Goal: Information Seeking & Learning: Learn about a topic

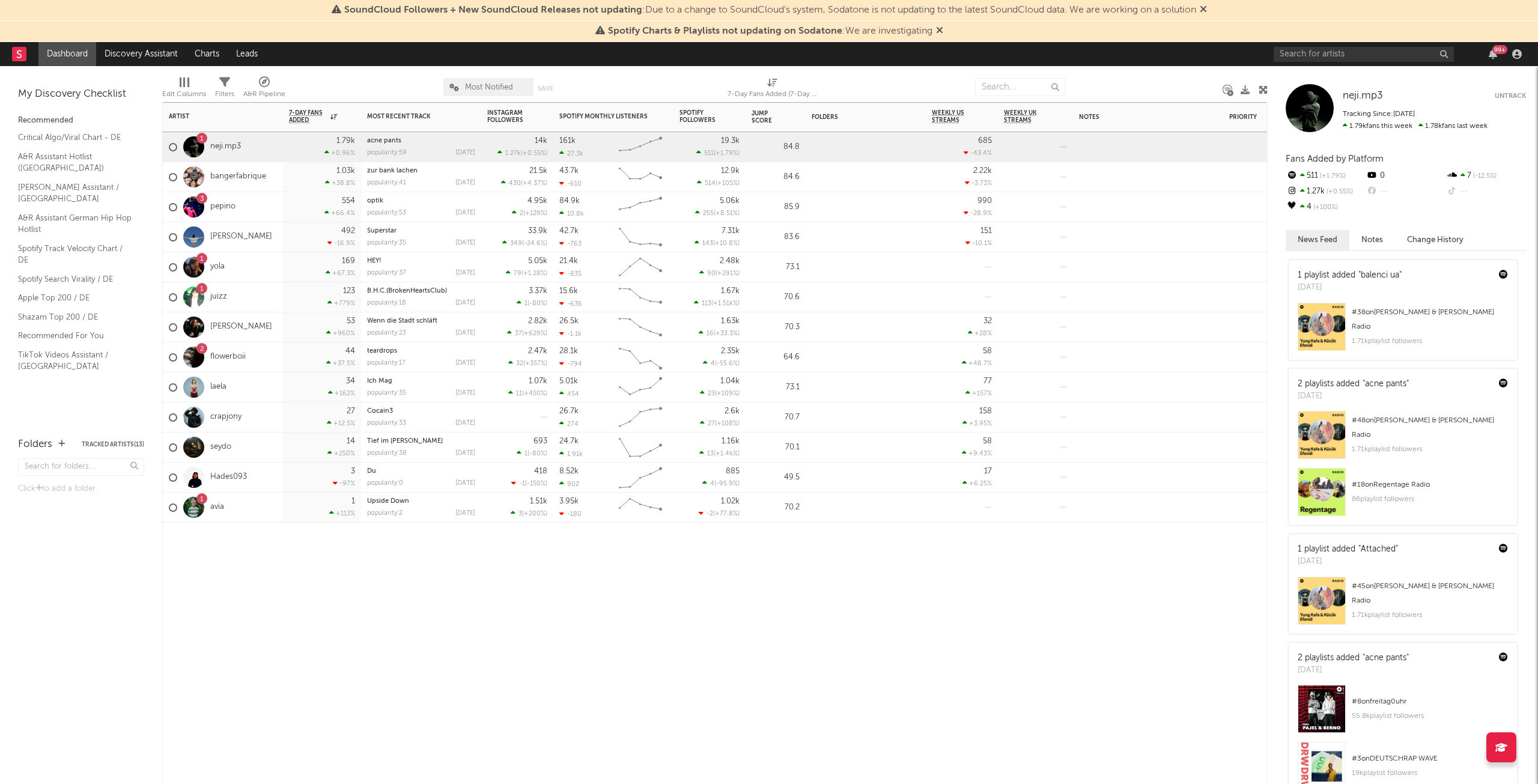
click at [768, 115] on div "Jump Score" at bounding box center [766, 117] width 30 height 15
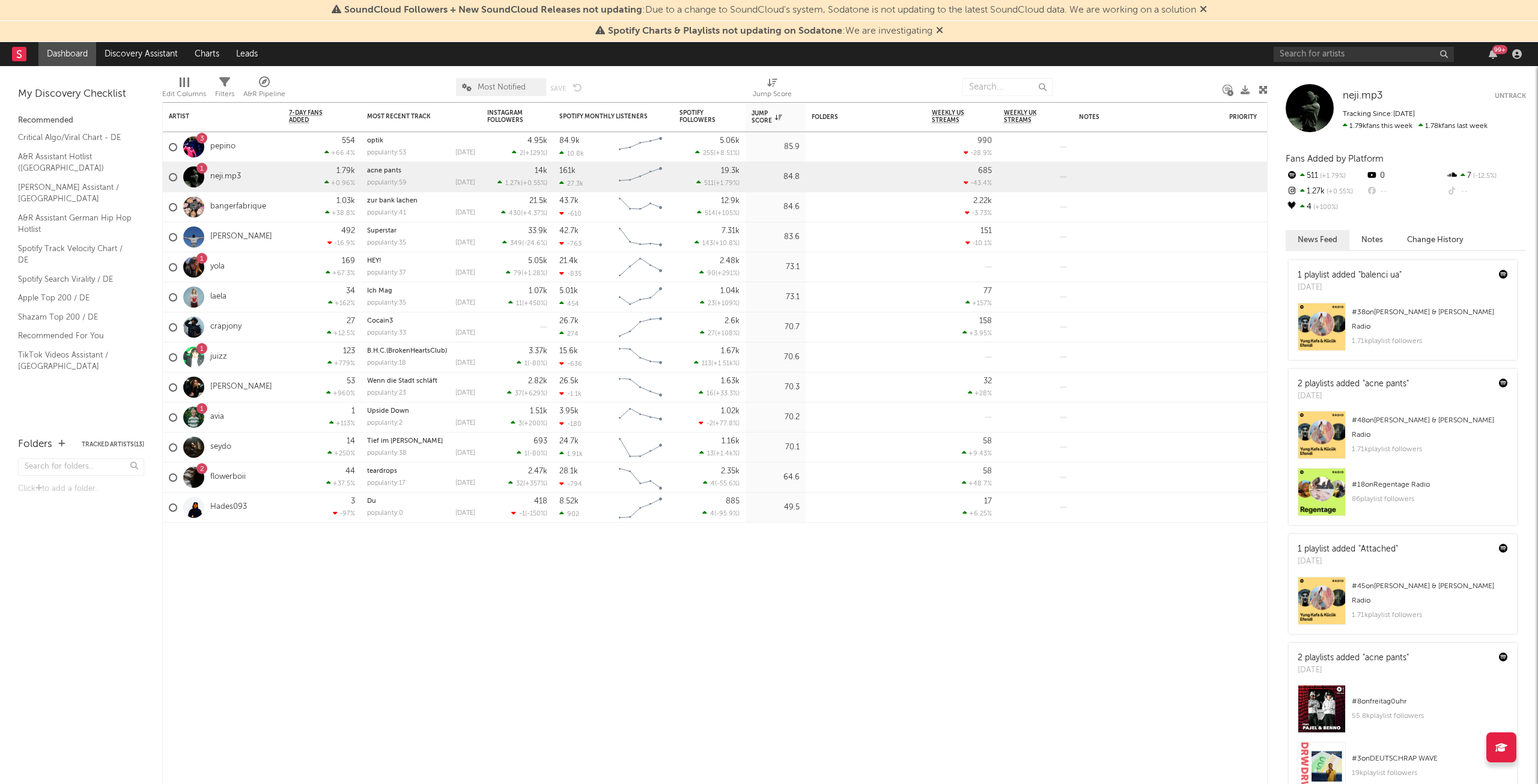
click at [1207, 13] on icon at bounding box center [1203, 9] width 7 height 10
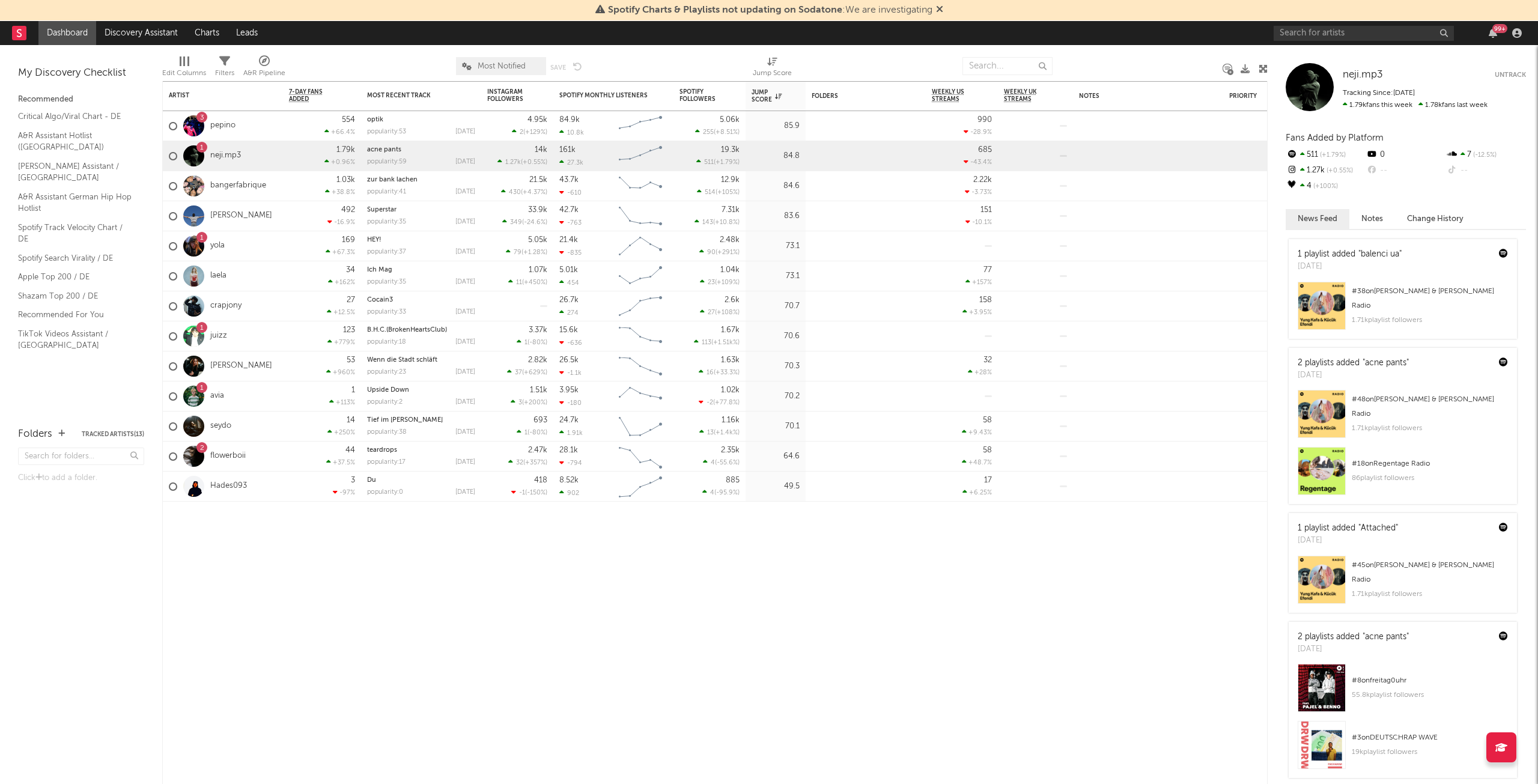
click at [938, 9] on icon at bounding box center [940, 9] width 7 height 10
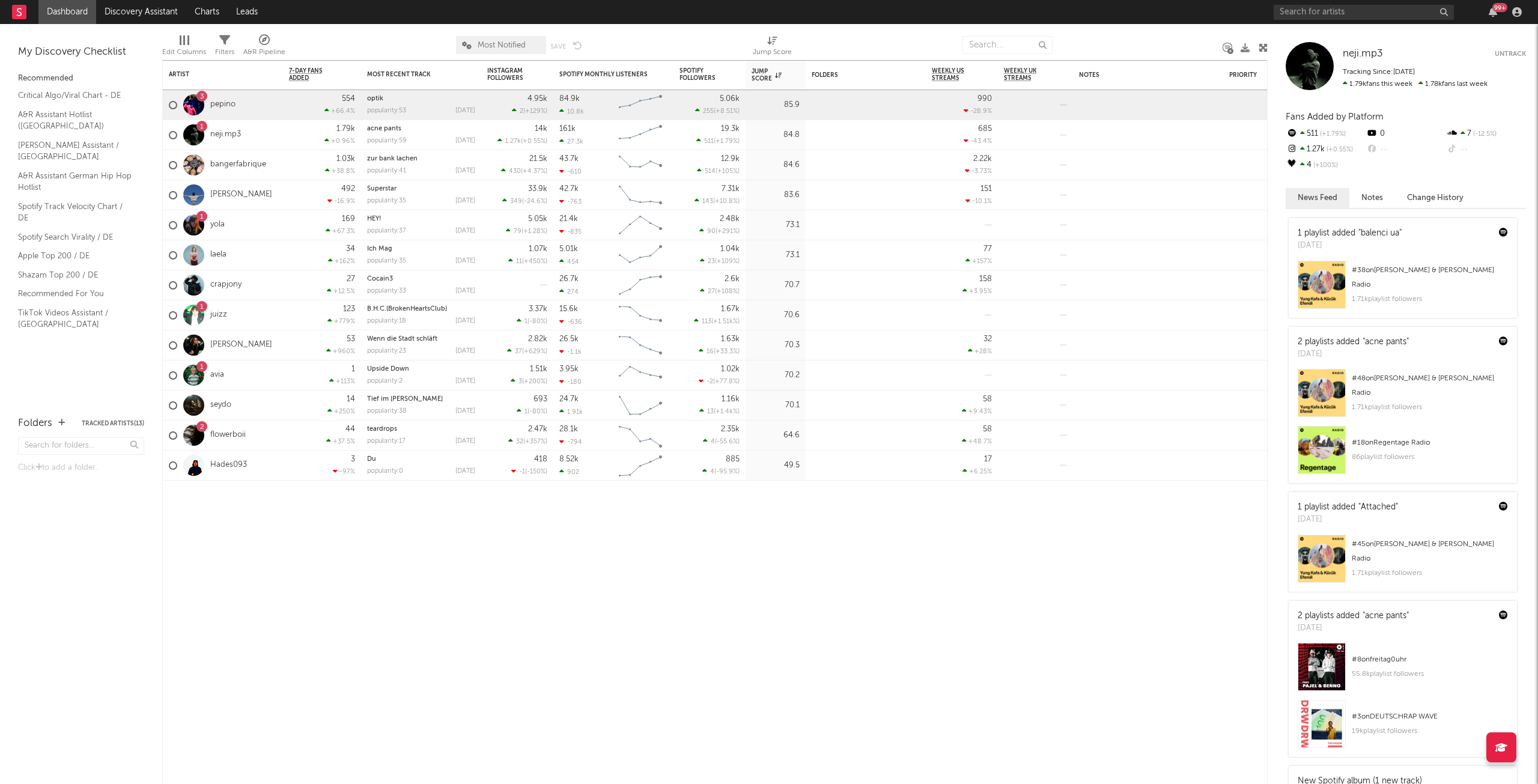
click at [233, 105] on link "pepino" at bounding box center [223, 105] width 25 height 10
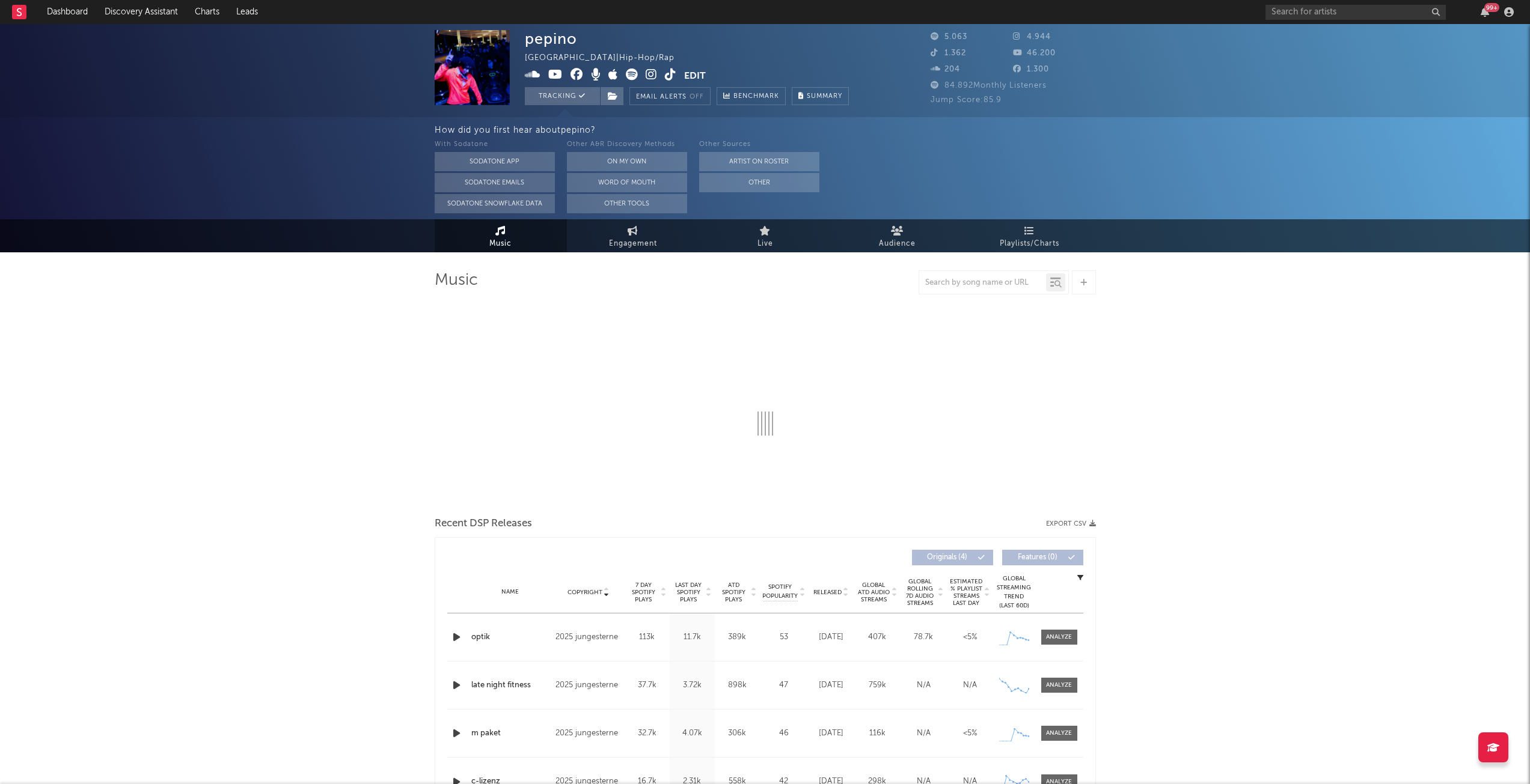
select select "1w"
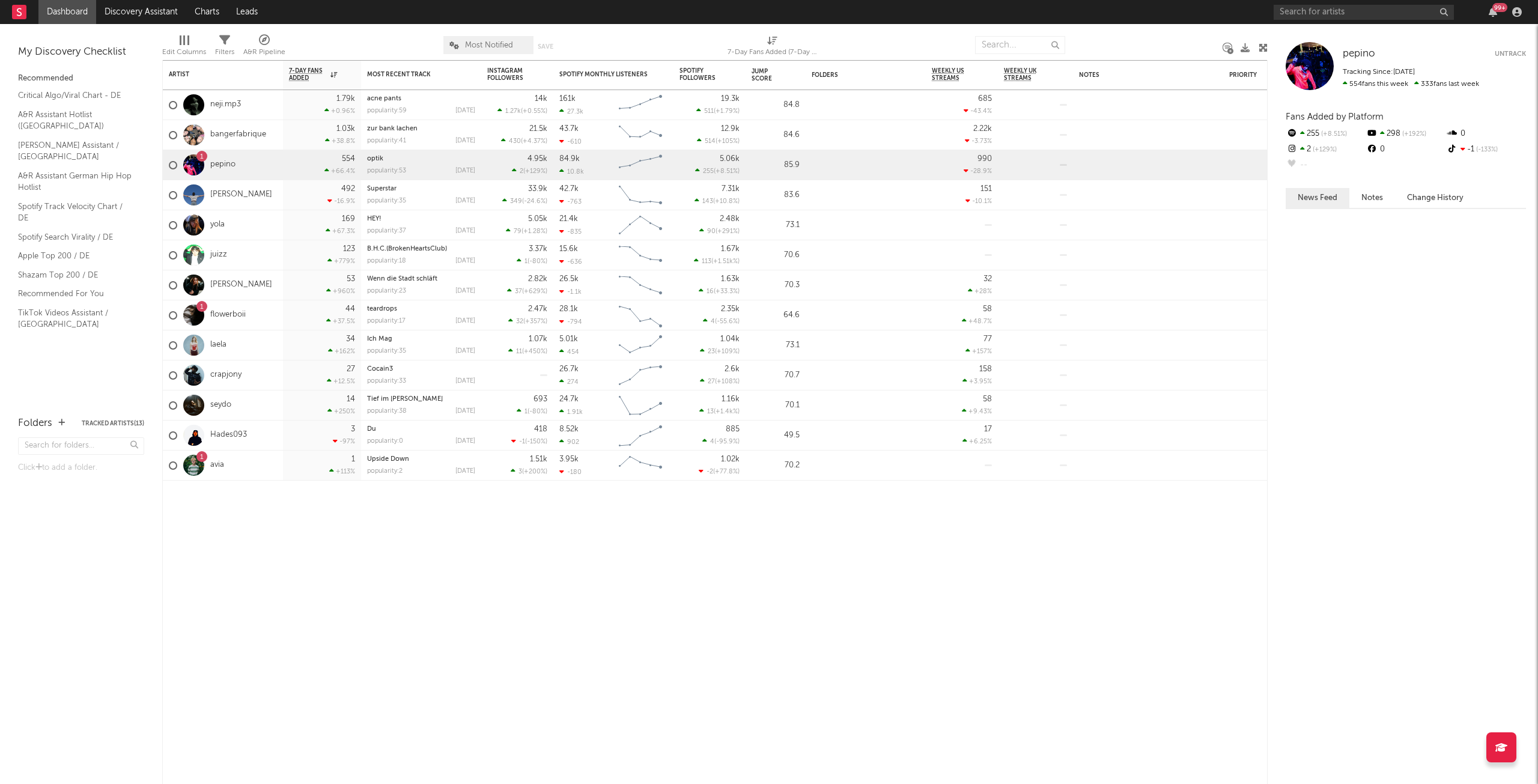
click at [227, 164] on link "pepino" at bounding box center [223, 165] width 25 height 10
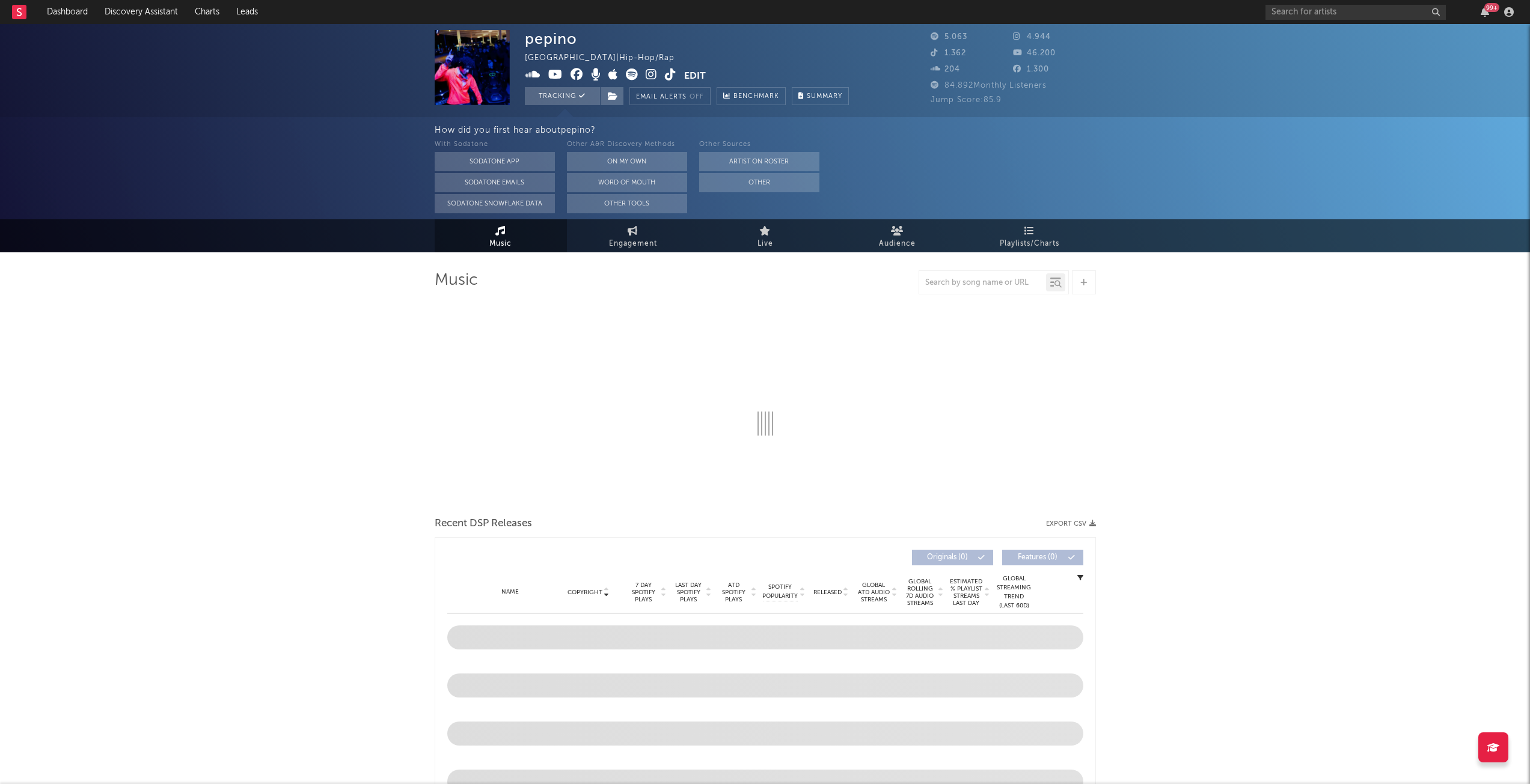
click at [886, 123] on div "How did you first hear about pepino ? With Sodatone Sodatone App Sodatone Email…" at bounding box center [982, 168] width 1096 height 102
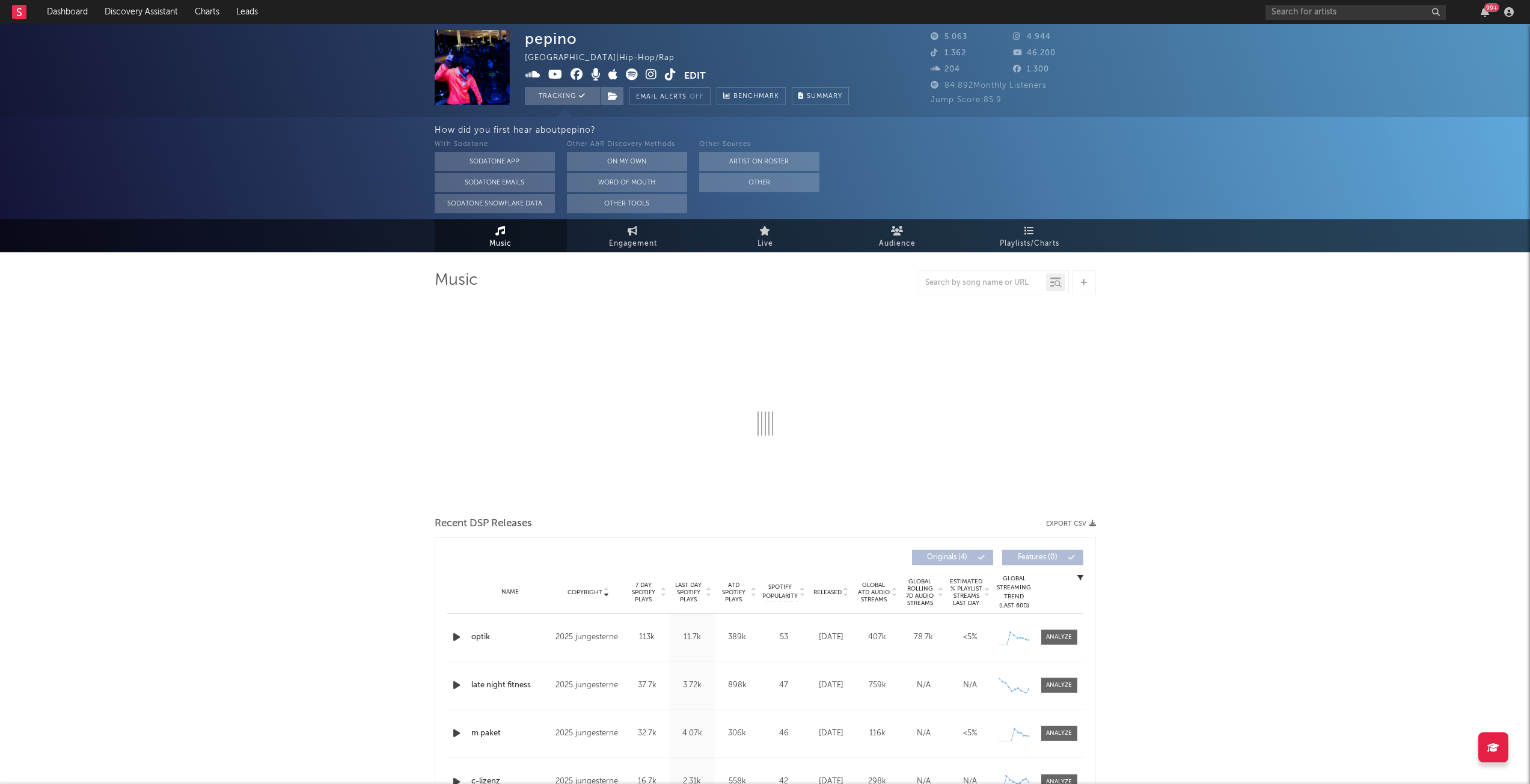
click at [896, 239] on span "Audience" at bounding box center [897, 244] width 37 height 15
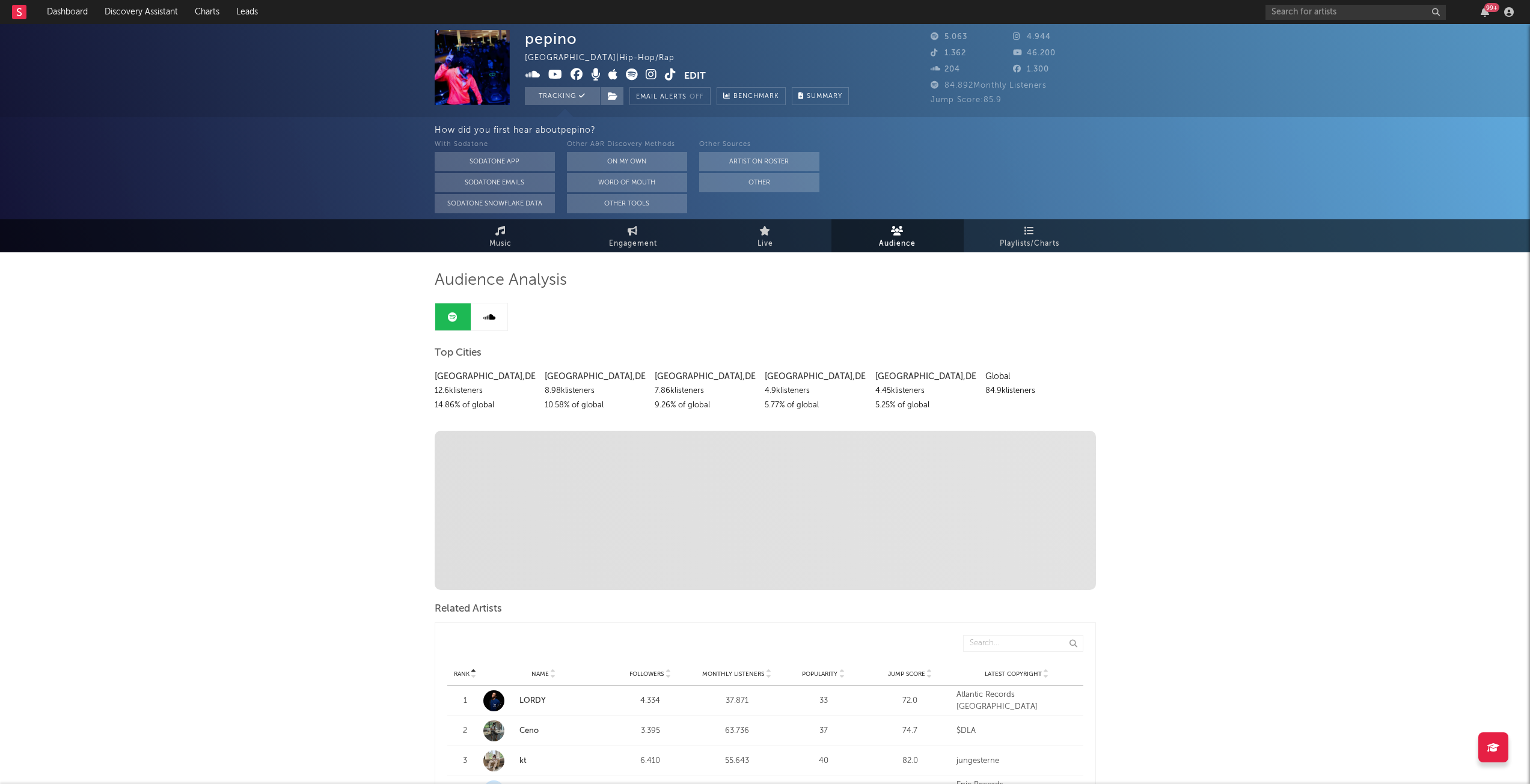
click at [898, 246] on span "Audience" at bounding box center [897, 244] width 37 height 15
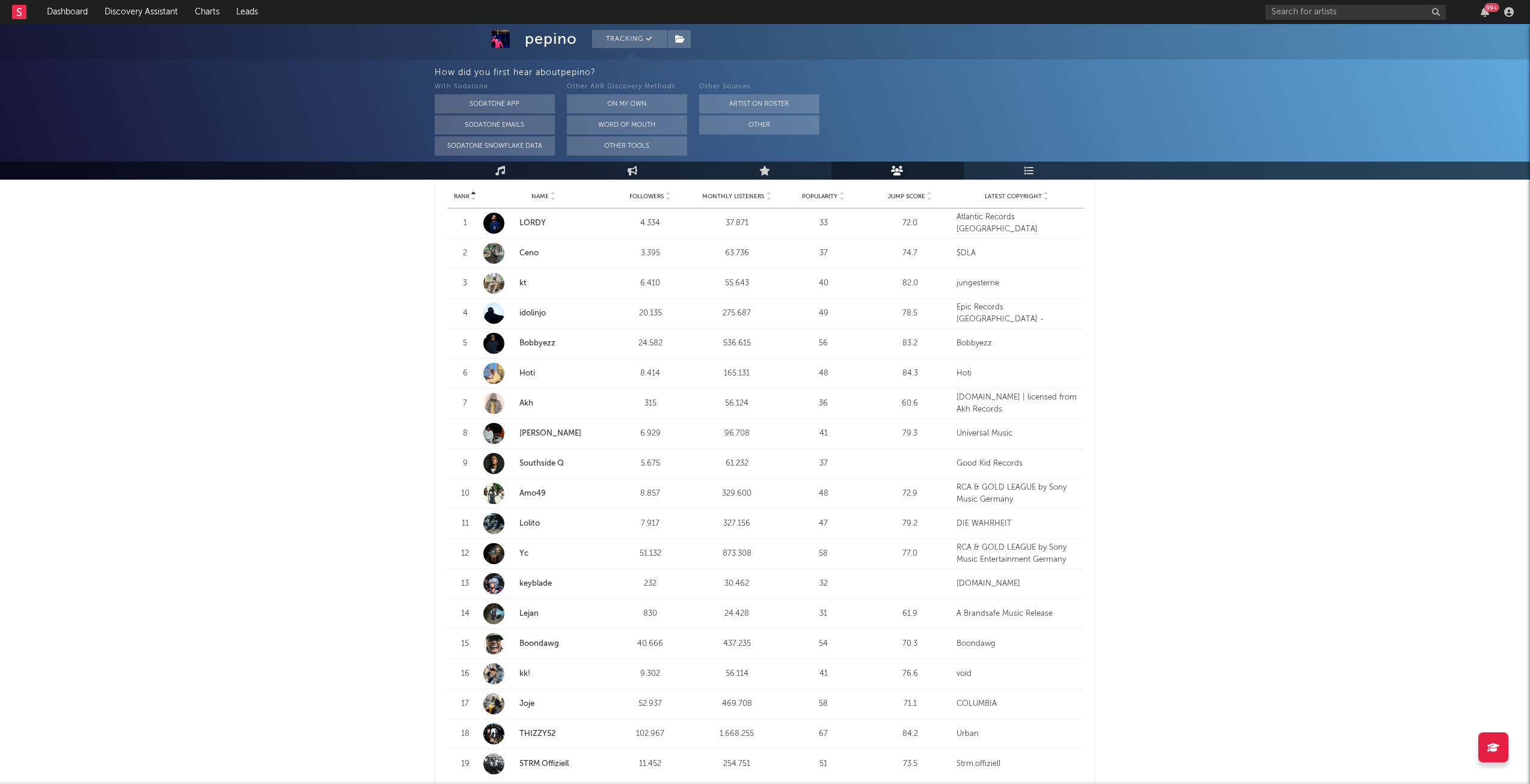
scroll to position [481, 0]
click at [522, 280] on link "kt" at bounding box center [523, 280] width 7 height 8
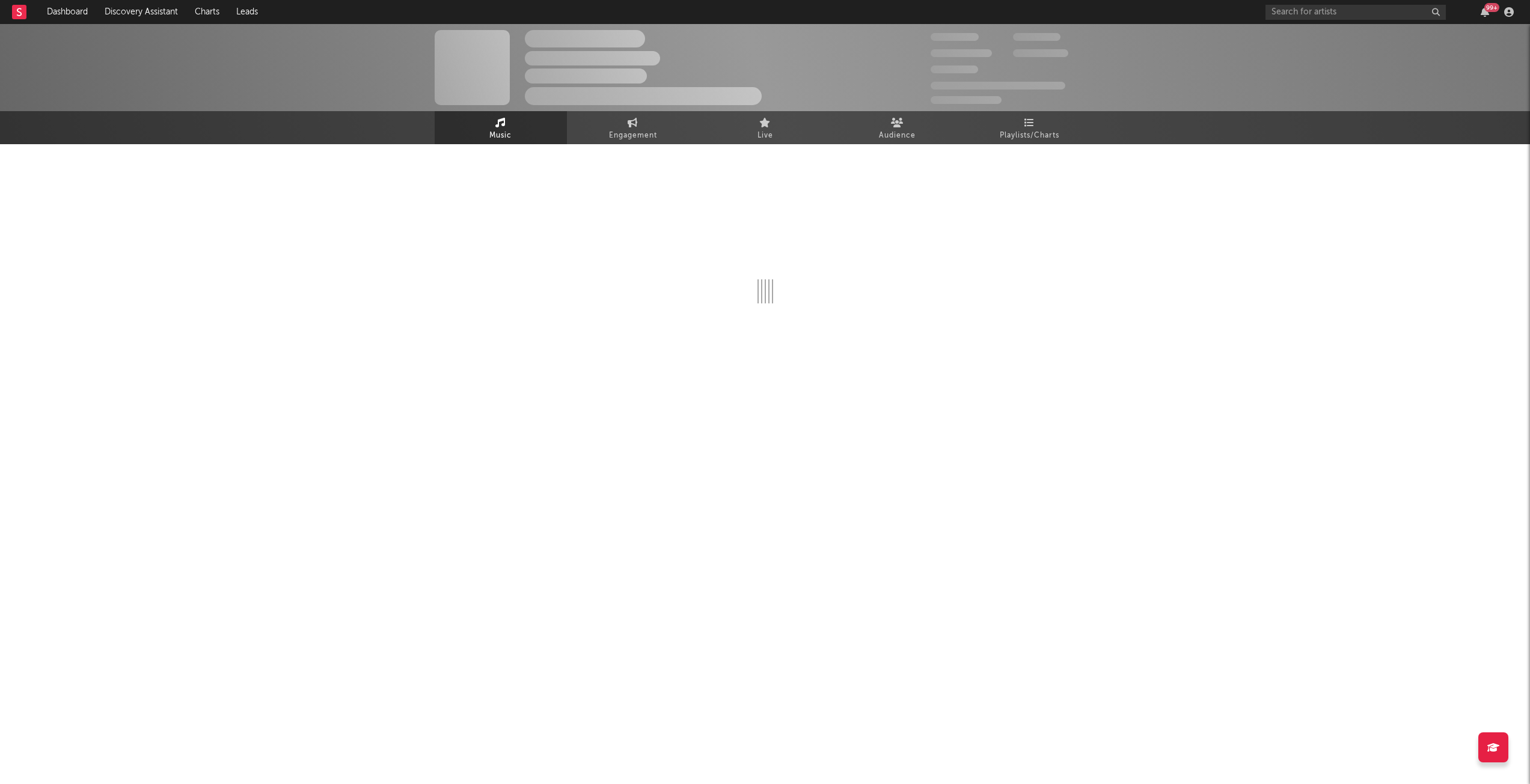
select select "6m"
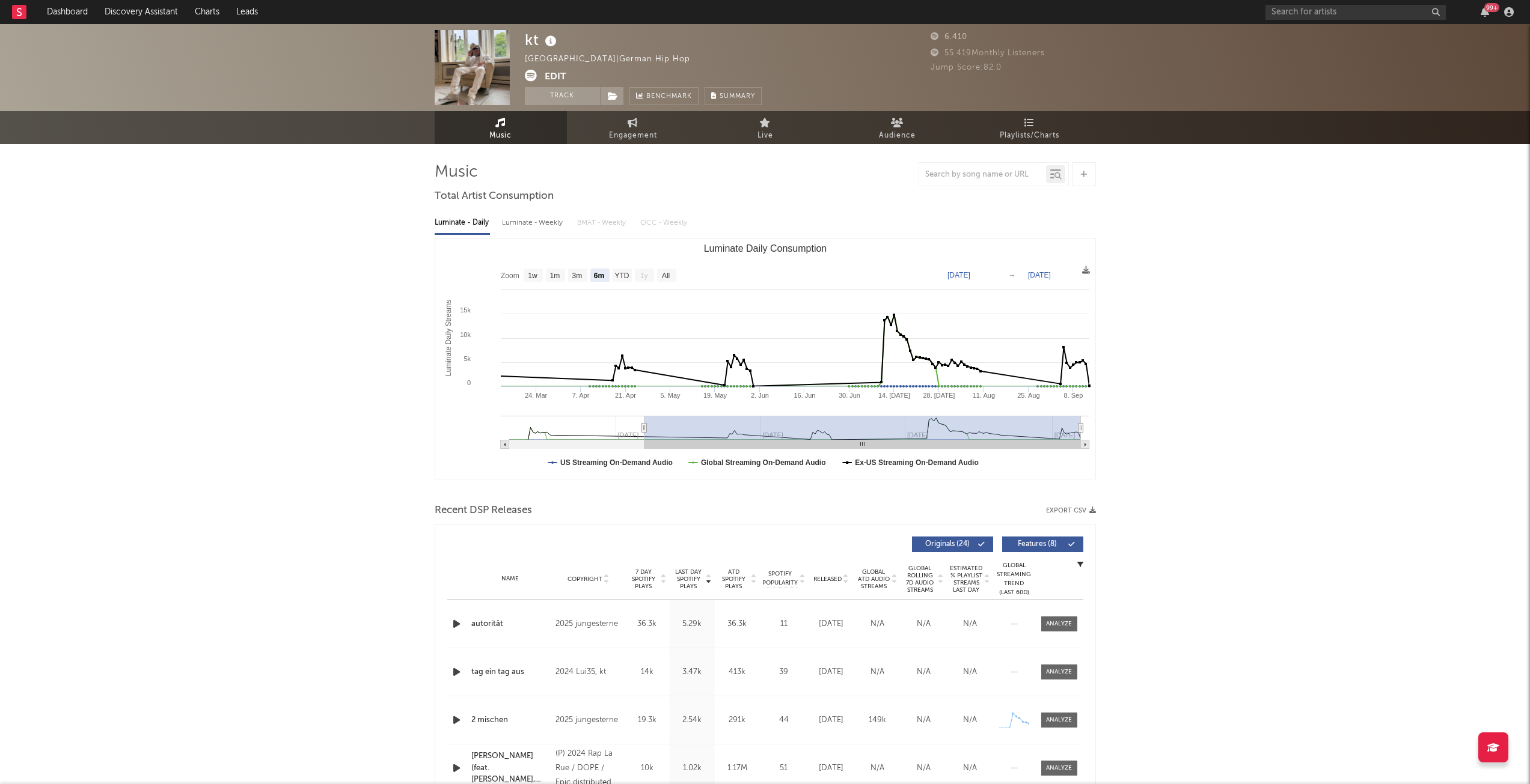
click at [566, 100] on button "Track" at bounding box center [562, 96] width 75 height 18
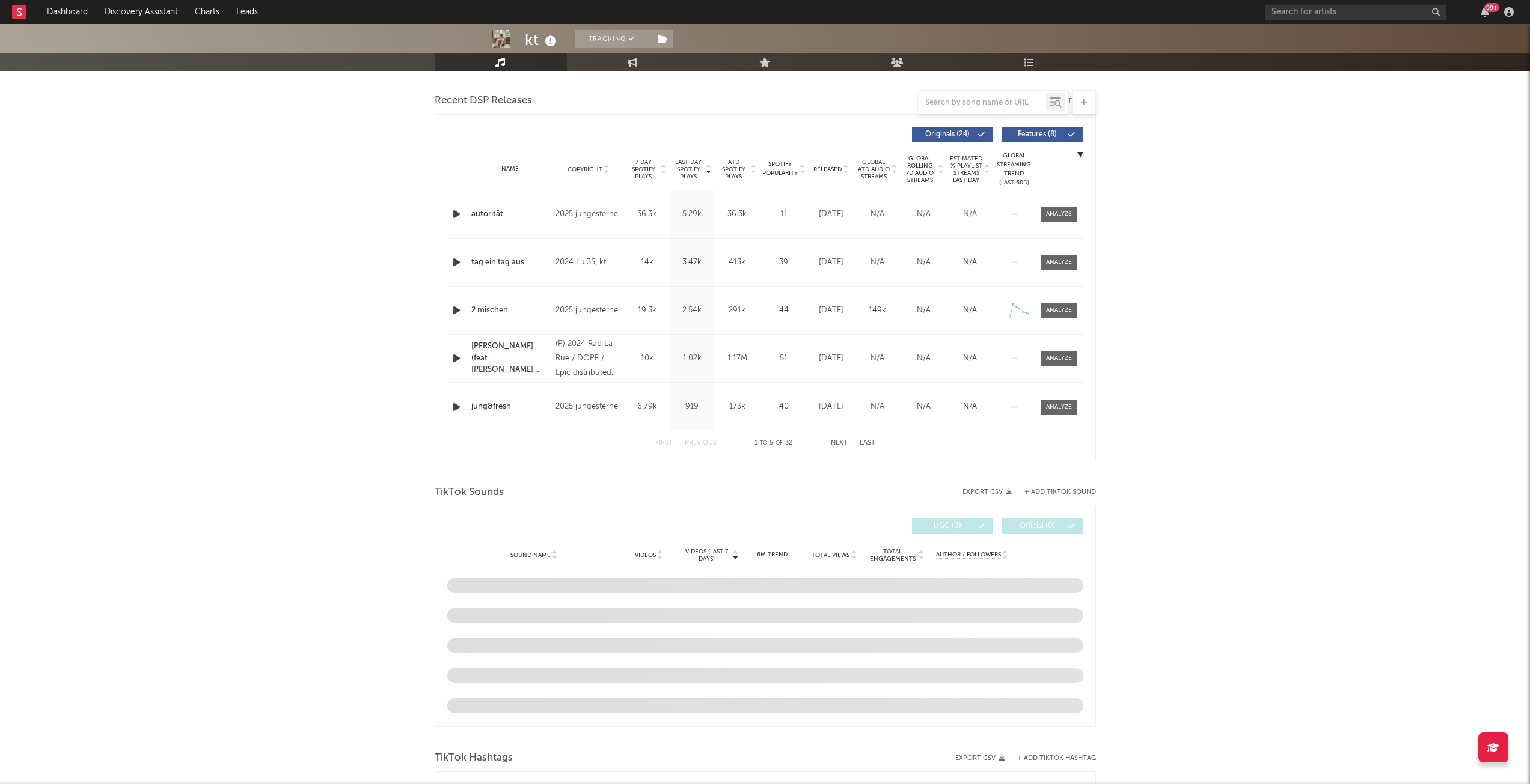
select select "6m"
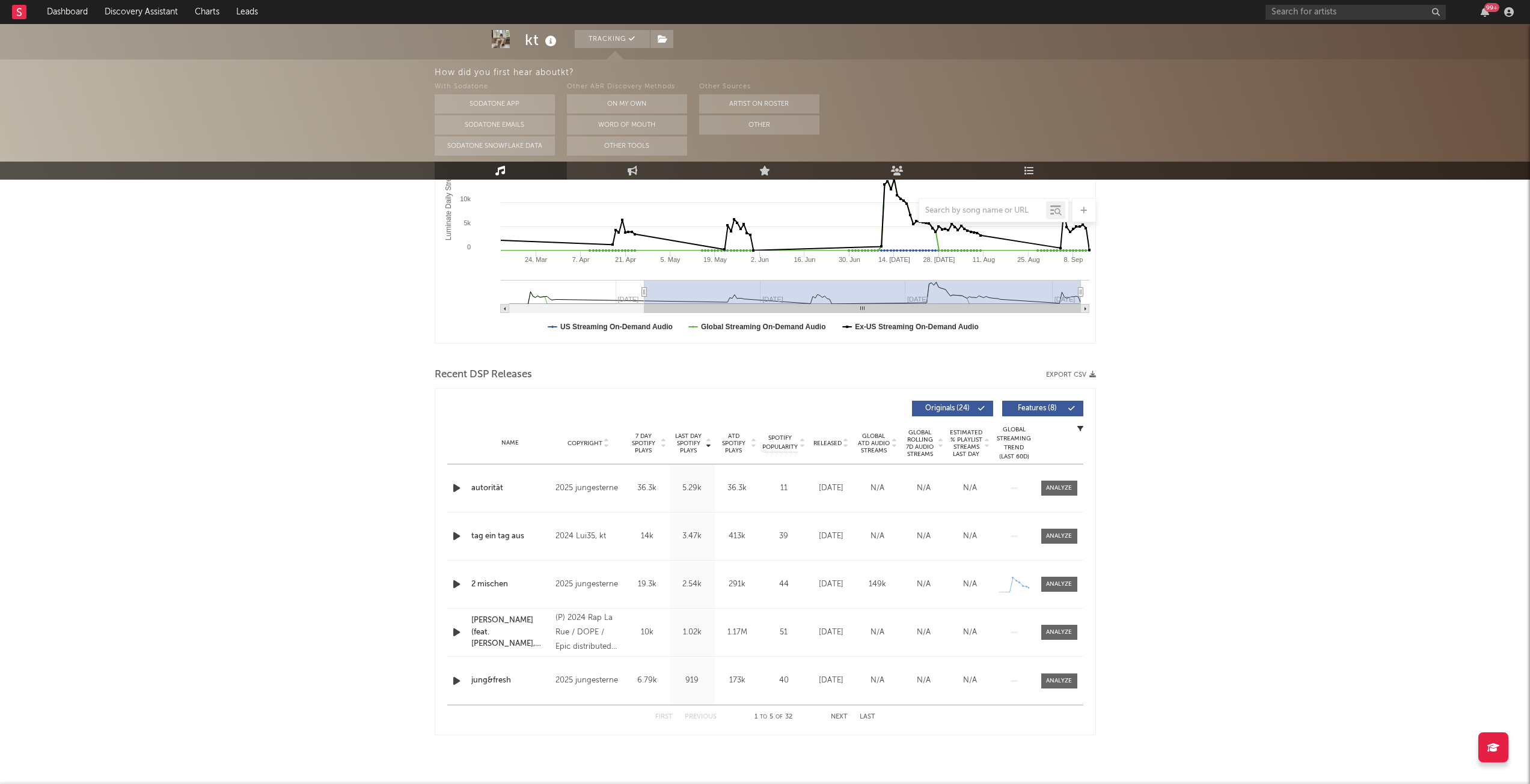
scroll to position [253, 0]
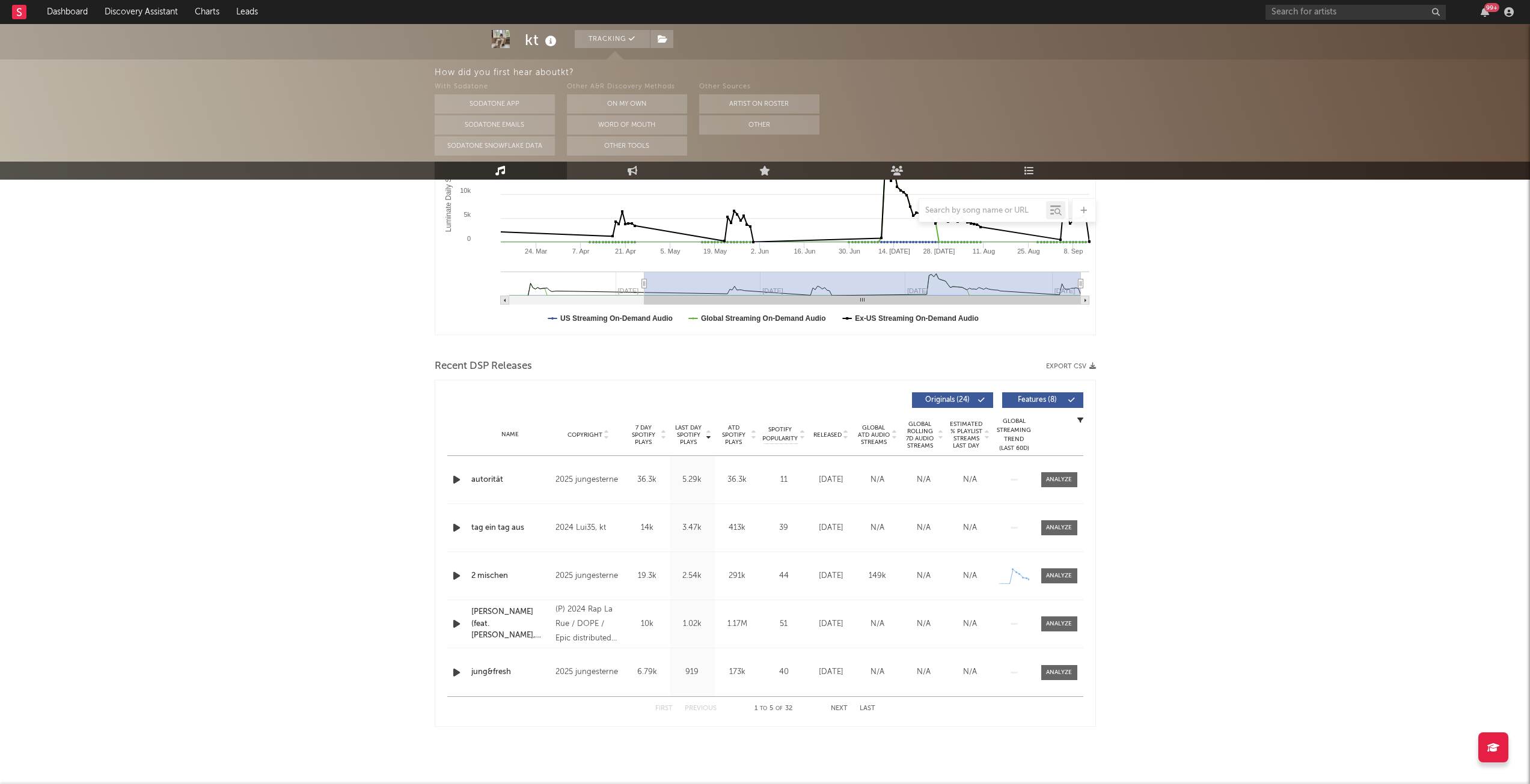
select select "6m"
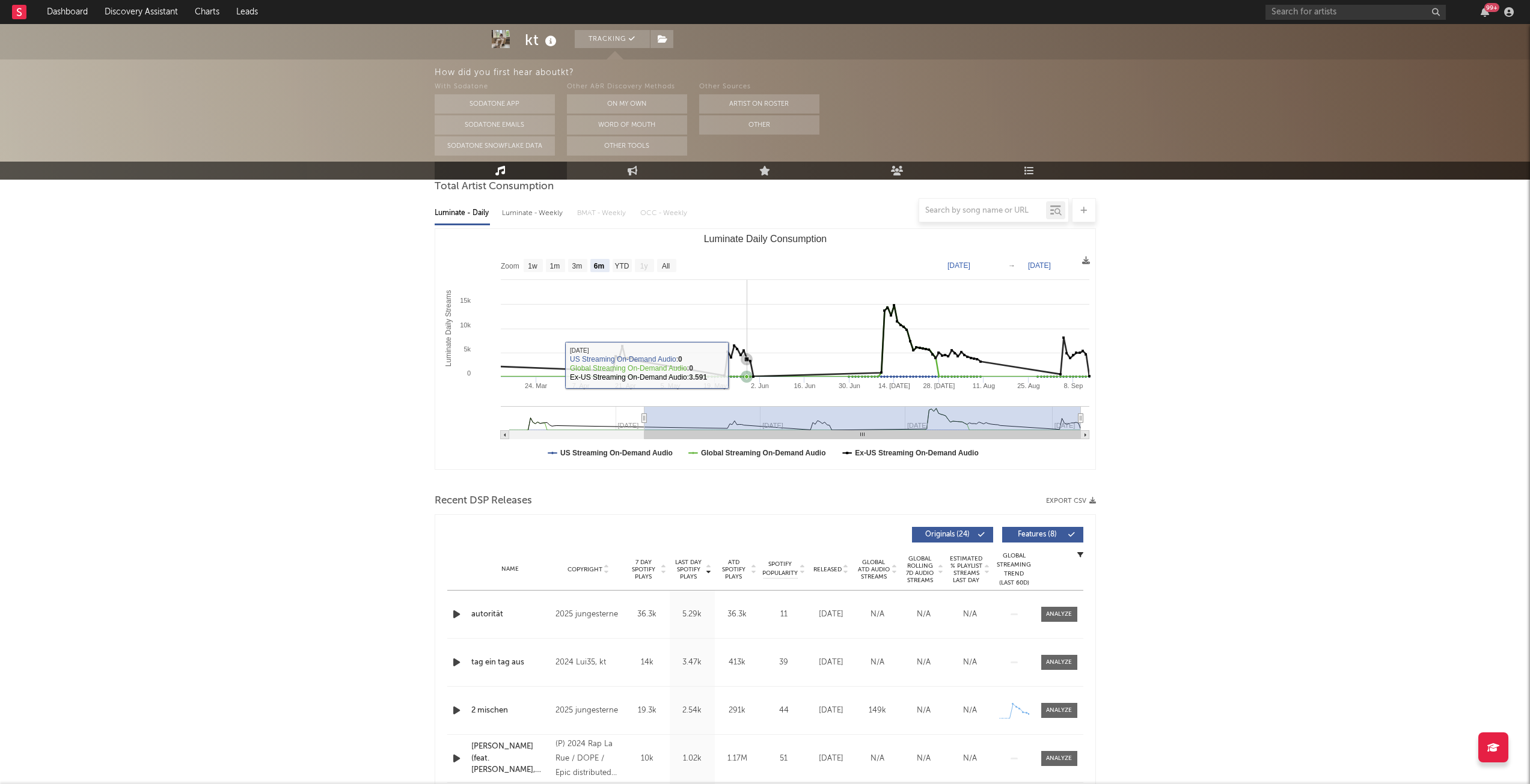
scroll to position [0, 0]
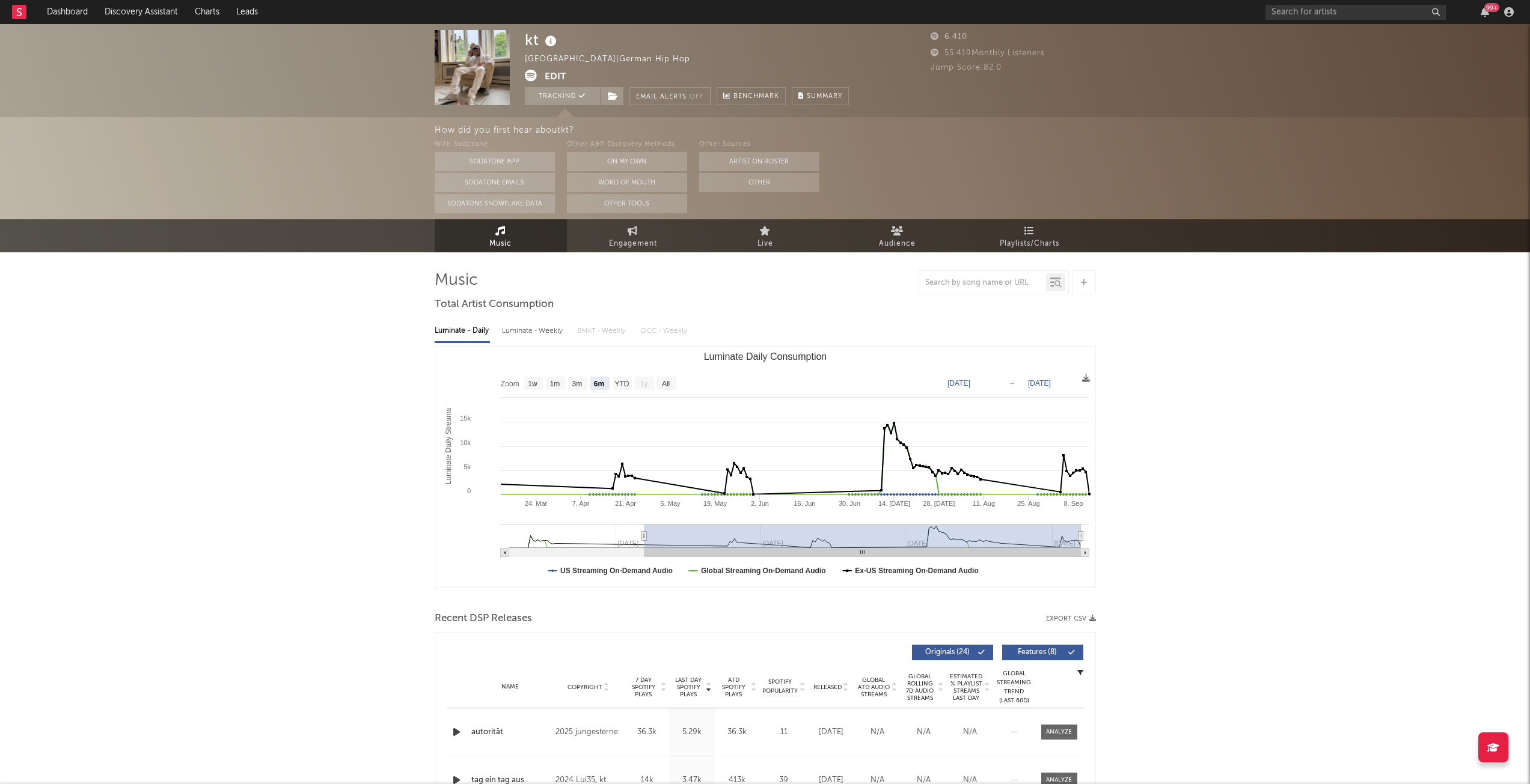
click at [902, 236] on span "Audience" at bounding box center [897, 244] width 37 height 15
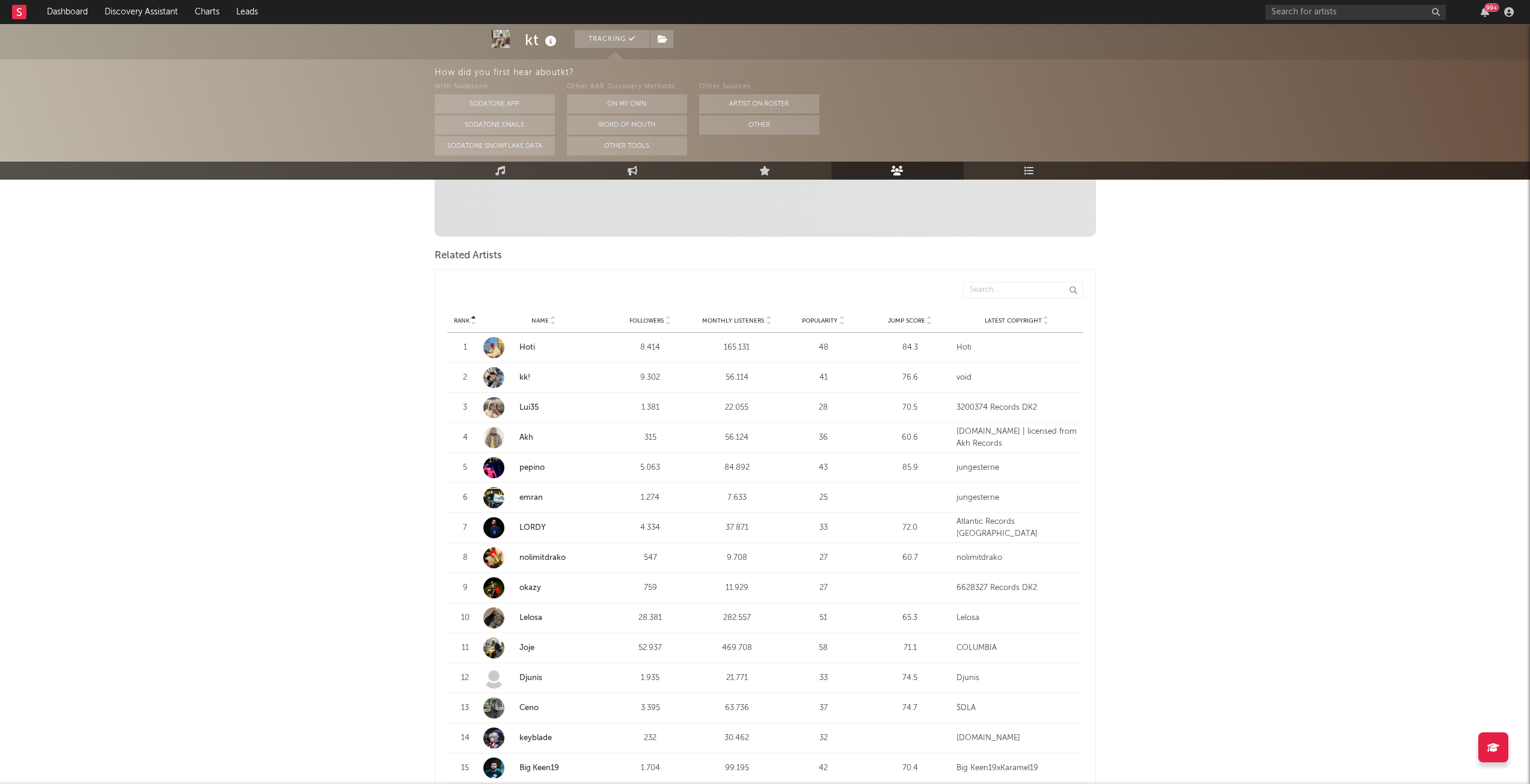
scroll to position [360, 0]
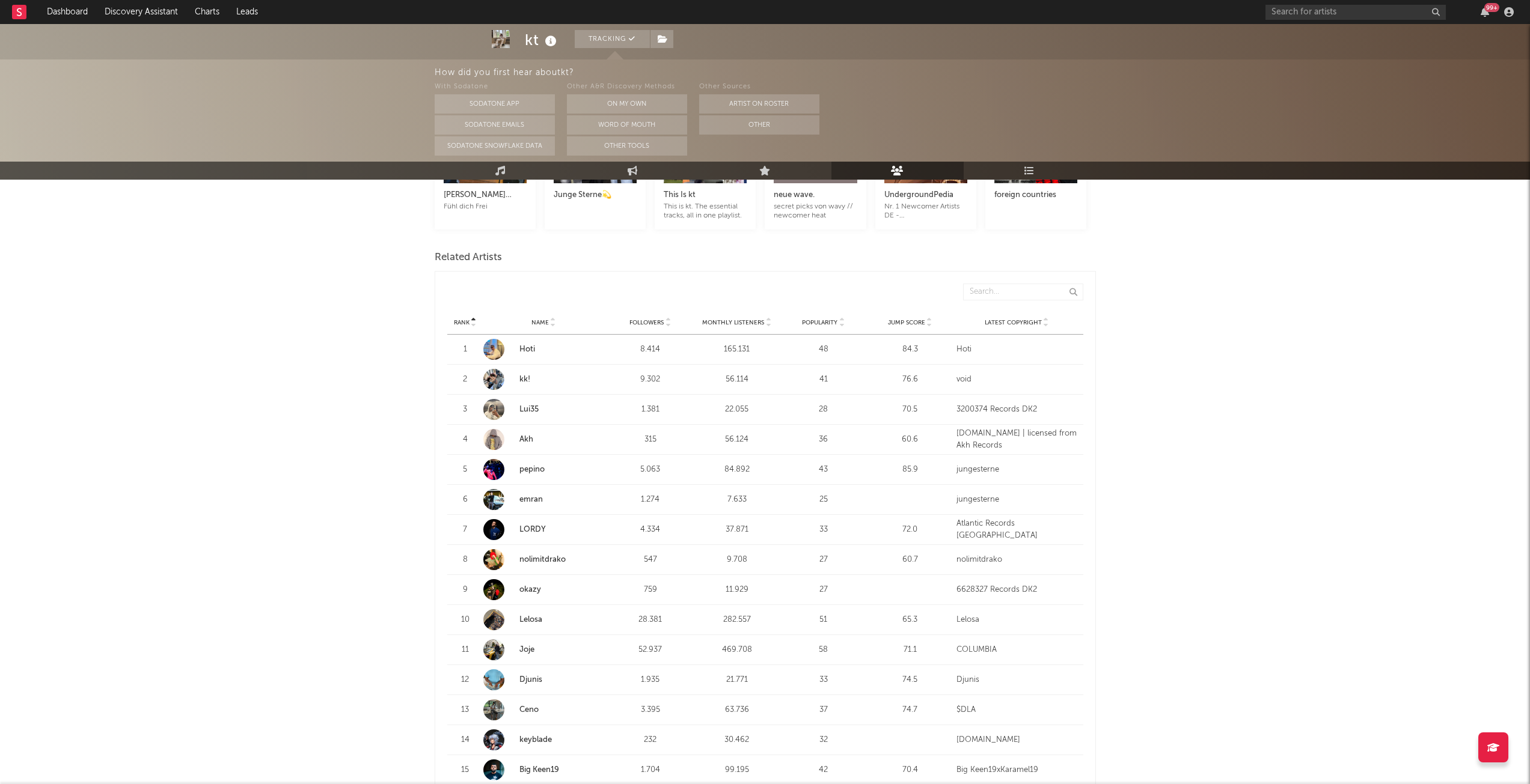
click at [524, 410] on link "Lui35" at bounding box center [529, 409] width 19 height 8
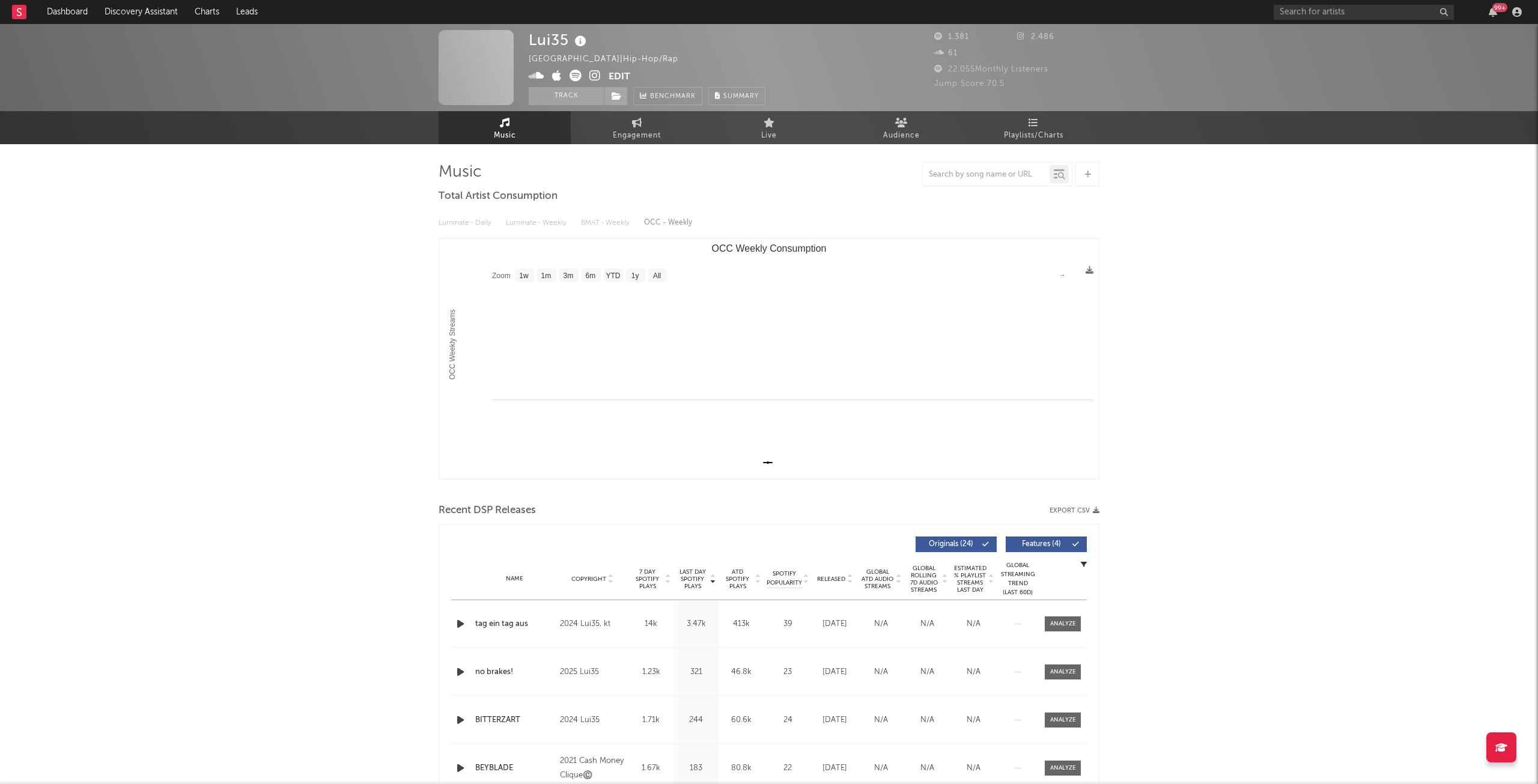
select select "1w"
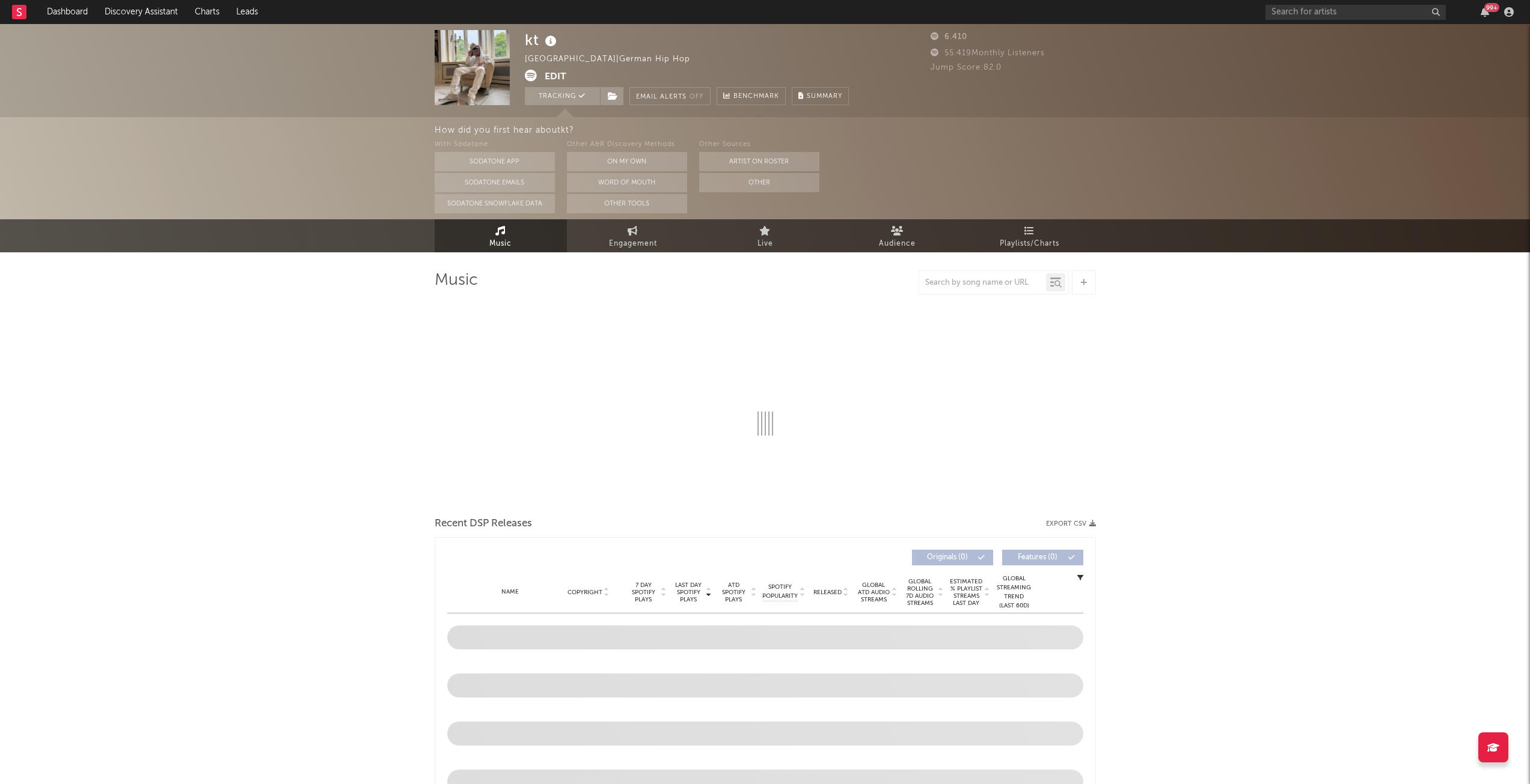
select select "6m"
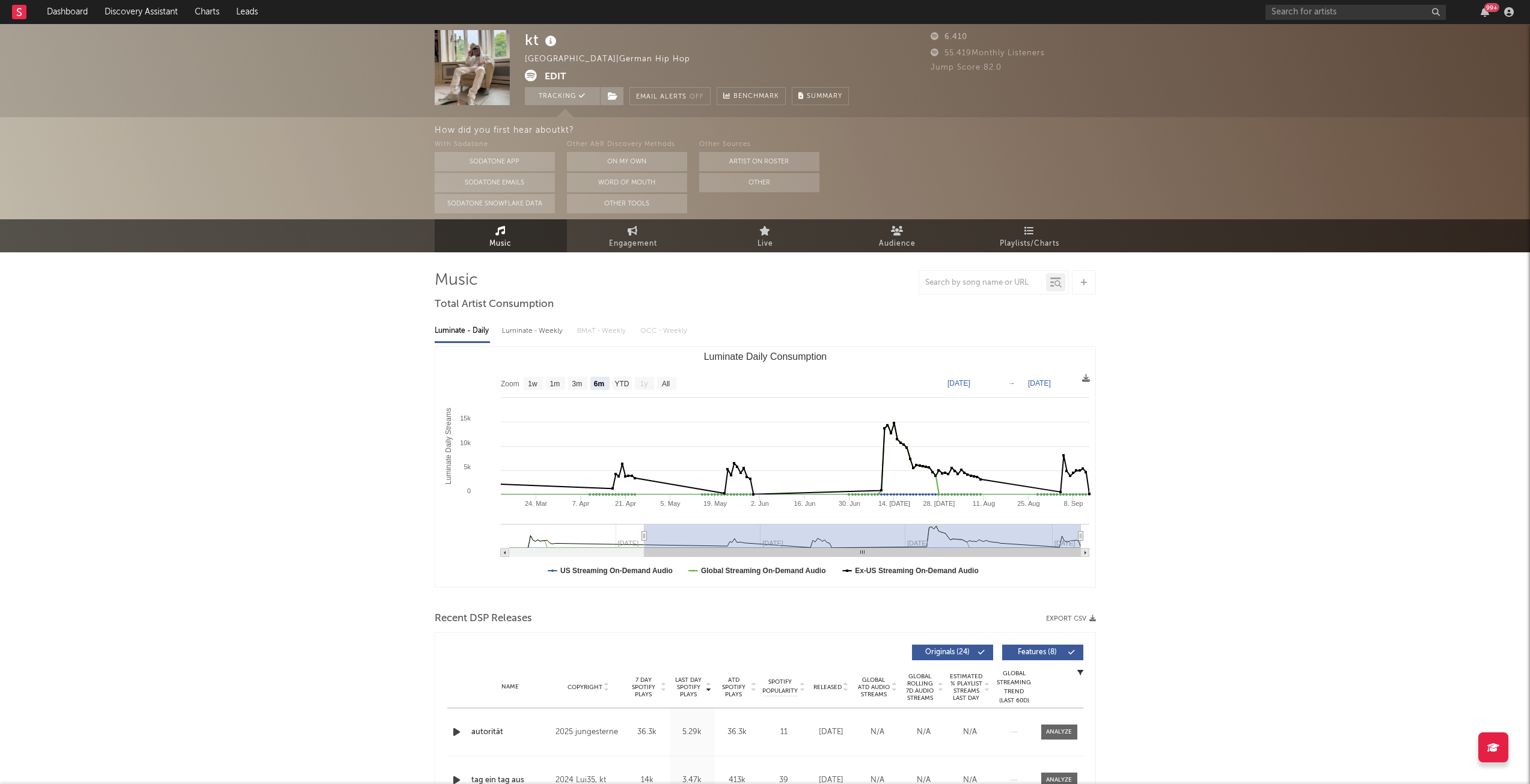
click at [902, 234] on icon at bounding box center [896, 231] width 12 height 10
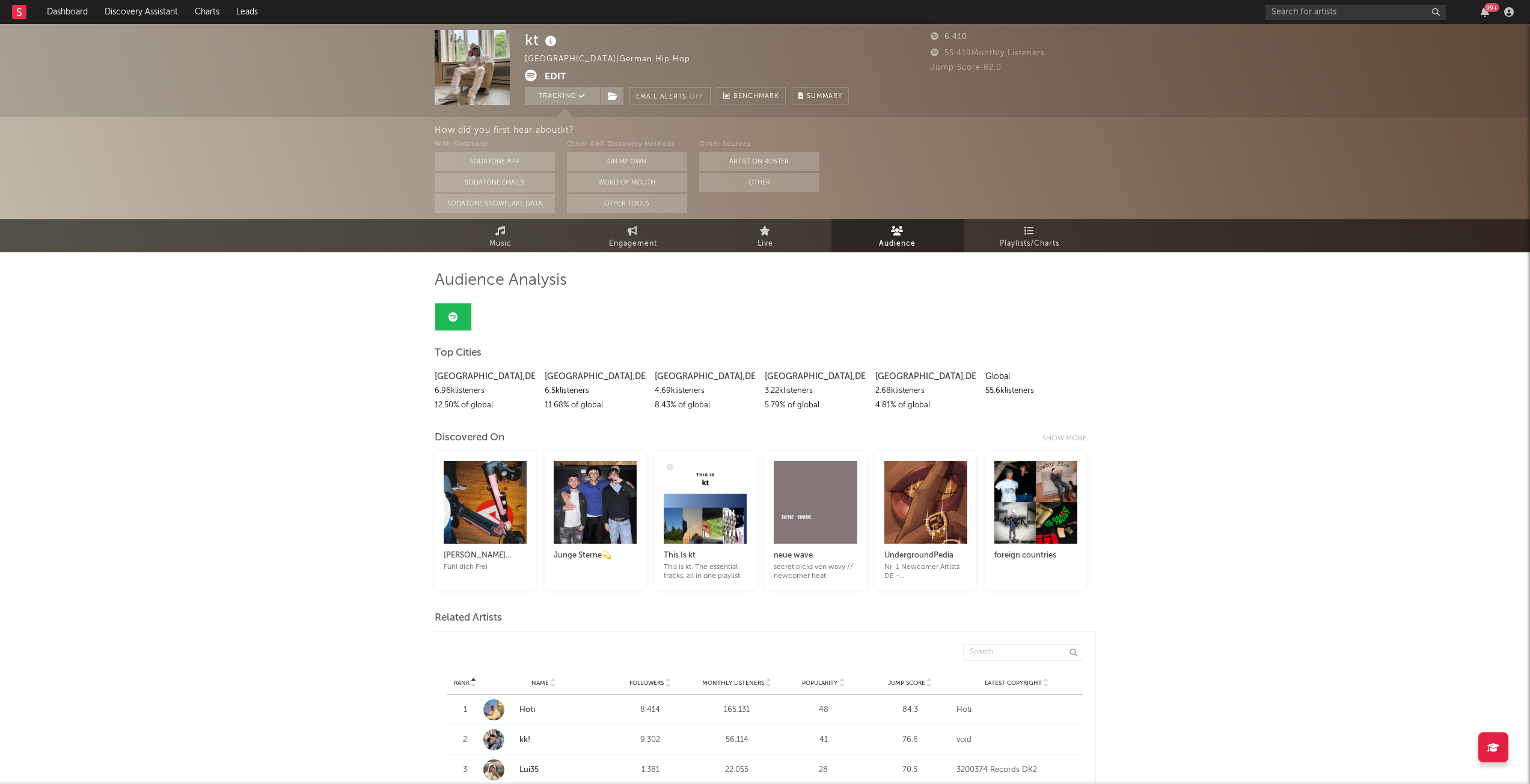
click at [612, 231] on link "Engagement" at bounding box center [633, 236] width 133 height 33
select select "1w"
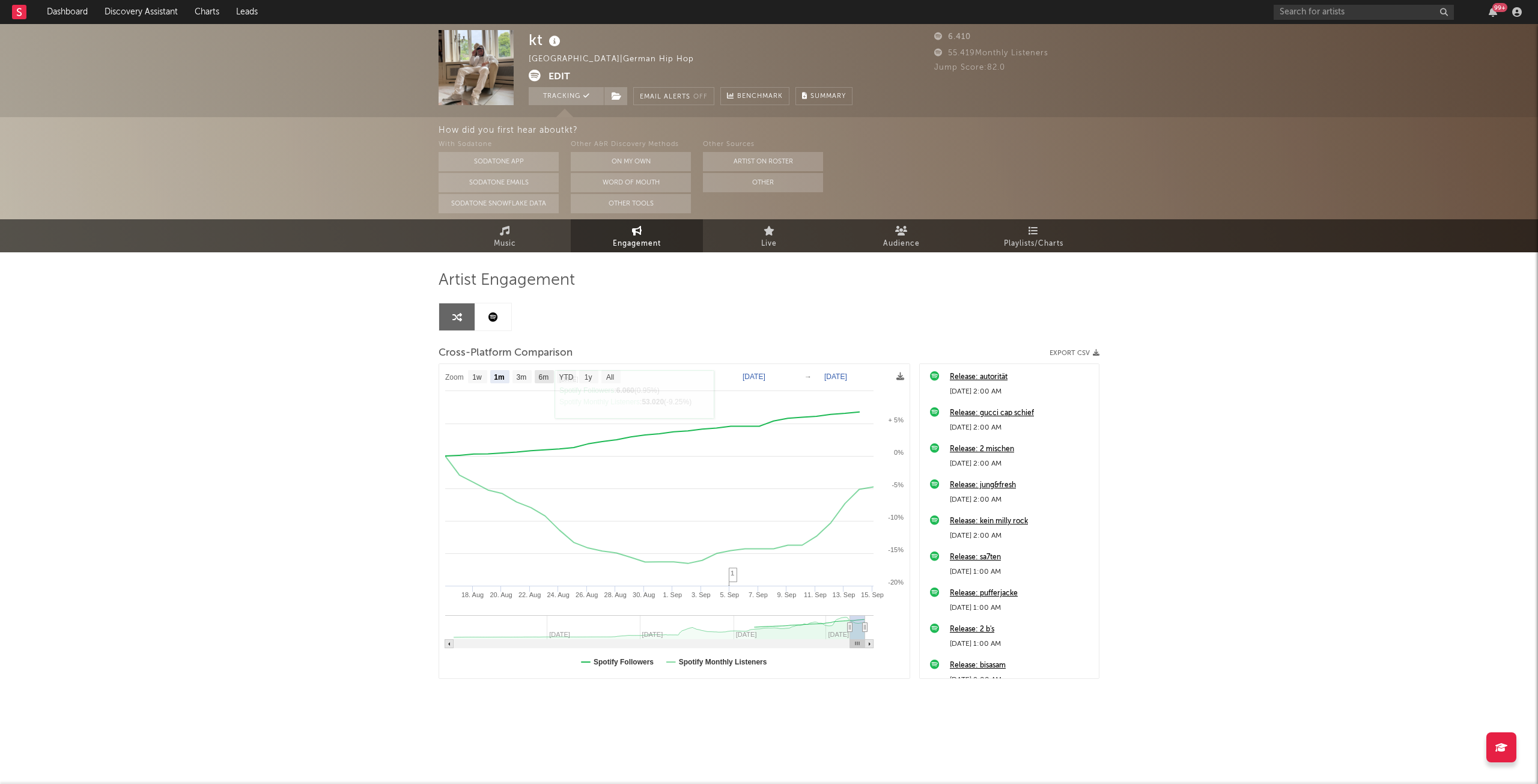
click at [547, 379] on text "6m" at bounding box center [544, 377] width 10 height 8
select select "6m"
type input "2025-03-15"
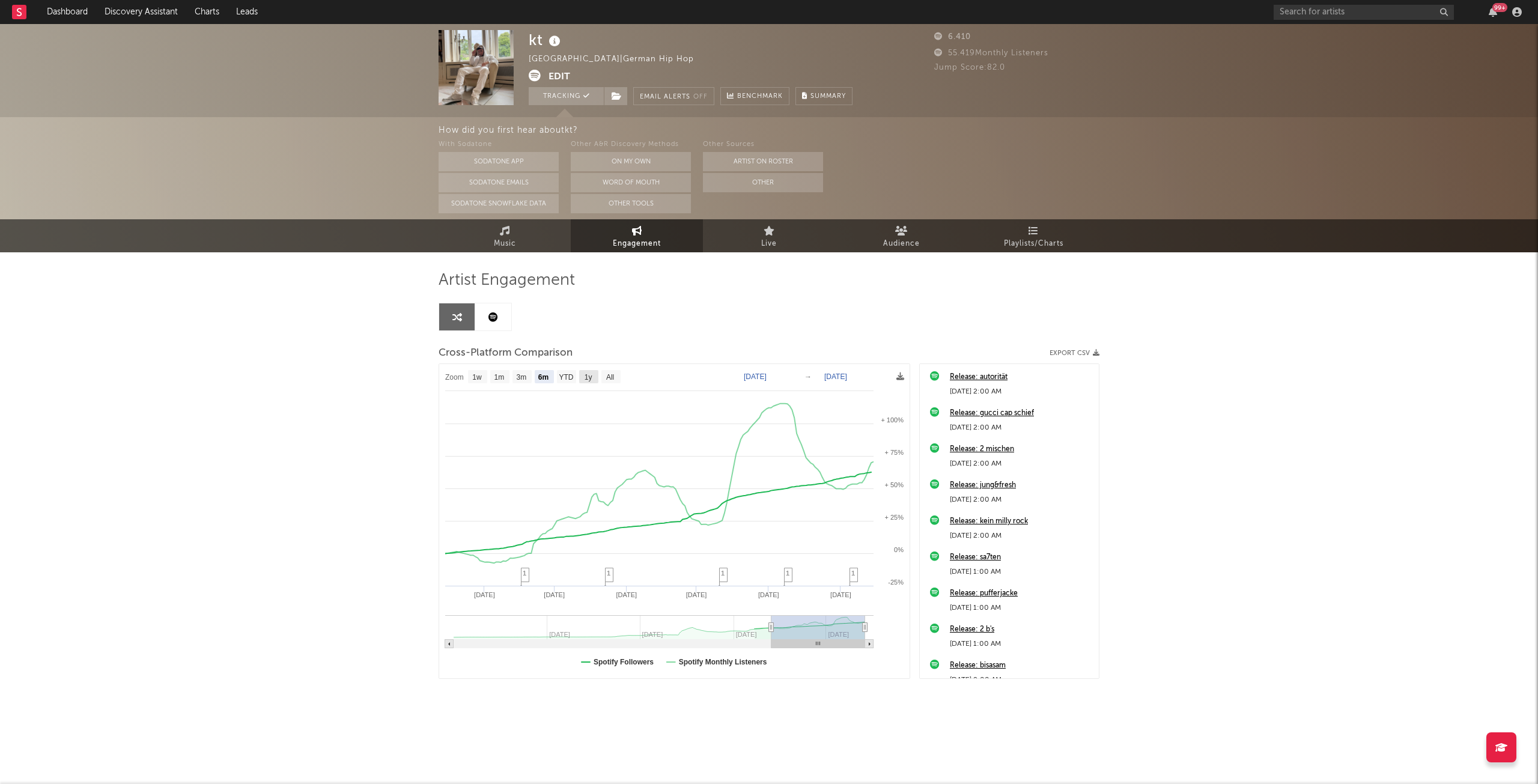
click at [582, 376] on rect at bounding box center [589, 377] width 19 height 13
select select "1y"
type input "2024-09-15"
click at [613, 373] on text "All" at bounding box center [610, 377] width 8 height 8
select select "All"
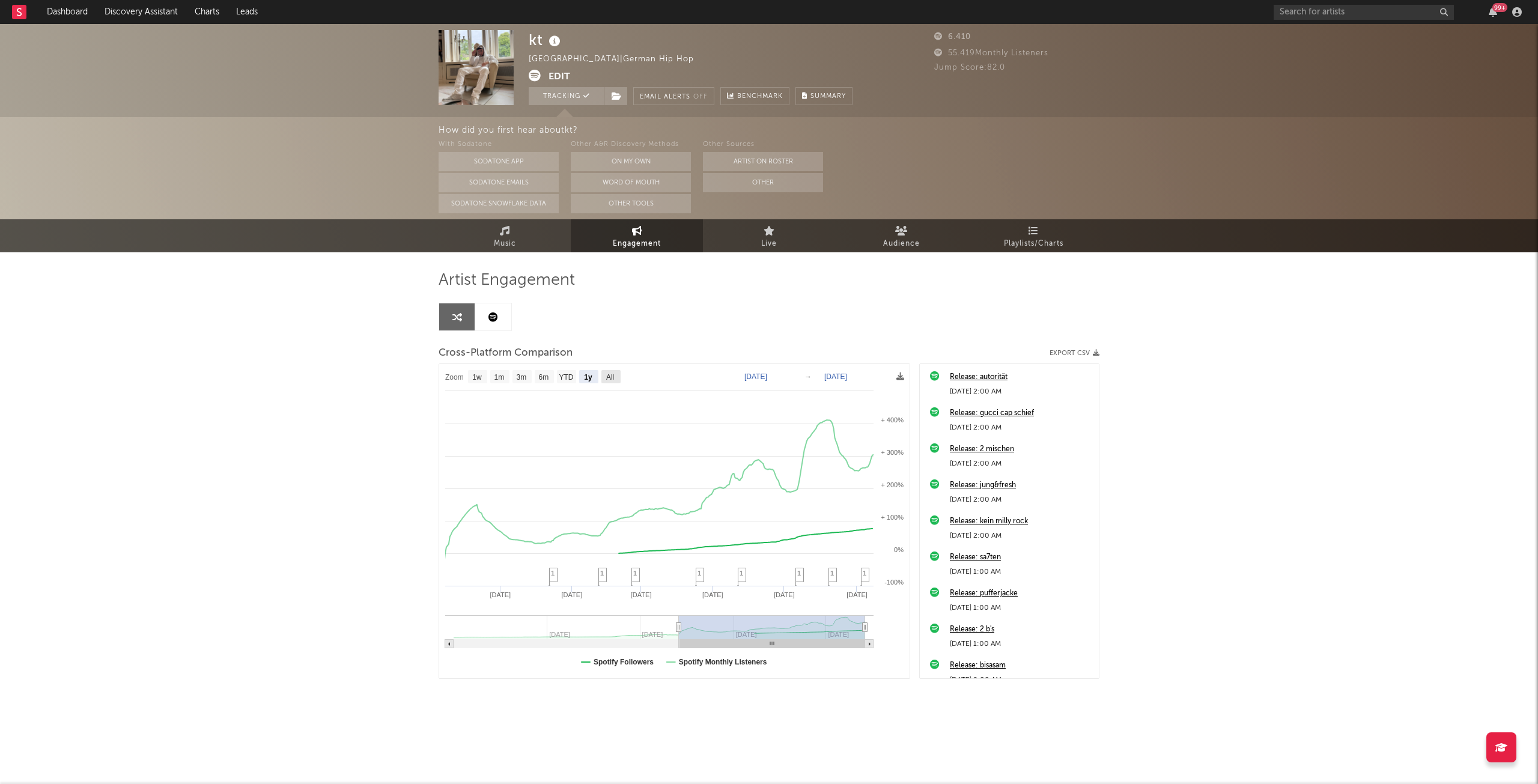
type input "2023-07-01"
select select "All"
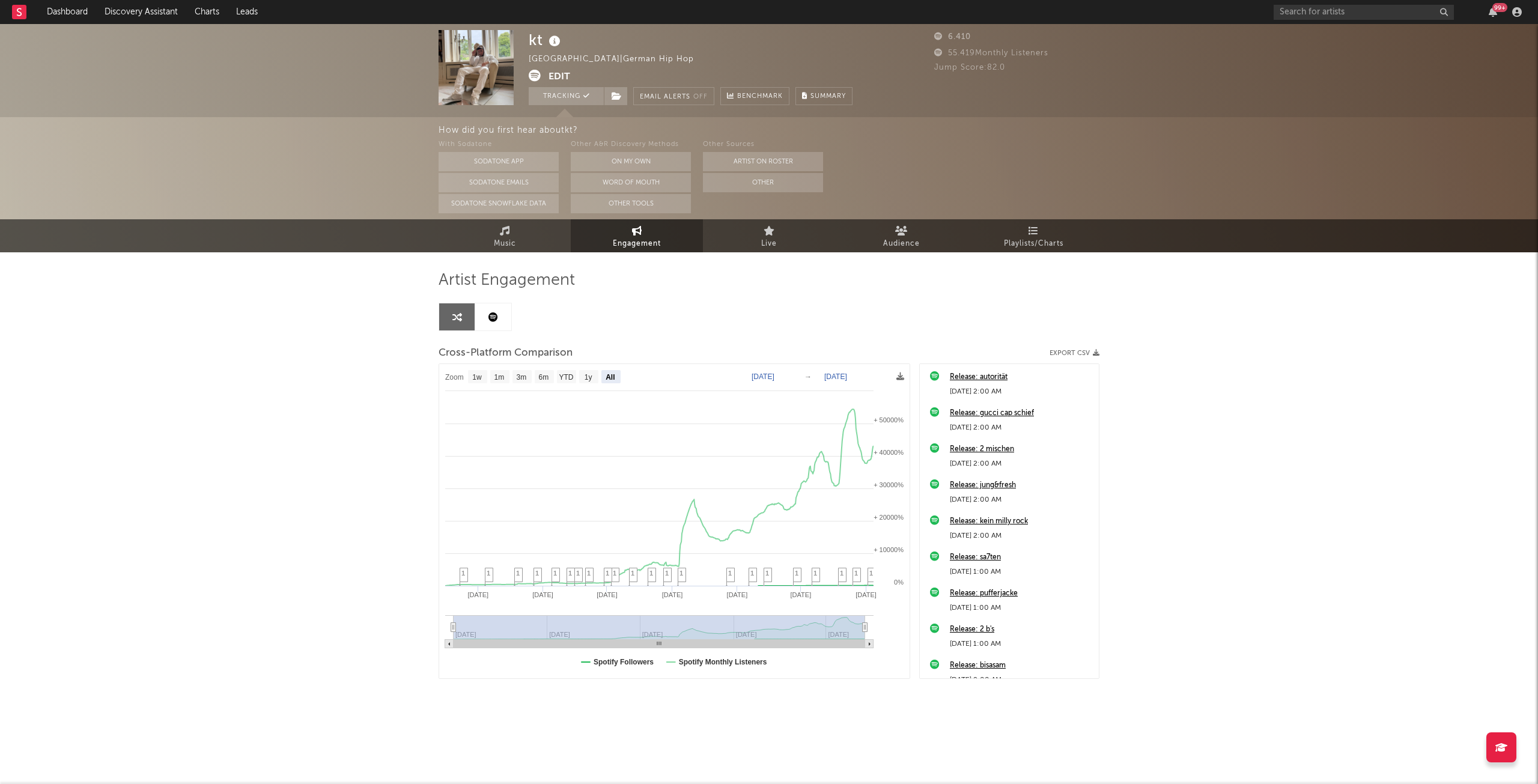
click at [873, 233] on link "Audience" at bounding box center [901, 236] width 132 height 33
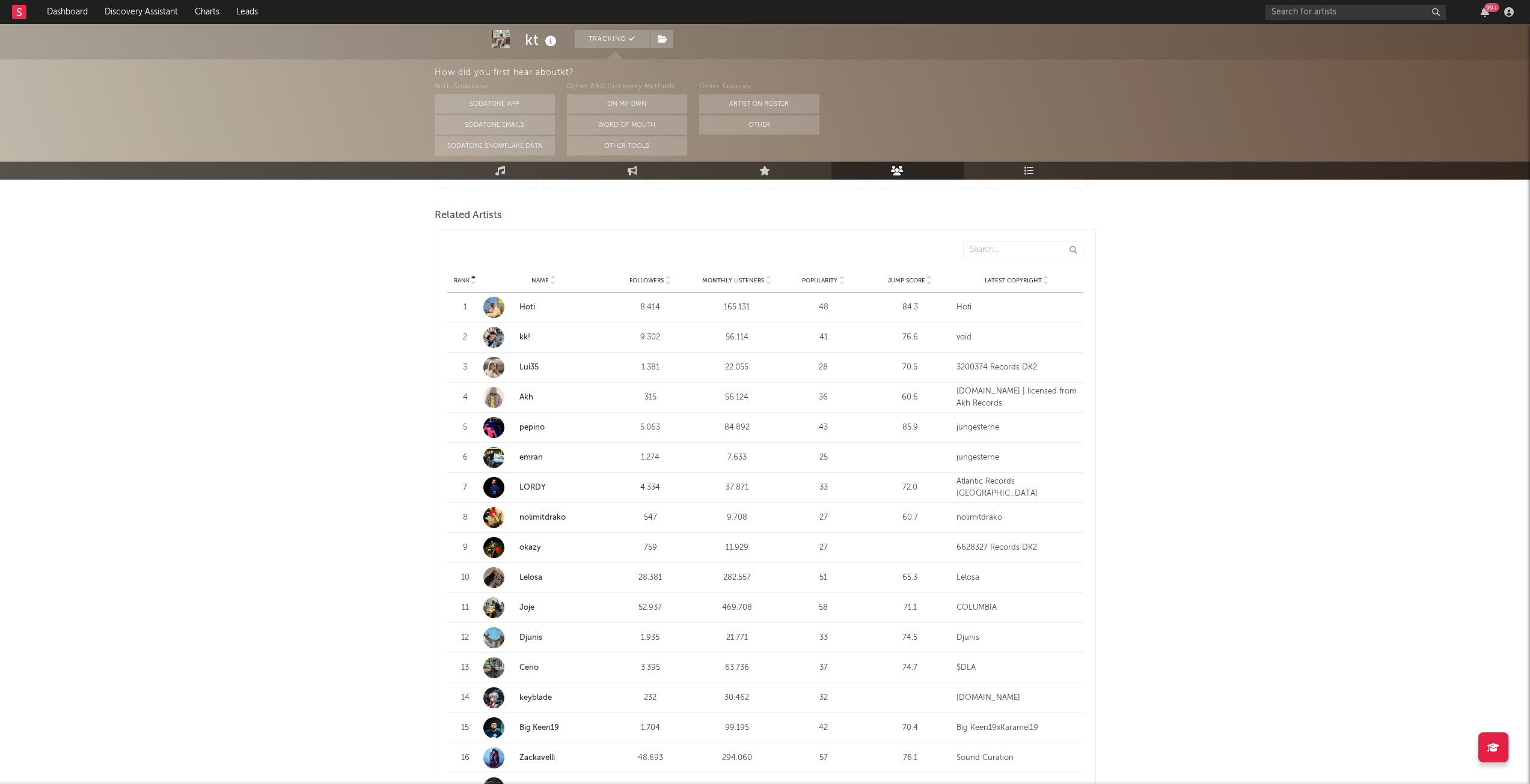
scroll to position [420, 0]
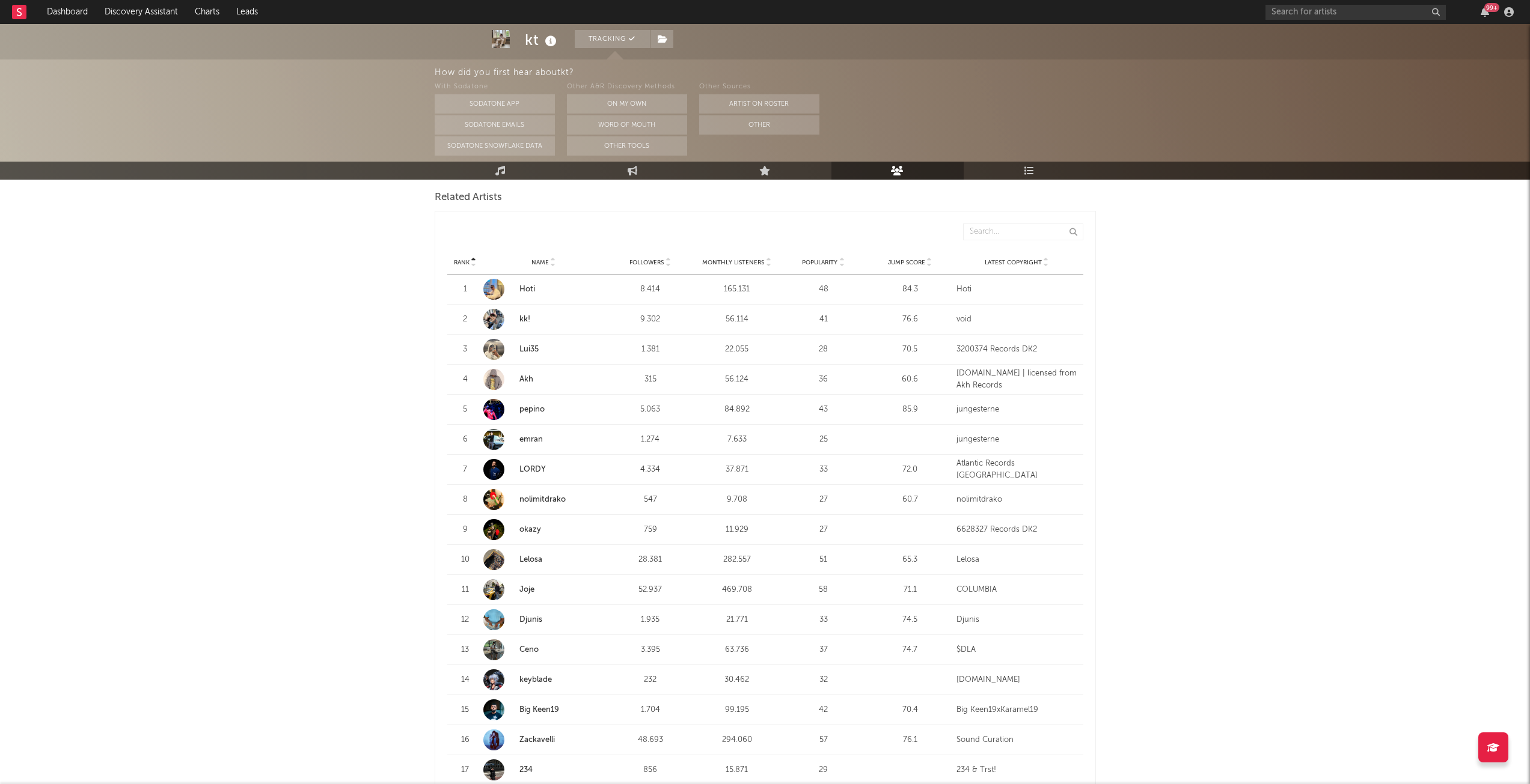
click at [527, 439] on link "emran" at bounding box center [531, 439] width 23 height 8
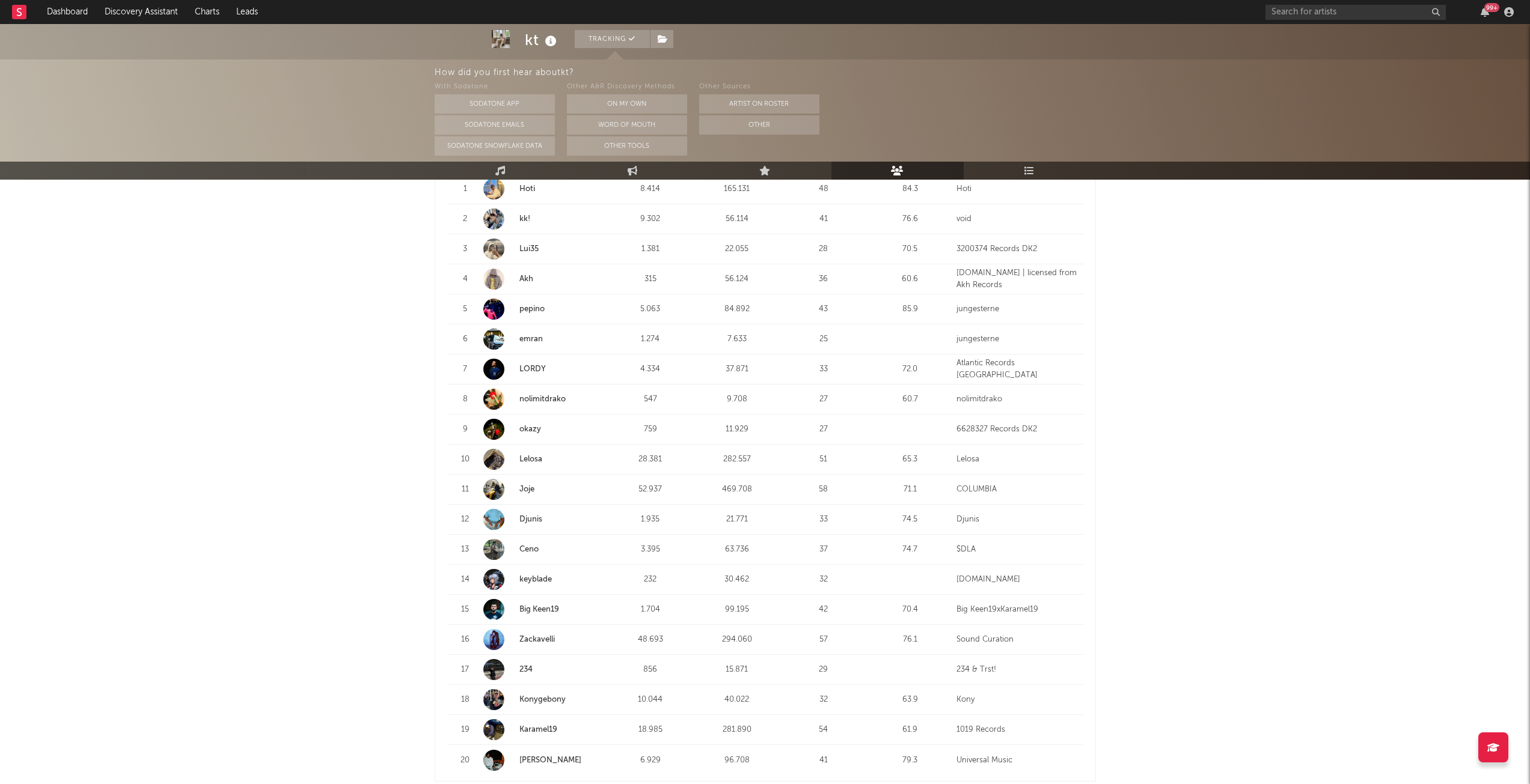
scroll to position [541, 0]
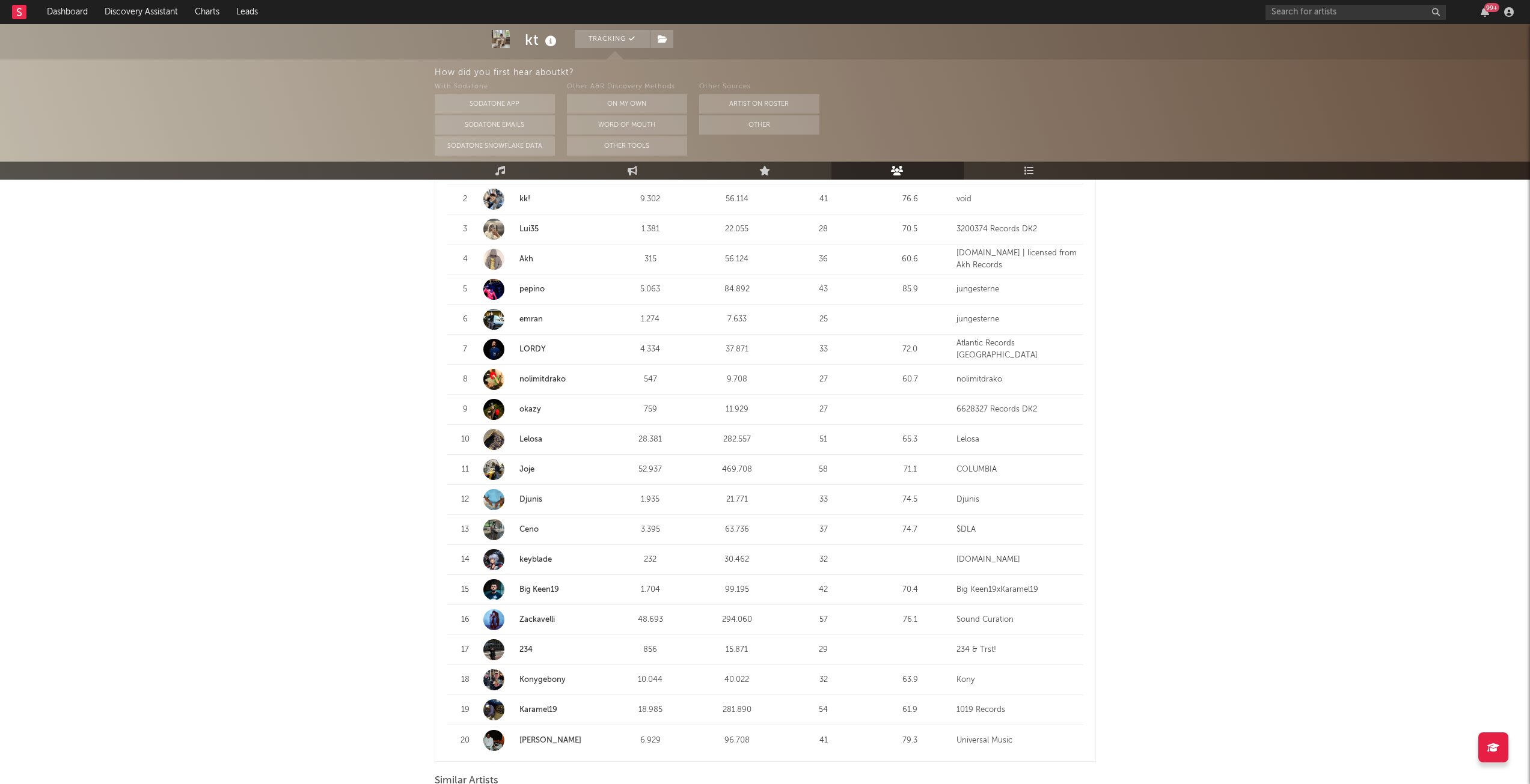
click at [534, 501] on link "Djunis" at bounding box center [530, 499] width 23 height 8
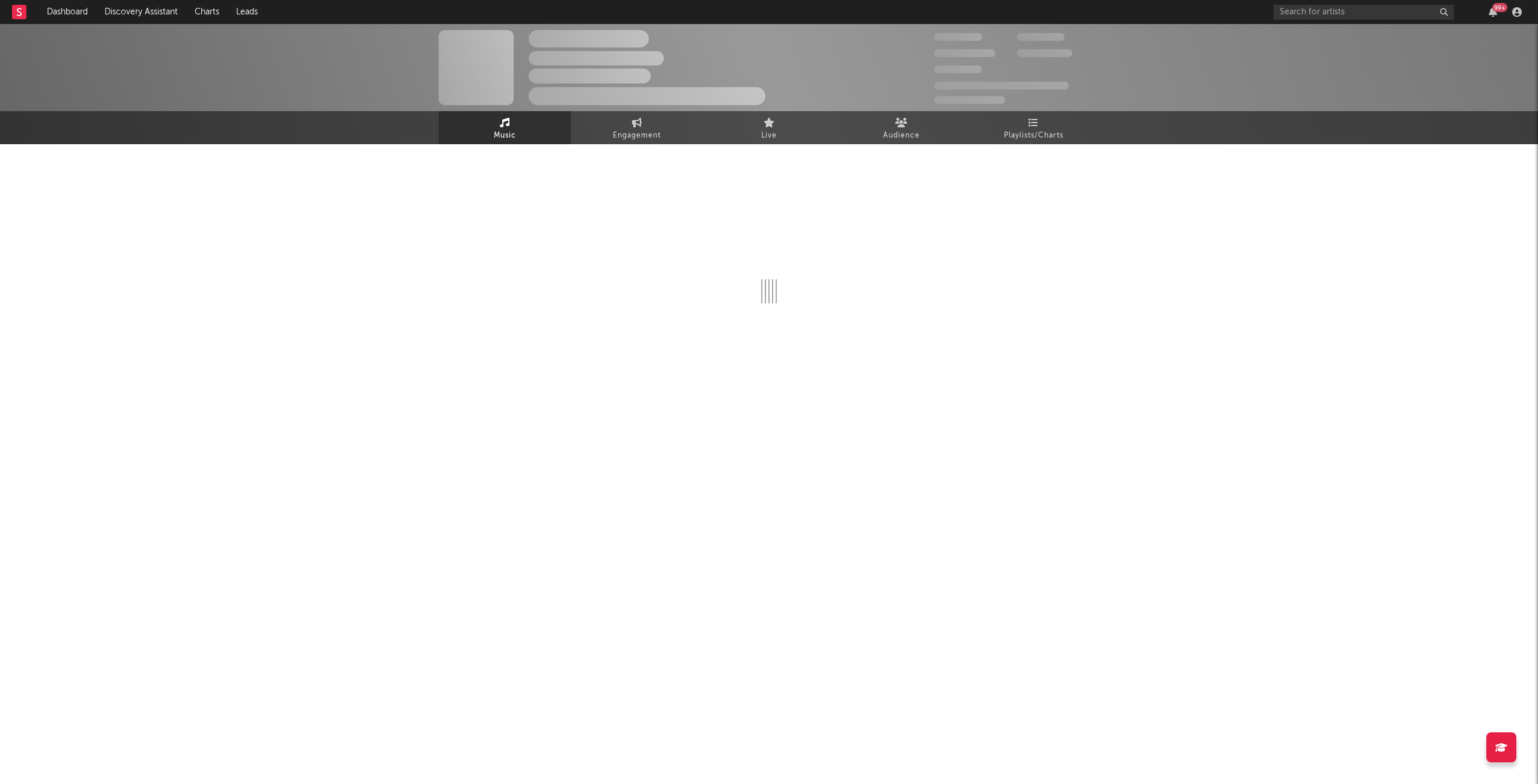
select select "1w"
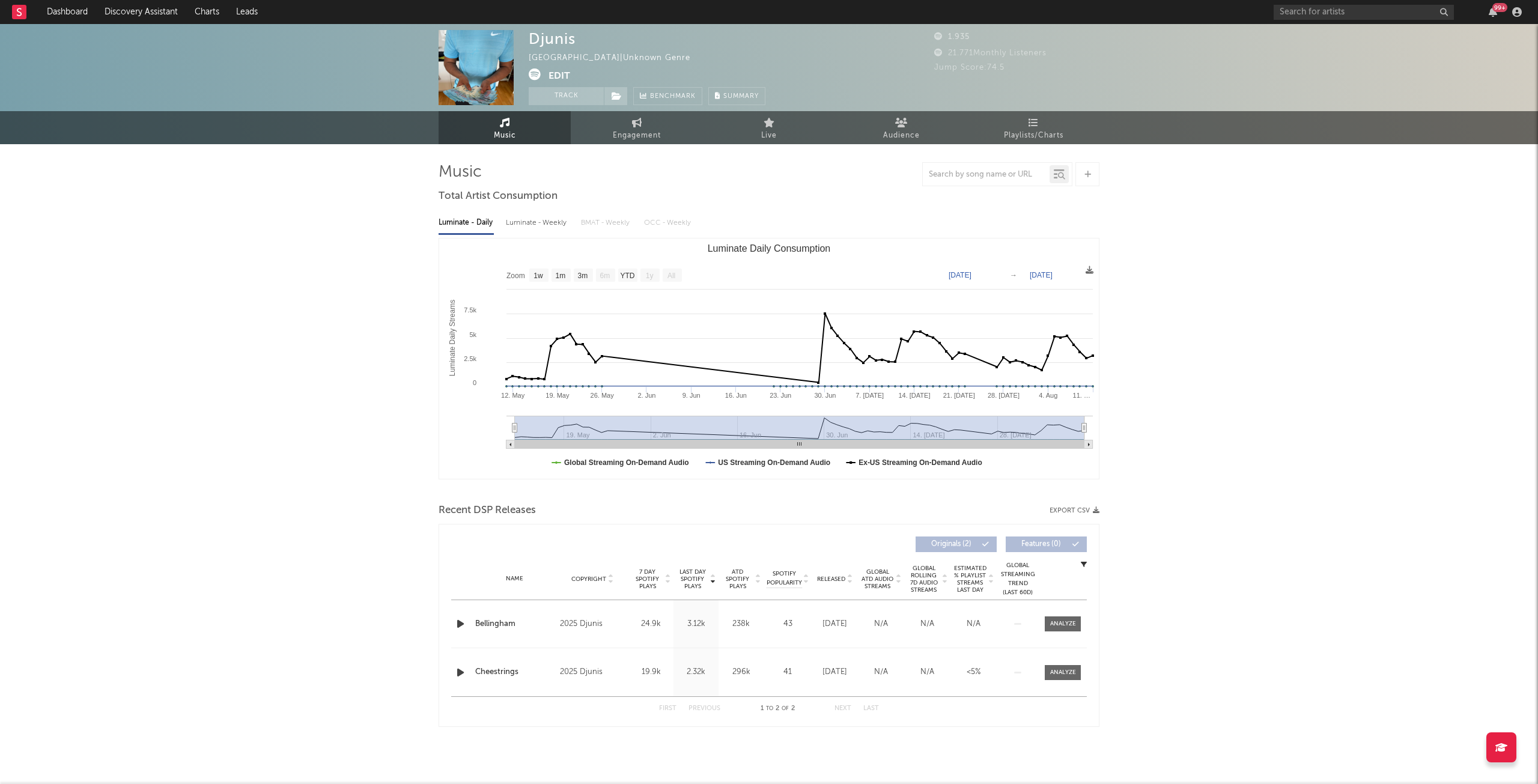
click at [886, 124] on link "Audience" at bounding box center [901, 127] width 132 height 33
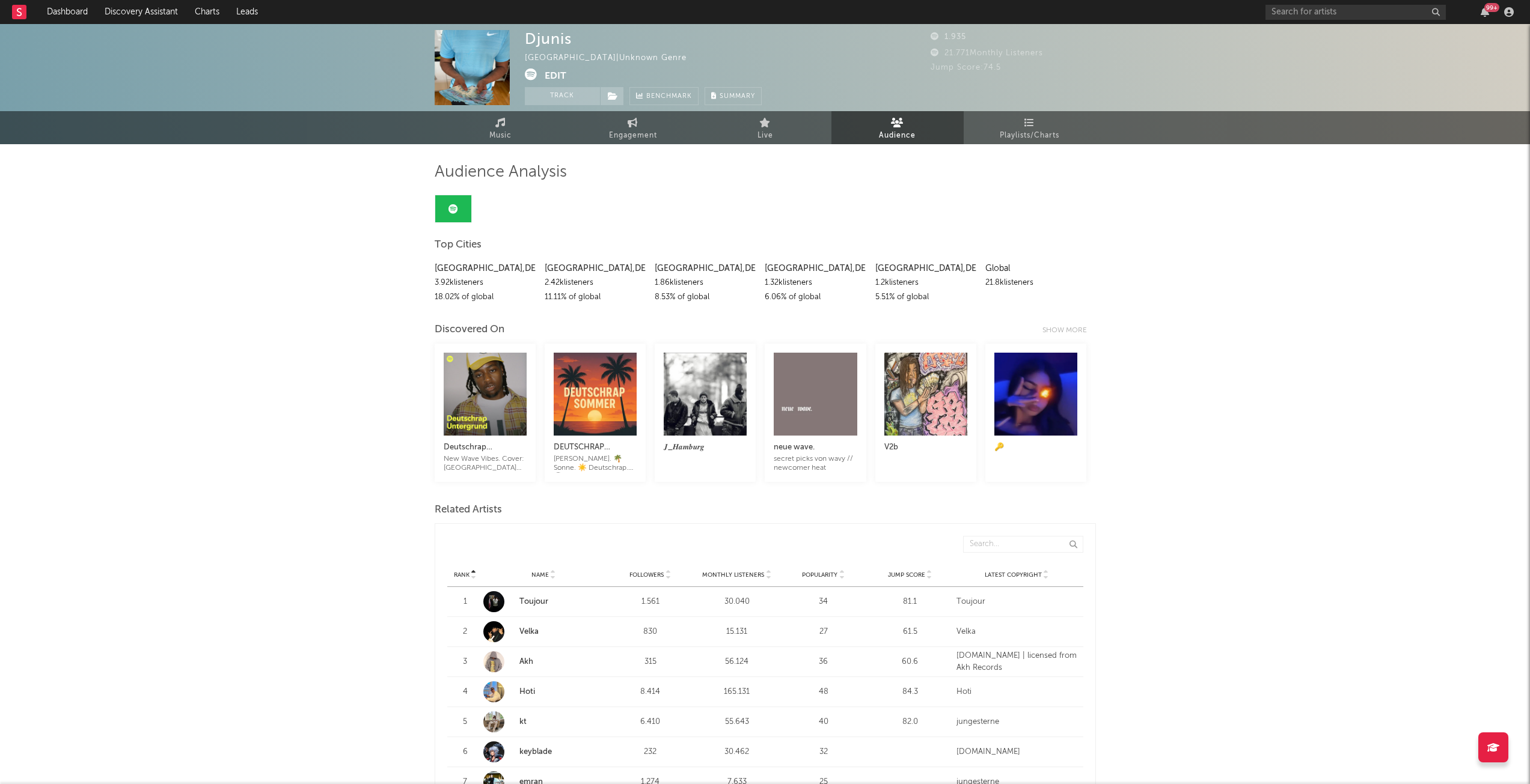
click at [642, 118] on link "Engagement" at bounding box center [633, 127] width 133 height 33
select select "1w"
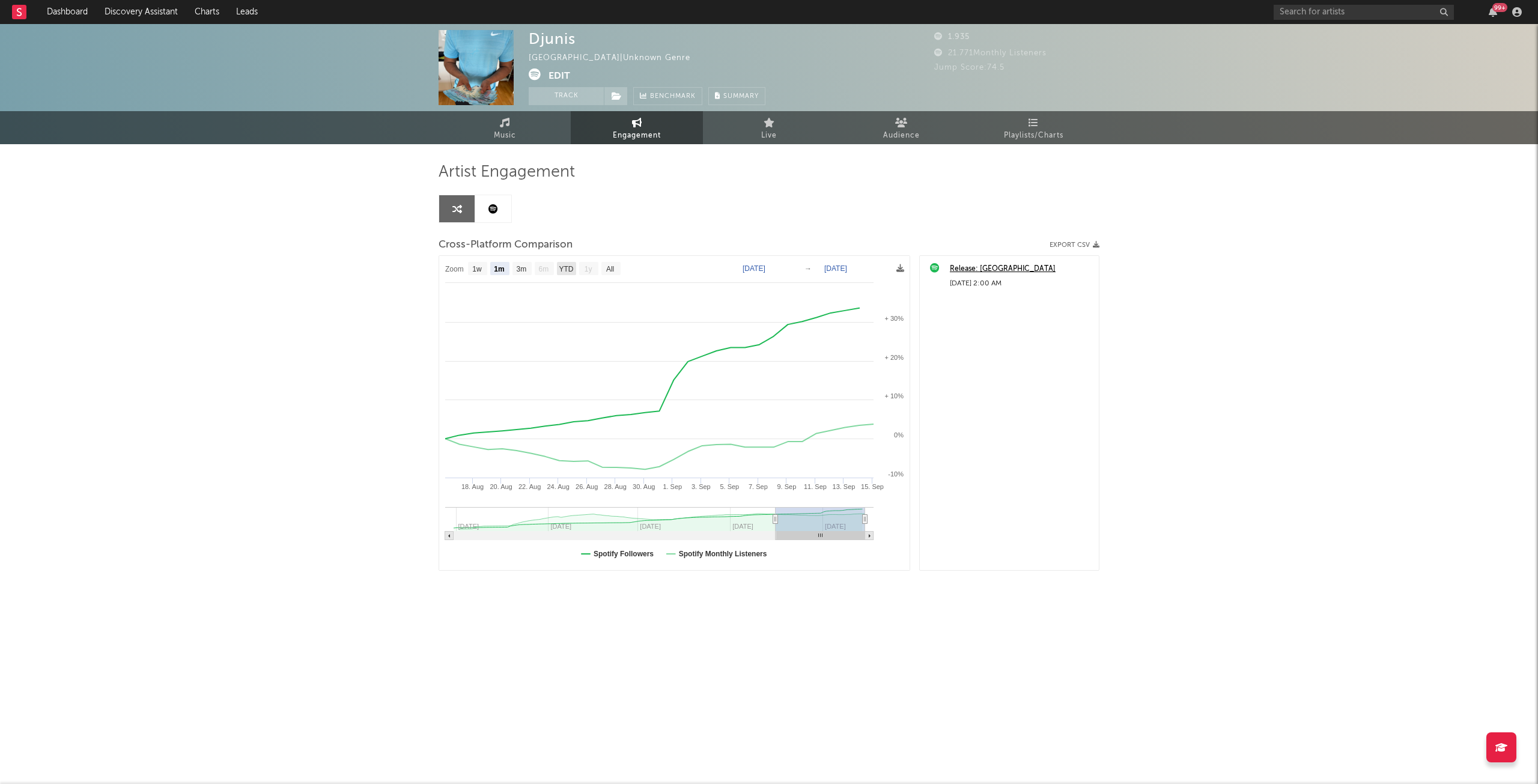
click at [569, 268] on text "YTD" at bounding box center [566, 269] width 15 height 8
select select "YTD"
type input "[DATE]"
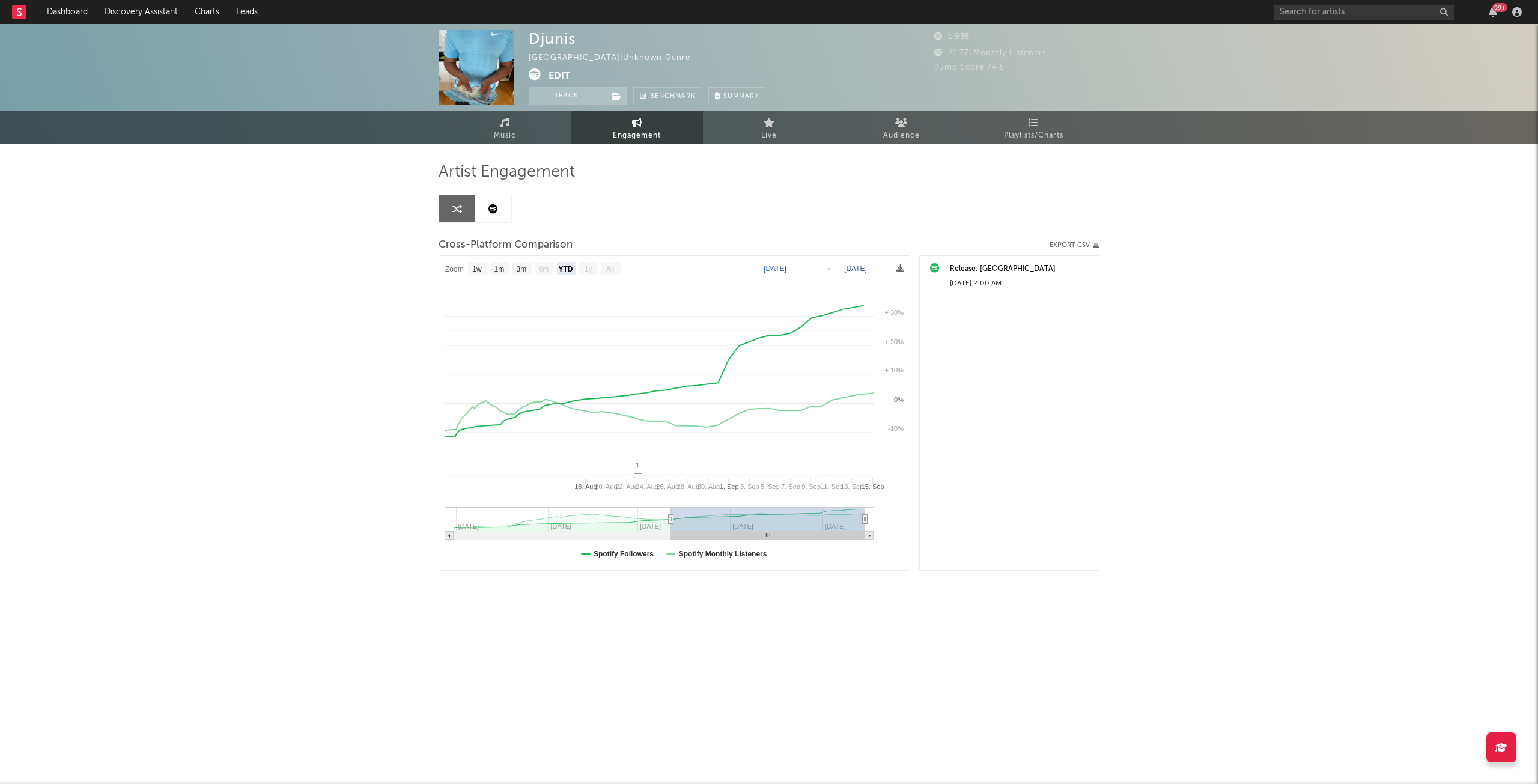
select select "All"
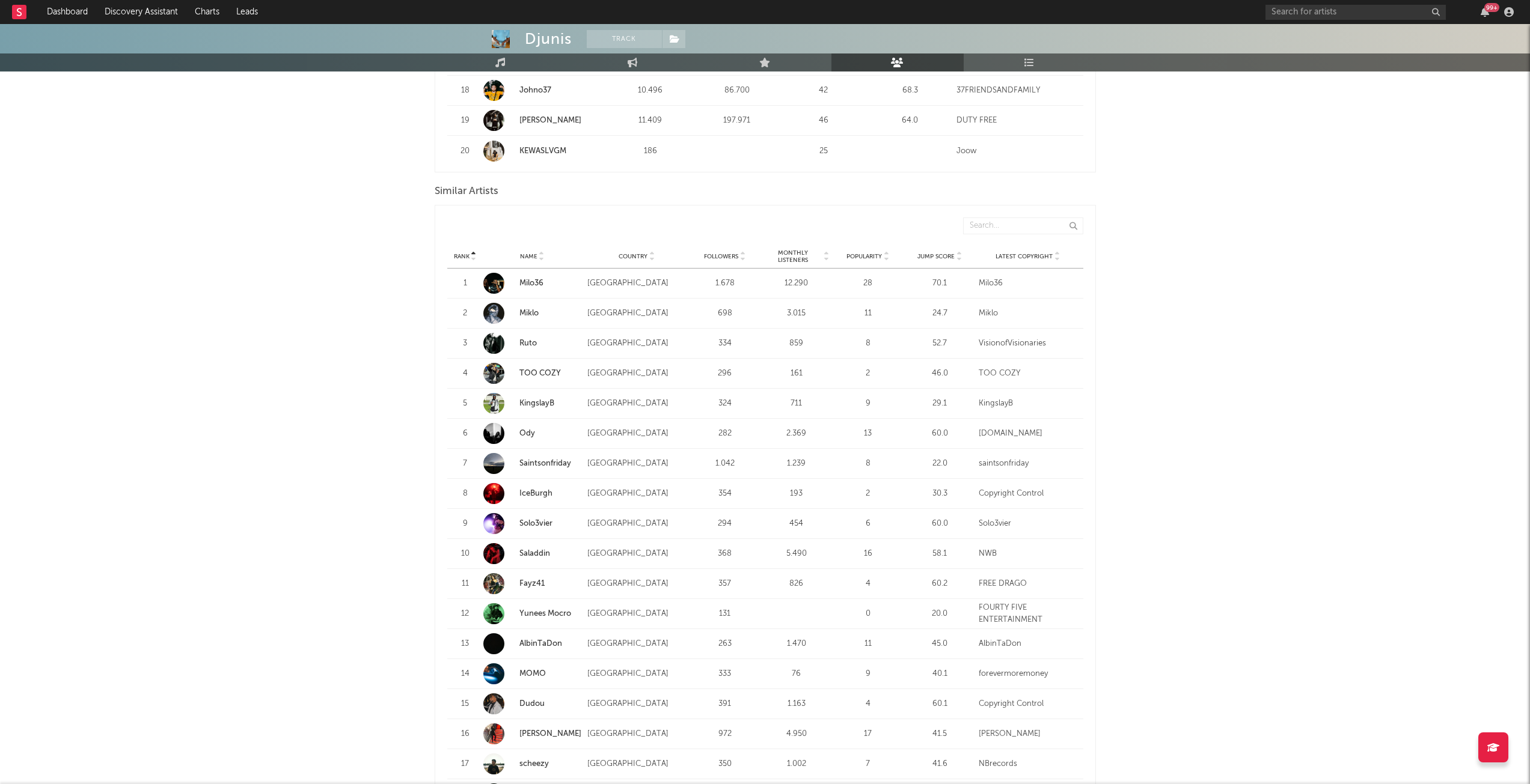
scroll to position [1081, 0]
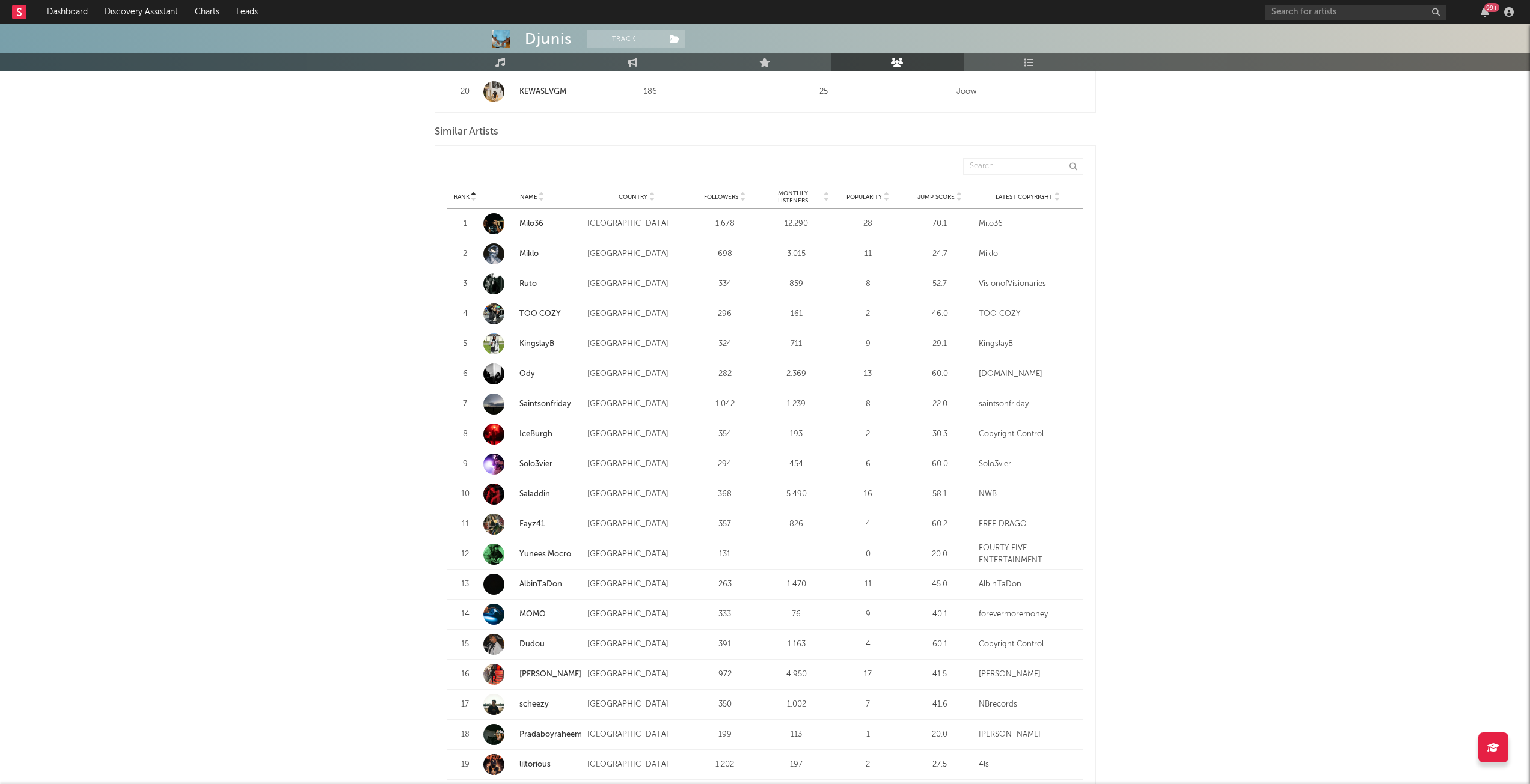
click at [796, 190] on span "Monthly Listeners" at bounding box center [792, 197] width 59 height 15
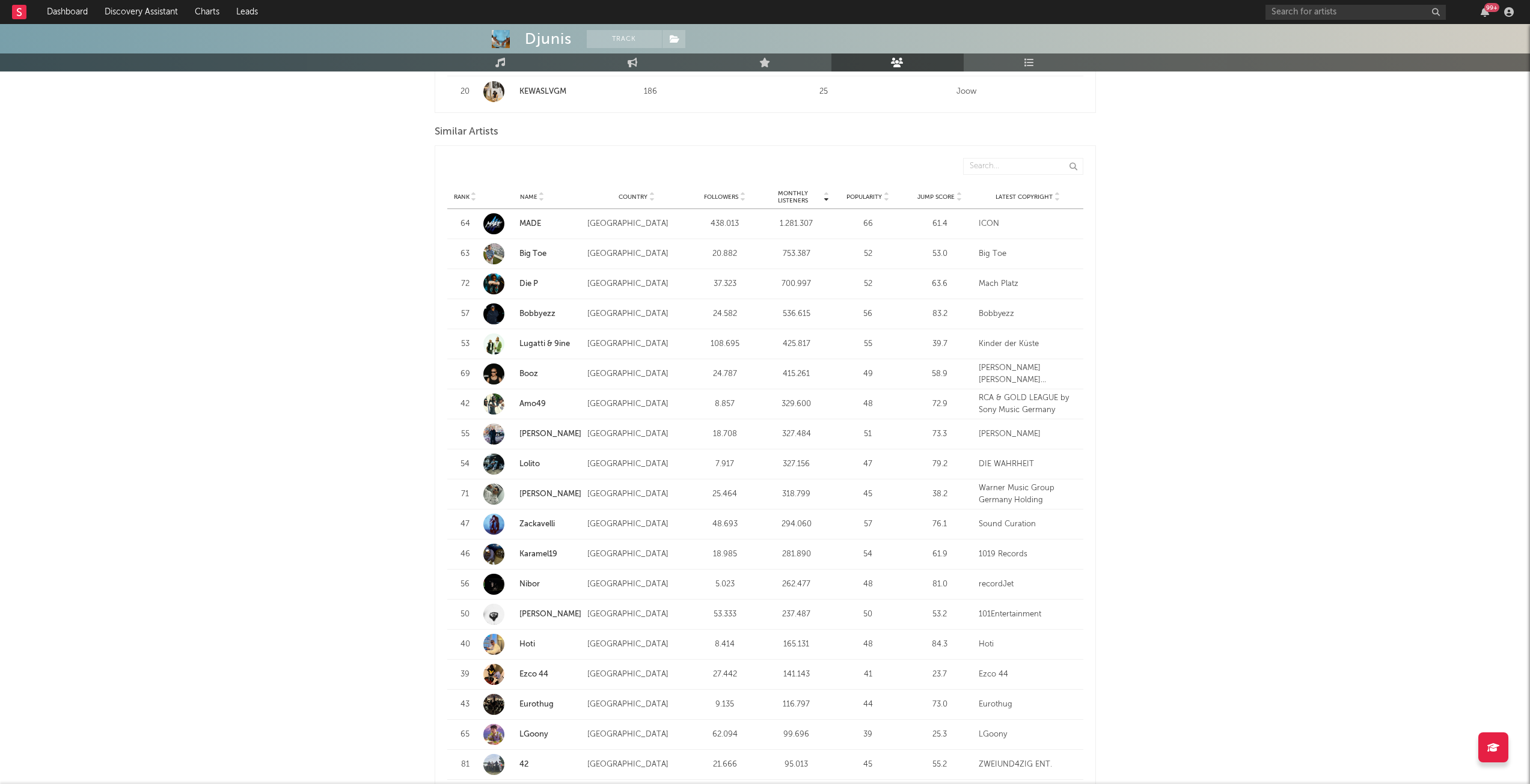
click at [796, 190] on span "Monthly Listeners" at bounding box center [792, 197] width 59 height 15
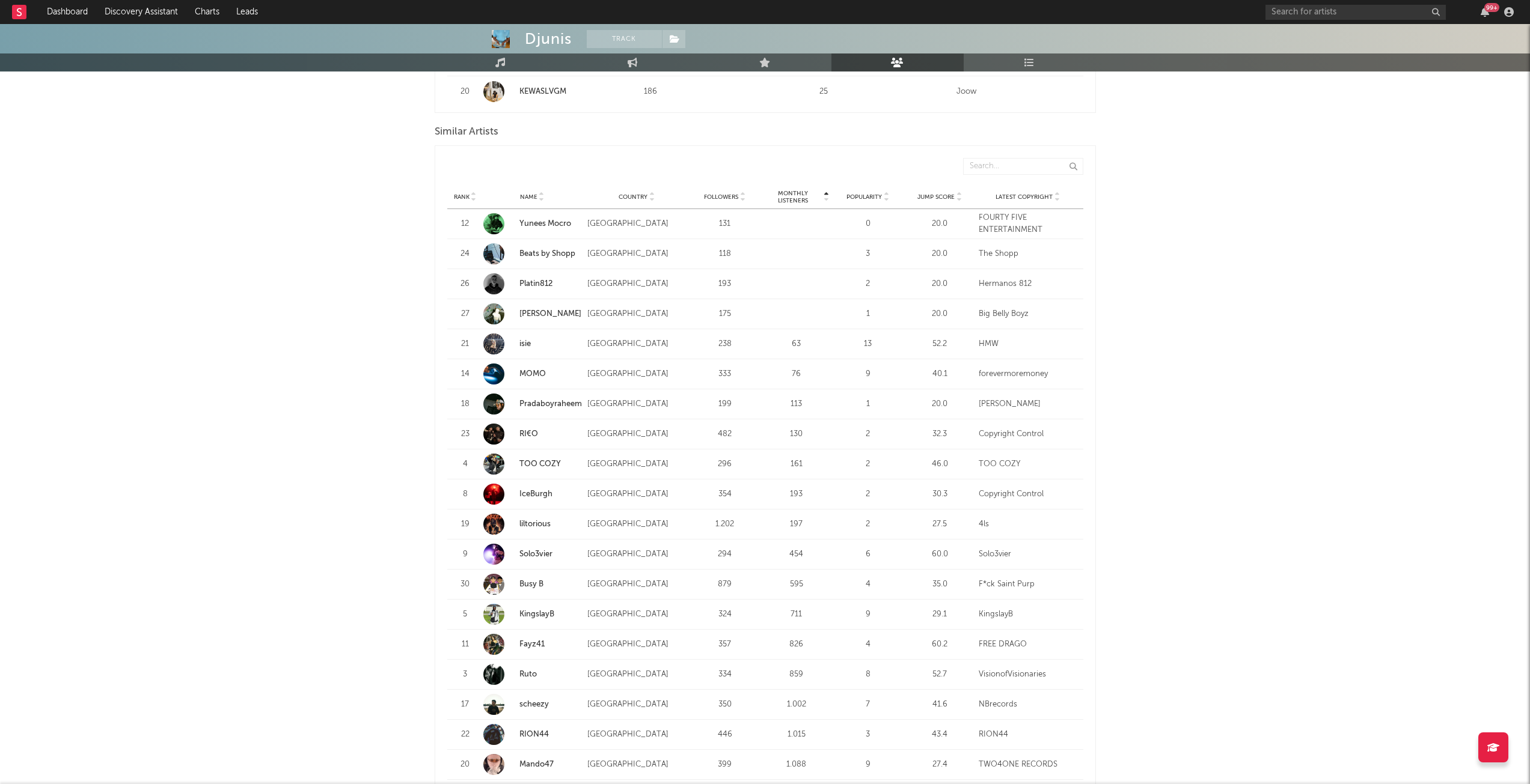
click at [941, 195] on span "Jump Score" at bounding box center [935, 197] width 37 height 7
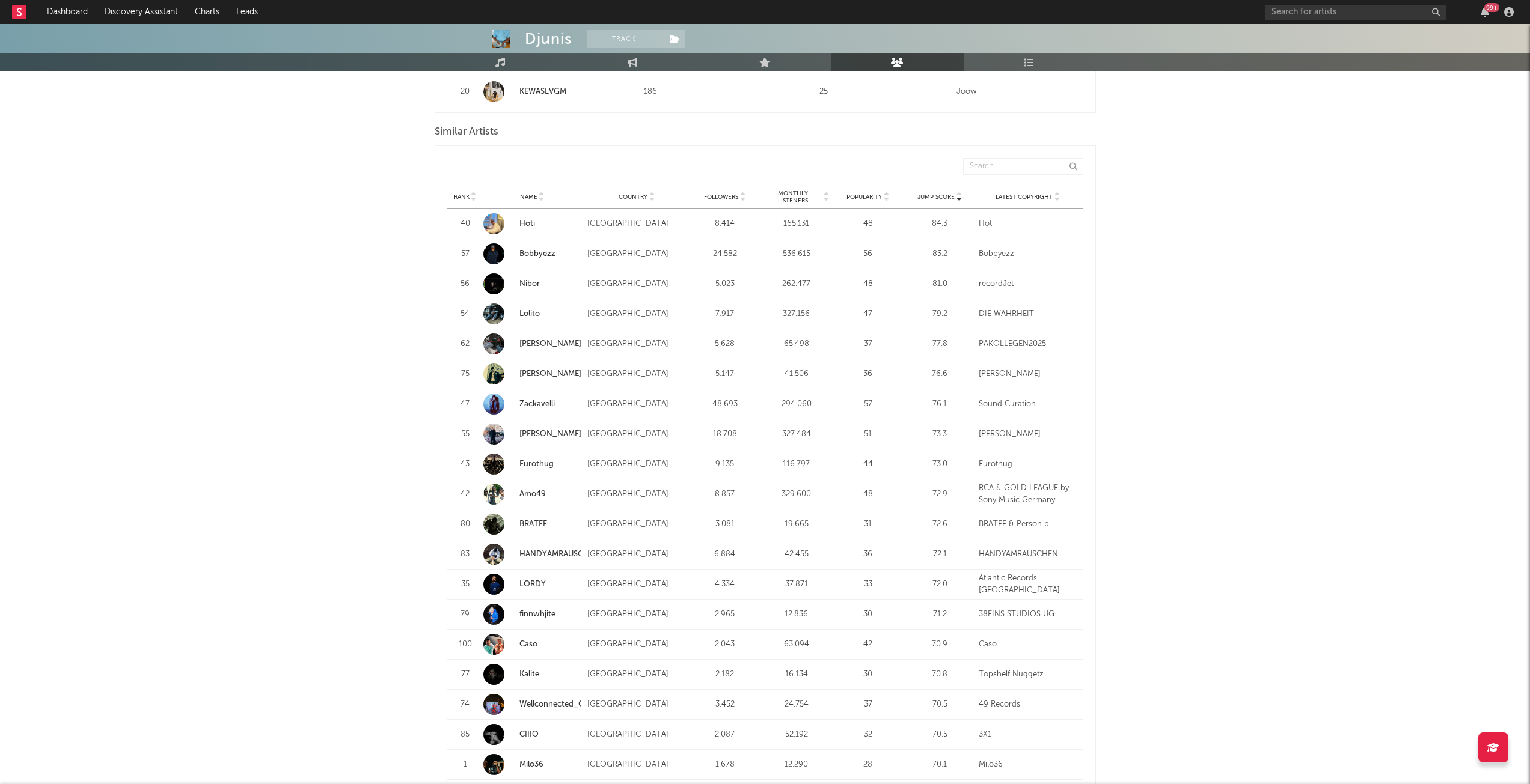
click at [941, 195] on span "Jump Score" at bounding box center [935, 197] width 37 height 7
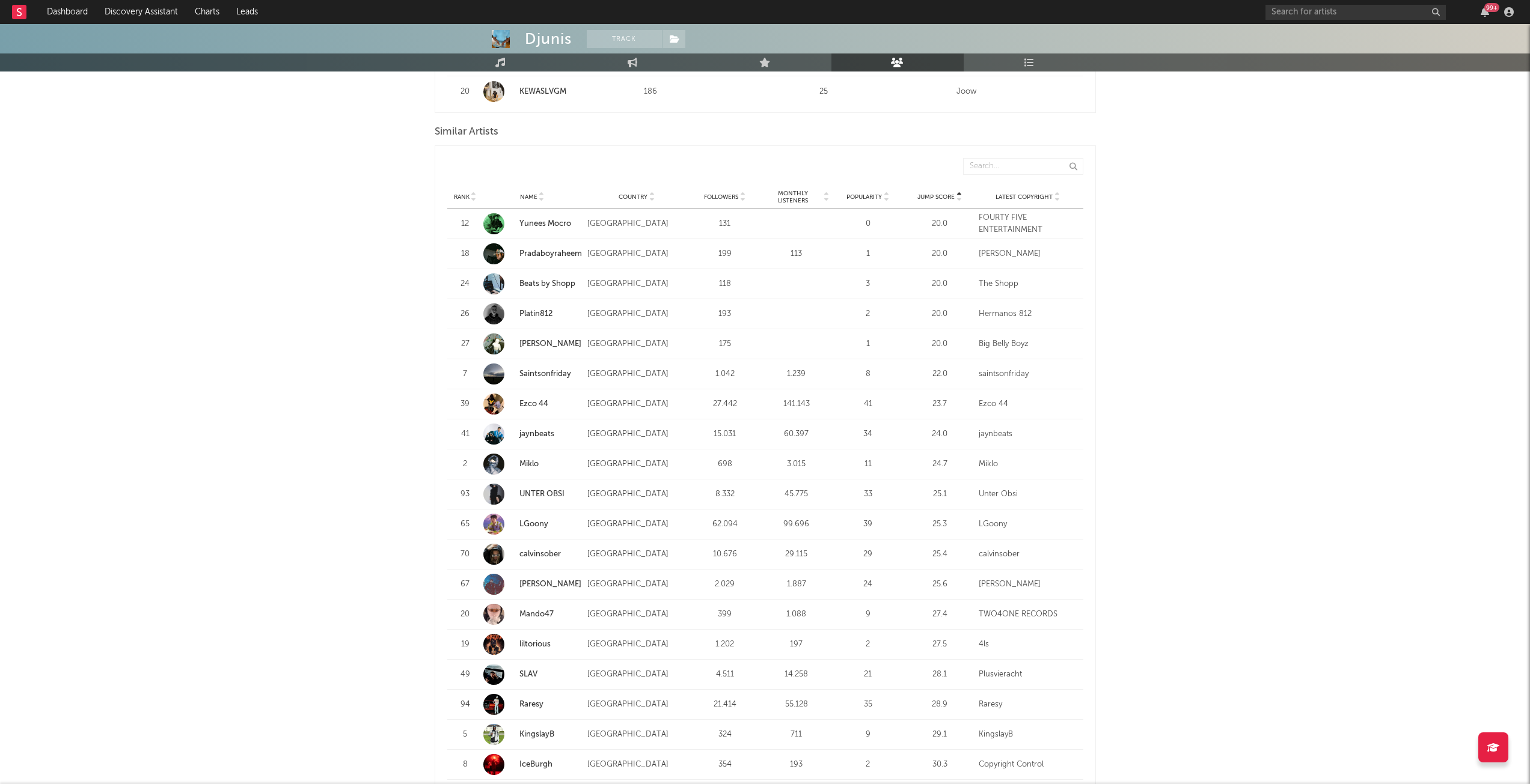
click at [941, 195] on span "Jump Score" at bounding box center [935, 197] width 37 height 7
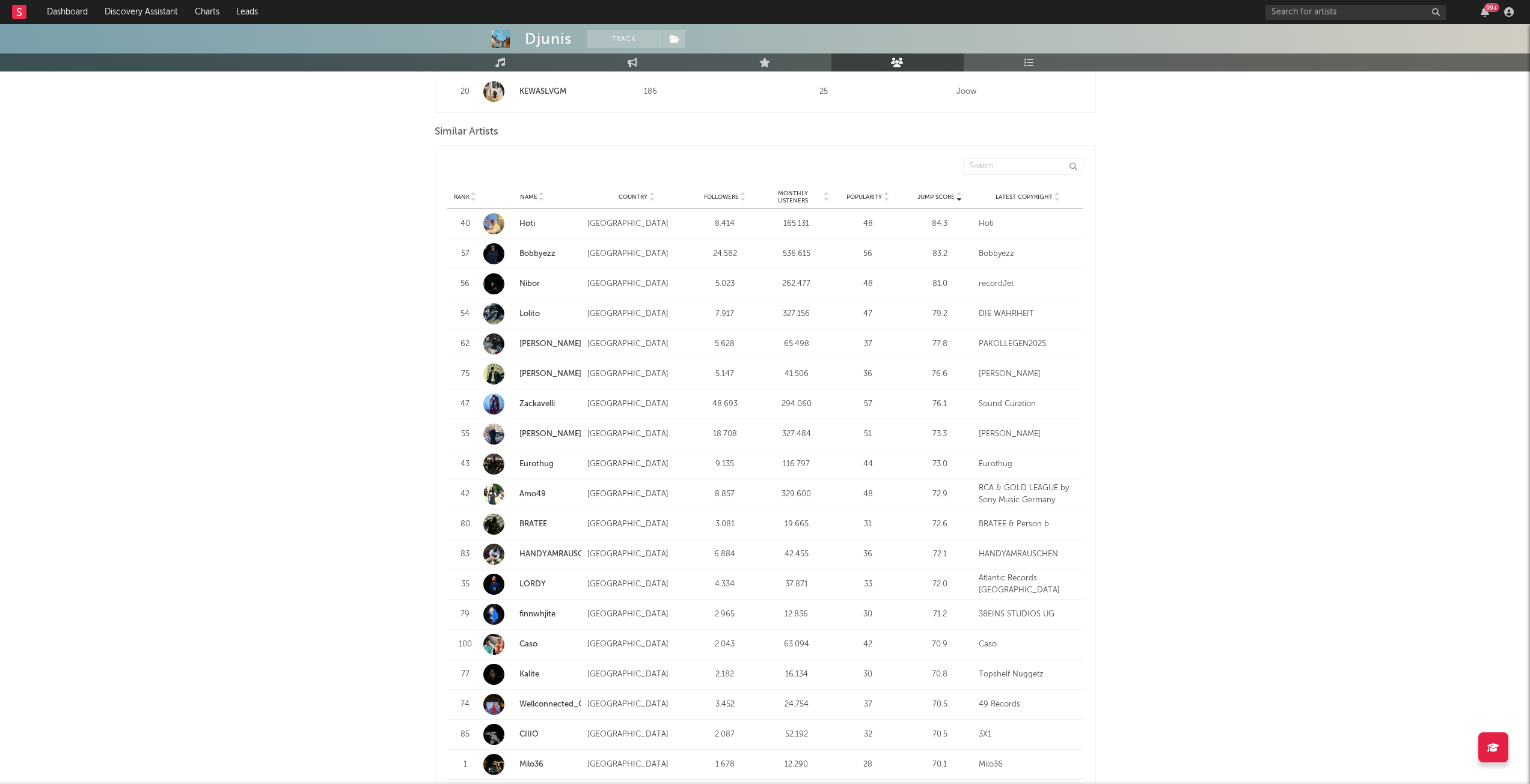
click at [525, 222] on link "Hoti" at bounding box center [527, 223] width 15 height 8
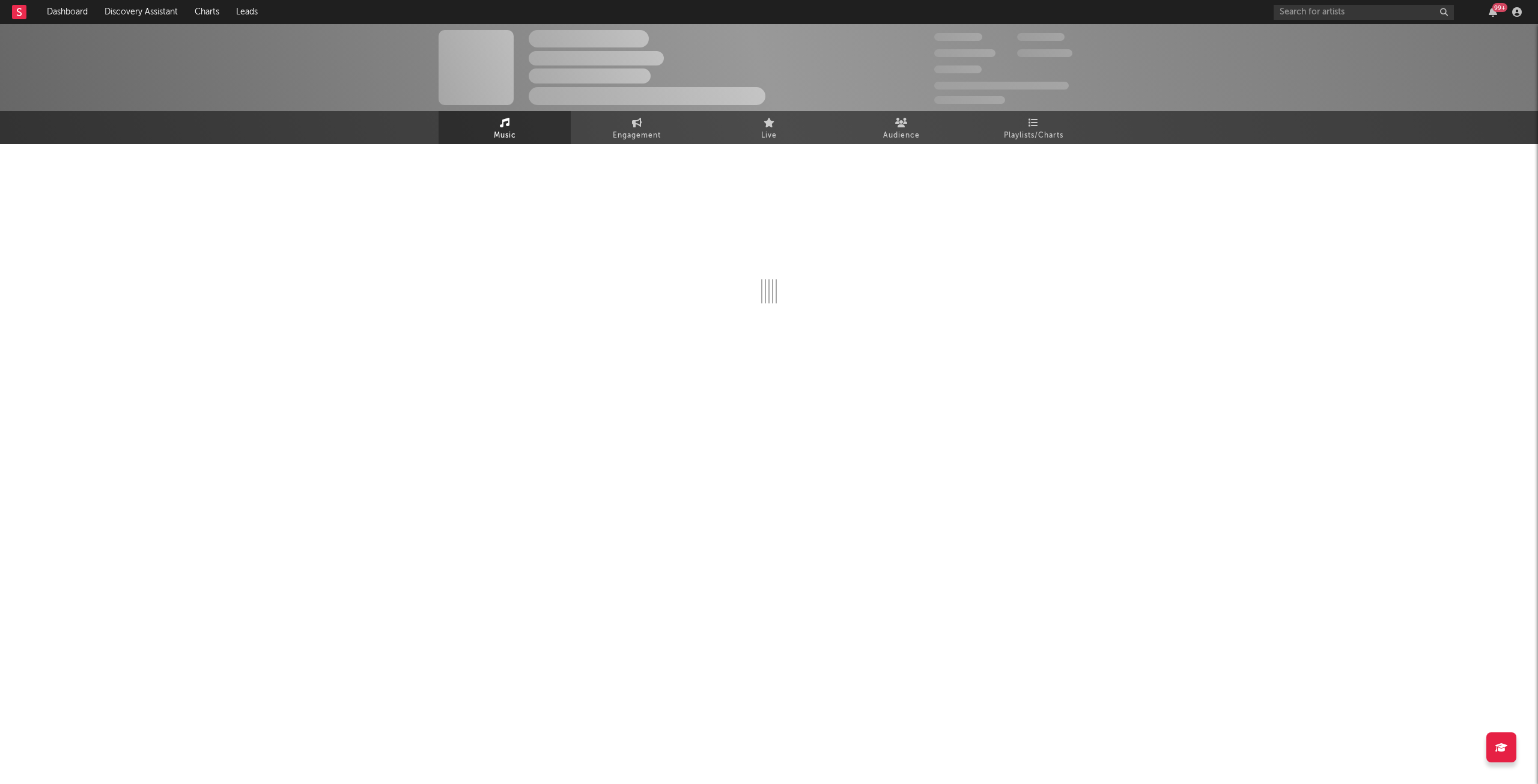
select select "6m"
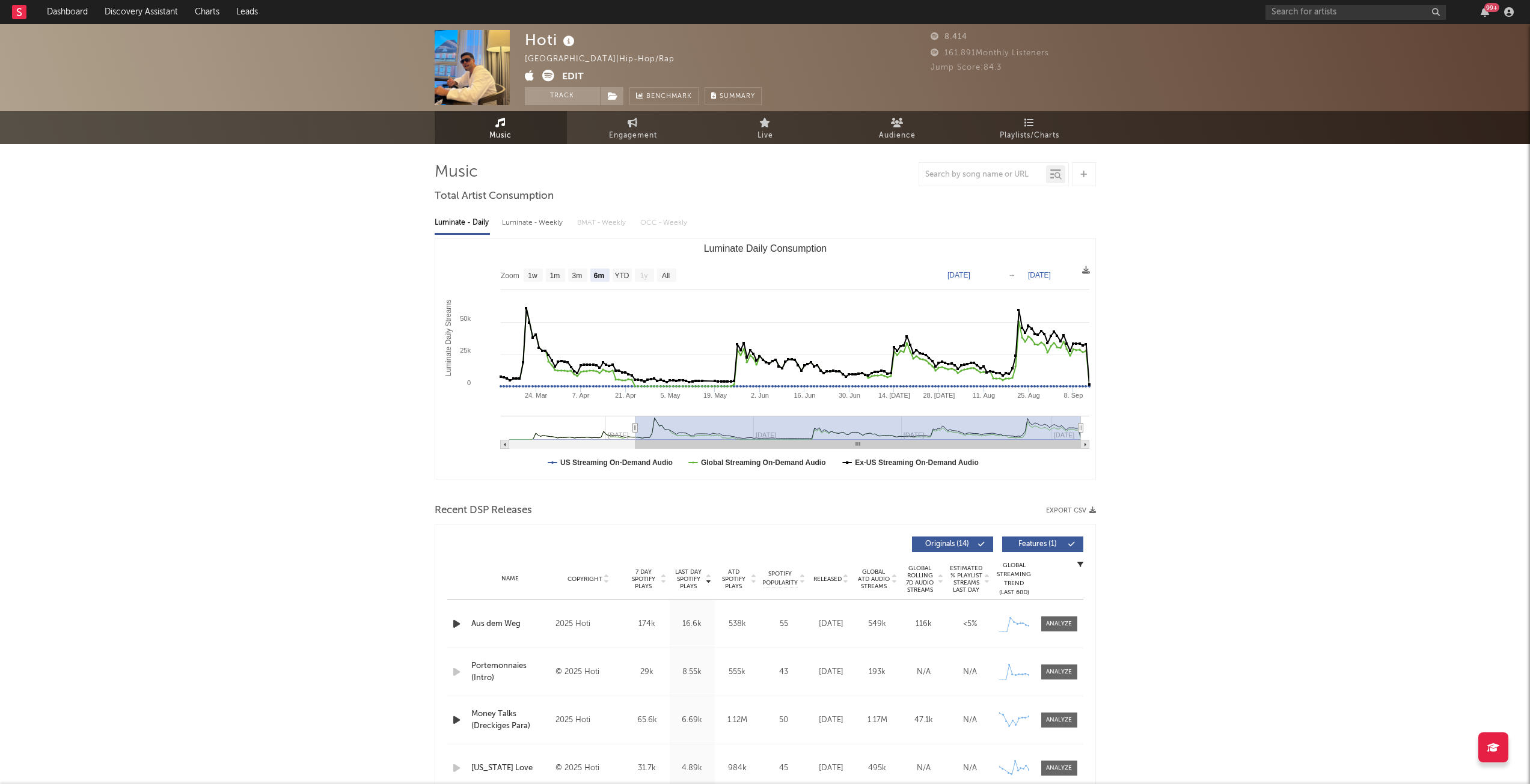
click at [879, 117] on link "Audience" at bounding box center [897, 127] width 133 height 33
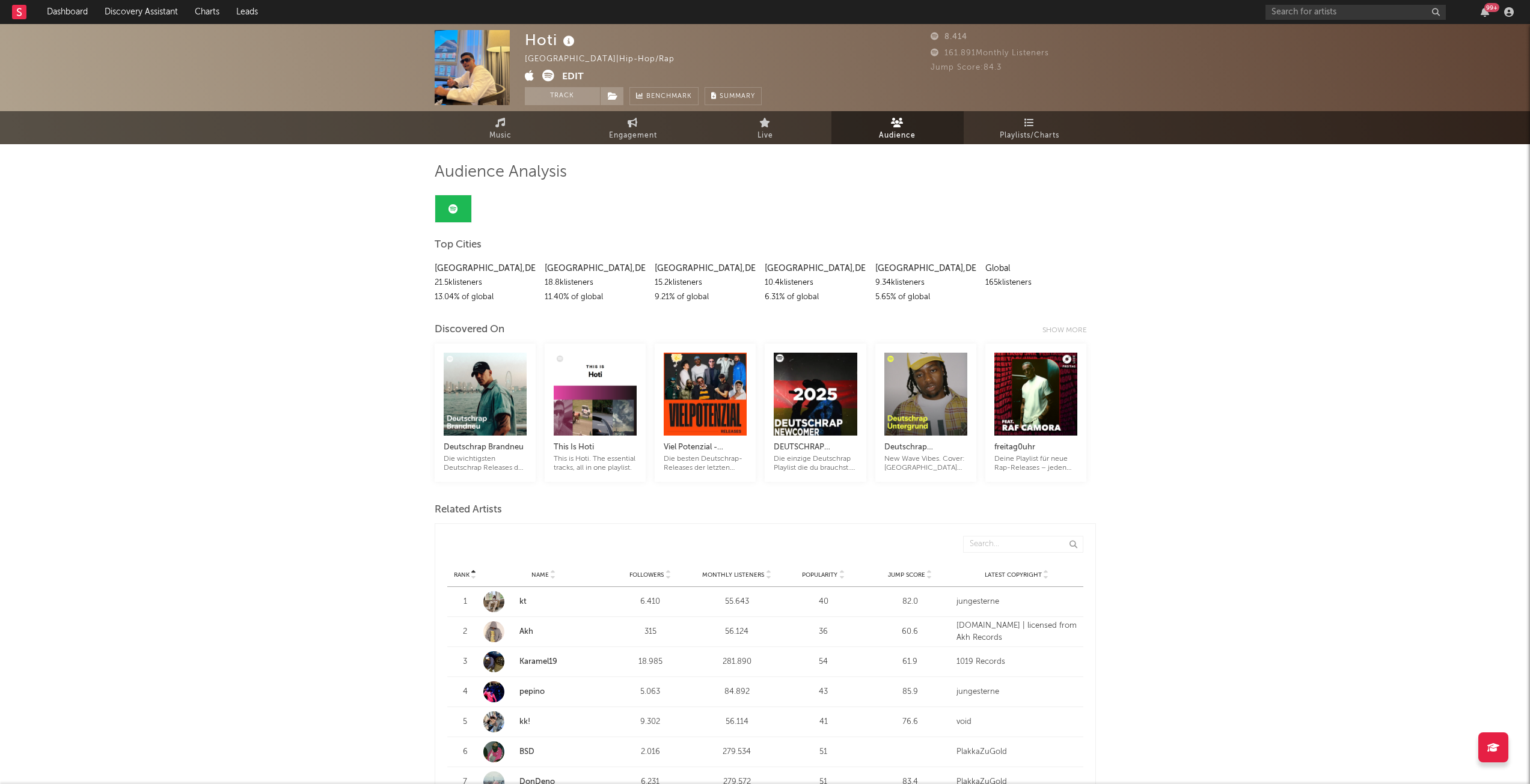
click at [549, 138] on link "Music" at bounding box center [500, 127] width 133 height 33
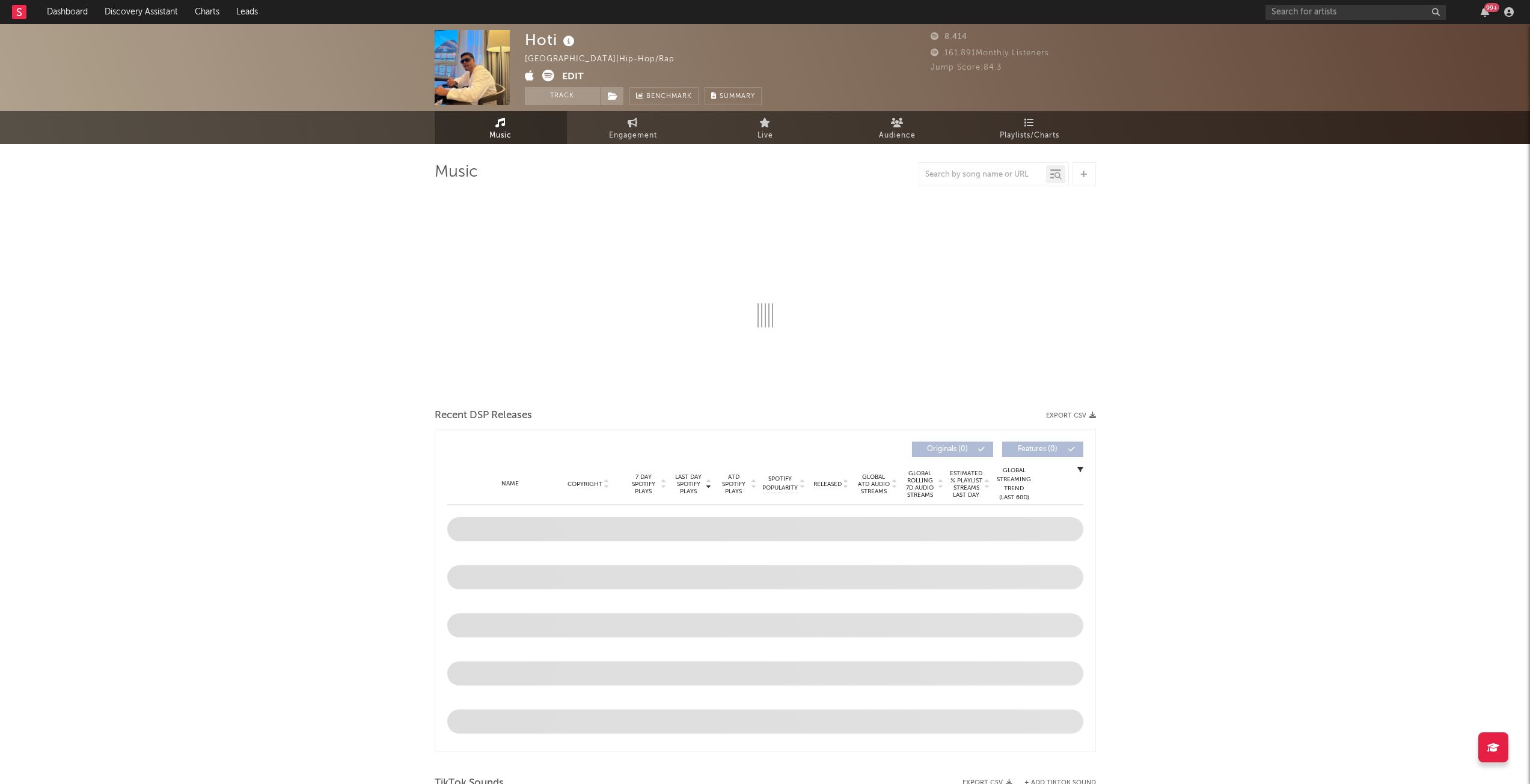
click at [635, 133] on span "Engagement" at bounding box center [633, 136] width 48 height 15
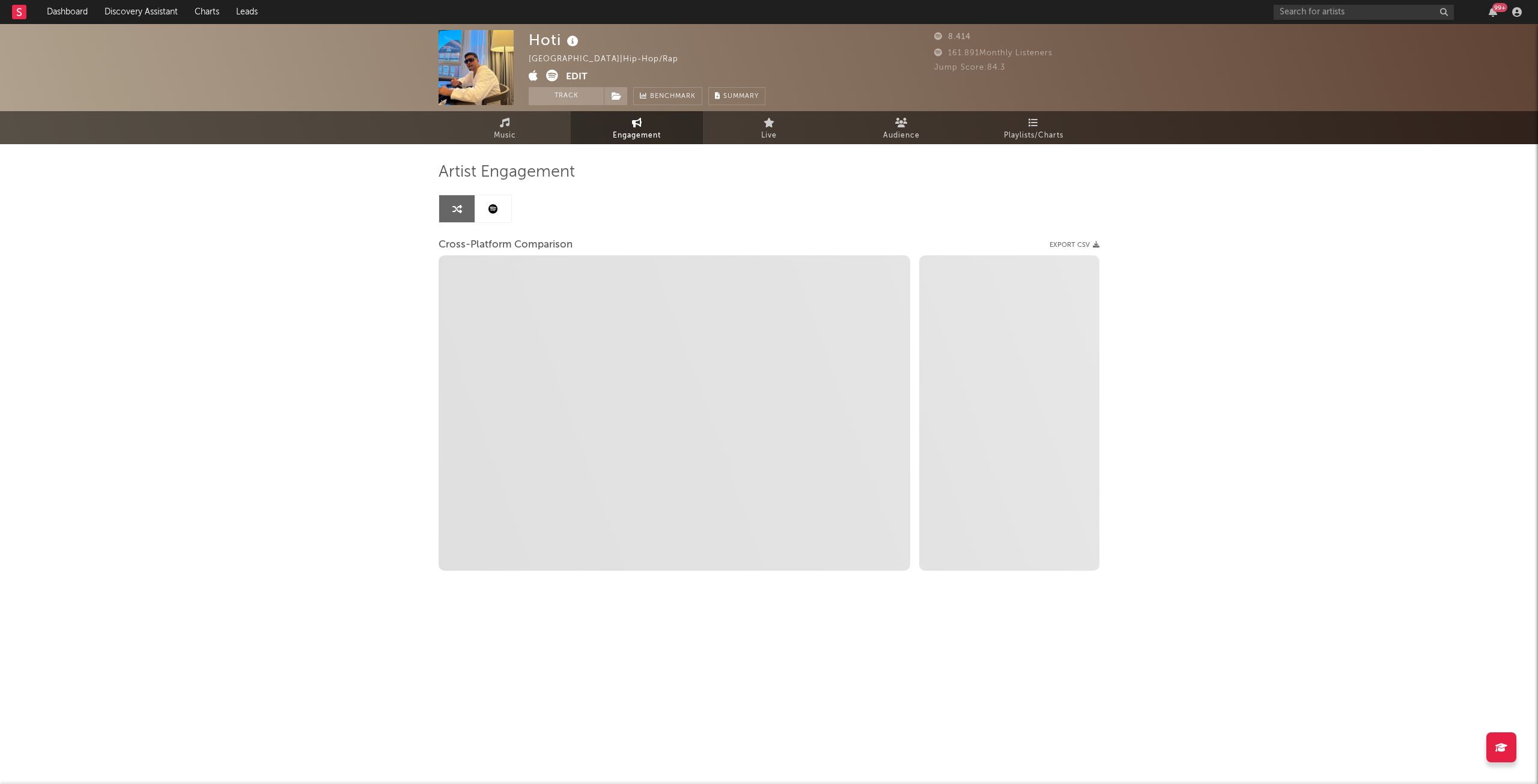
select select "1w"
select select "1m"
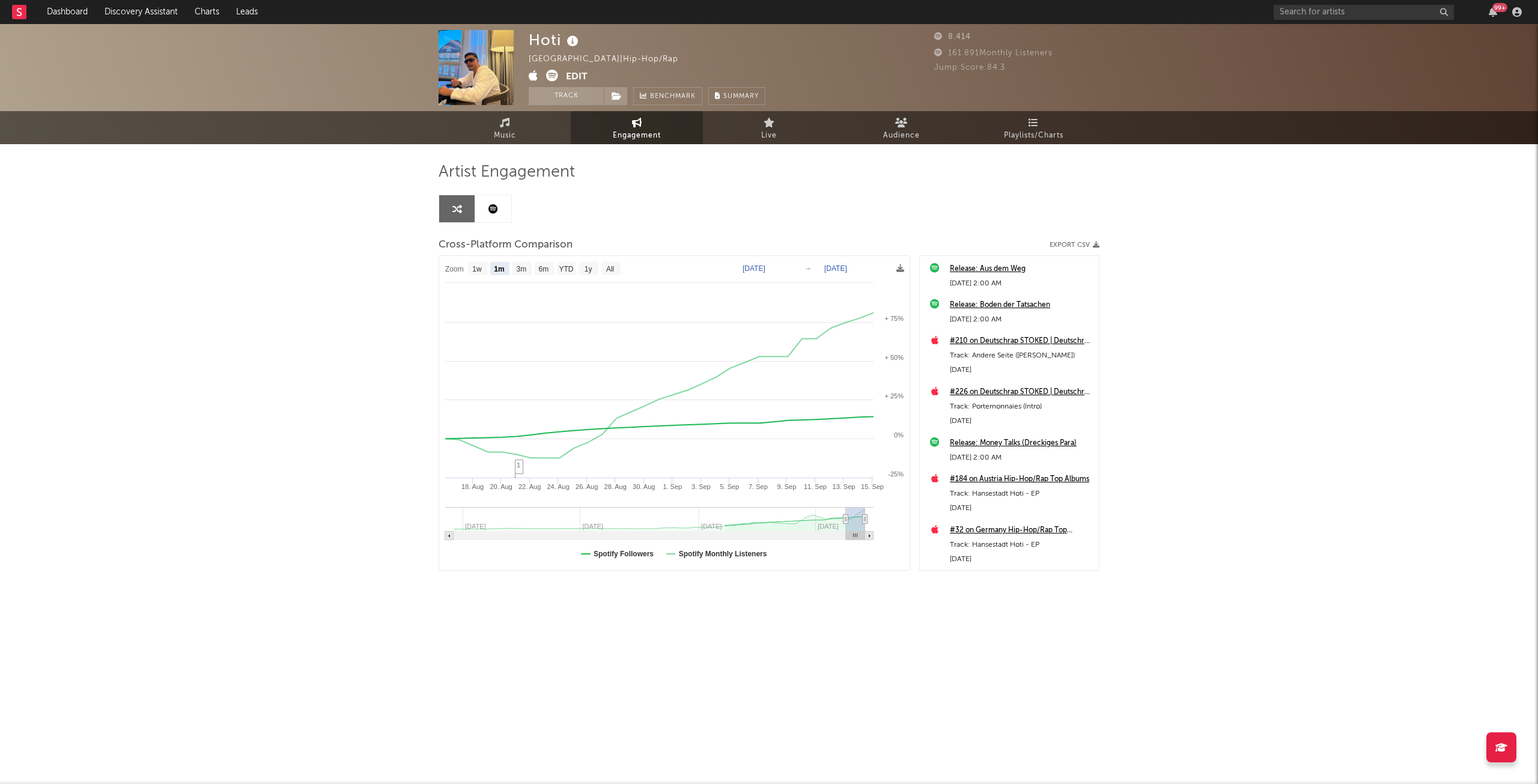
click at [553, 92] on button "Track" at bounding box center [566, 96] width 75 height 18
select select "1w"
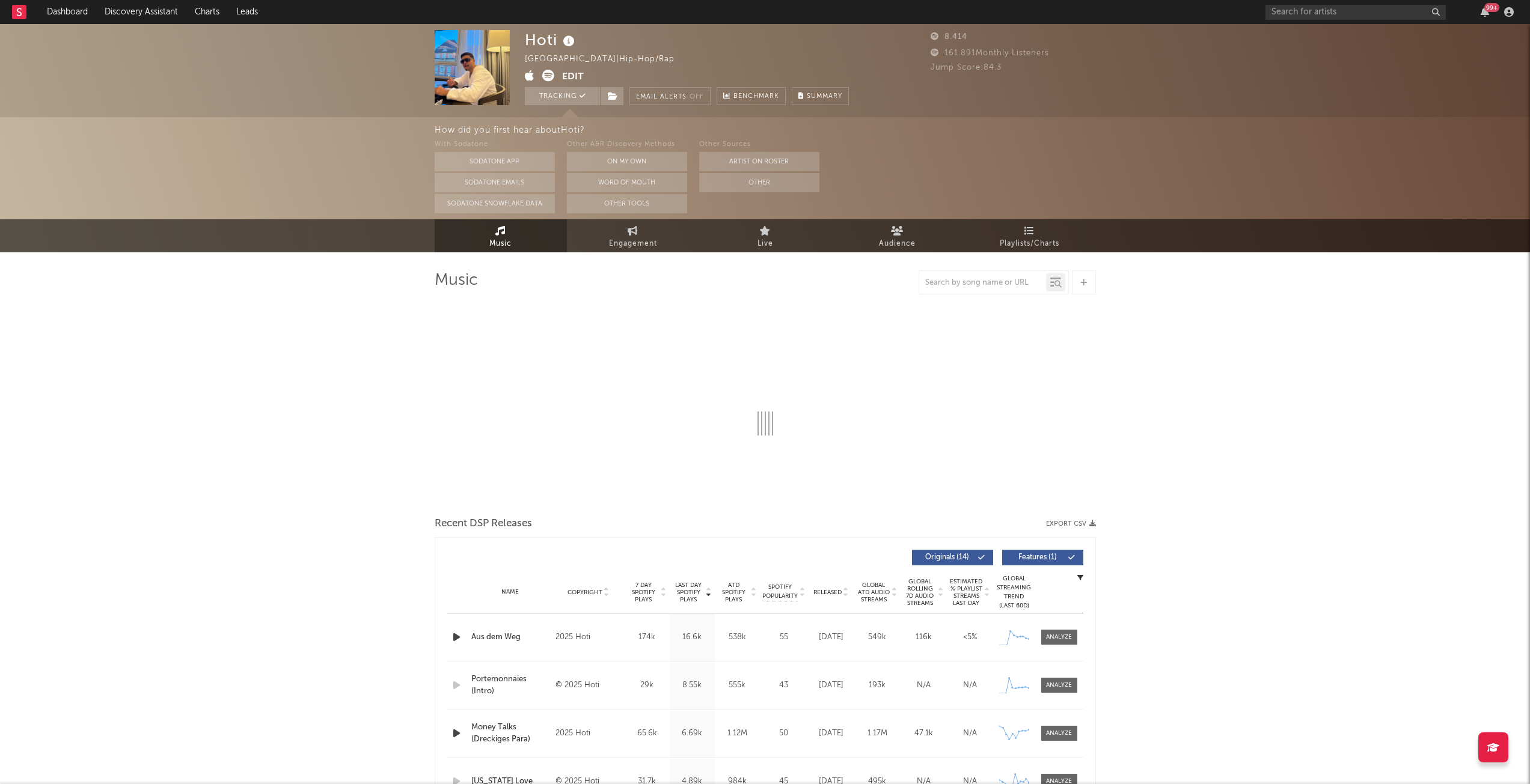
select select "6m"
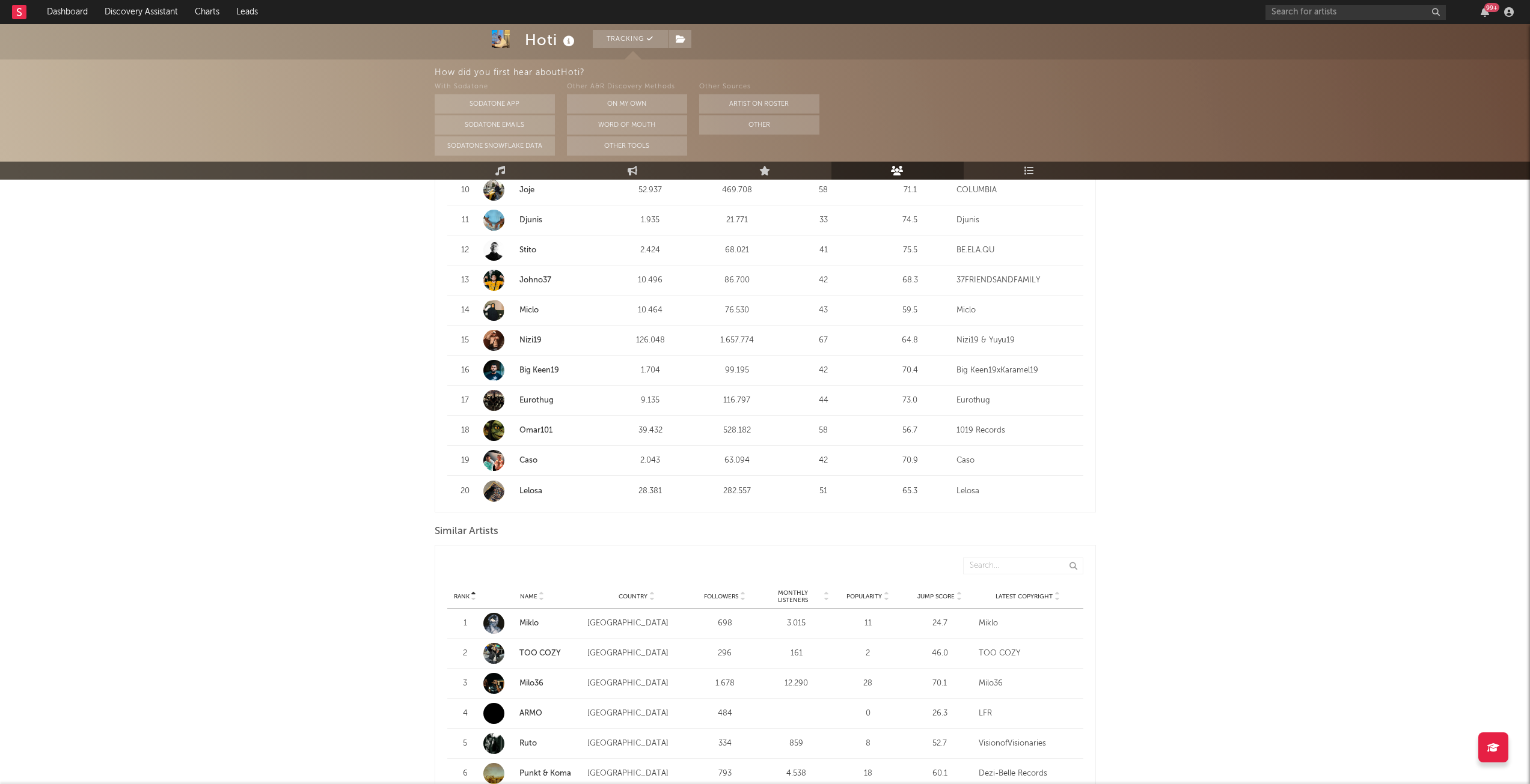
scroll to position [790, 0]
click at [940, 594] on span "Jump Score" at bounding box center [935, 597] width 37 height 7
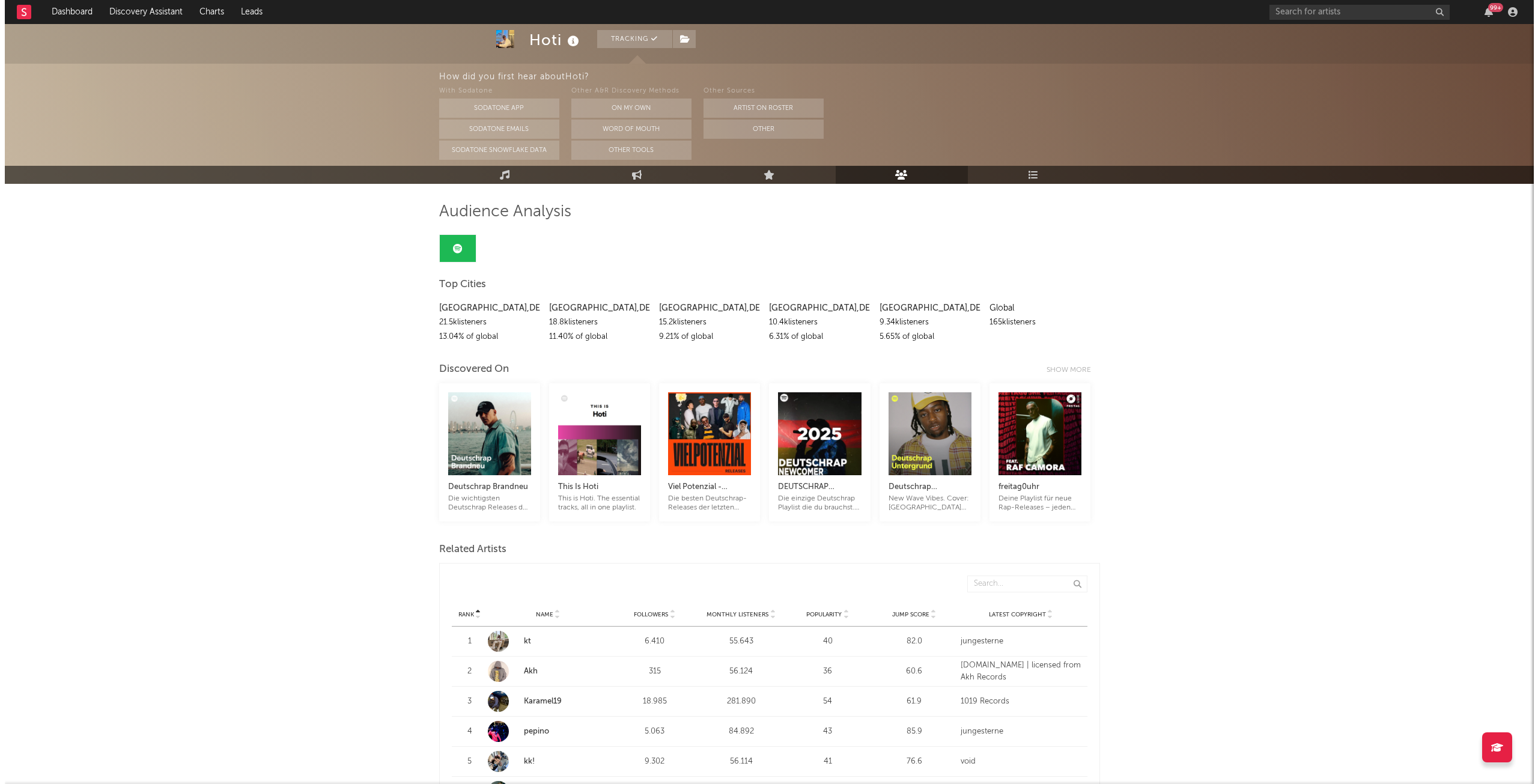
scroll to position [0, 0]
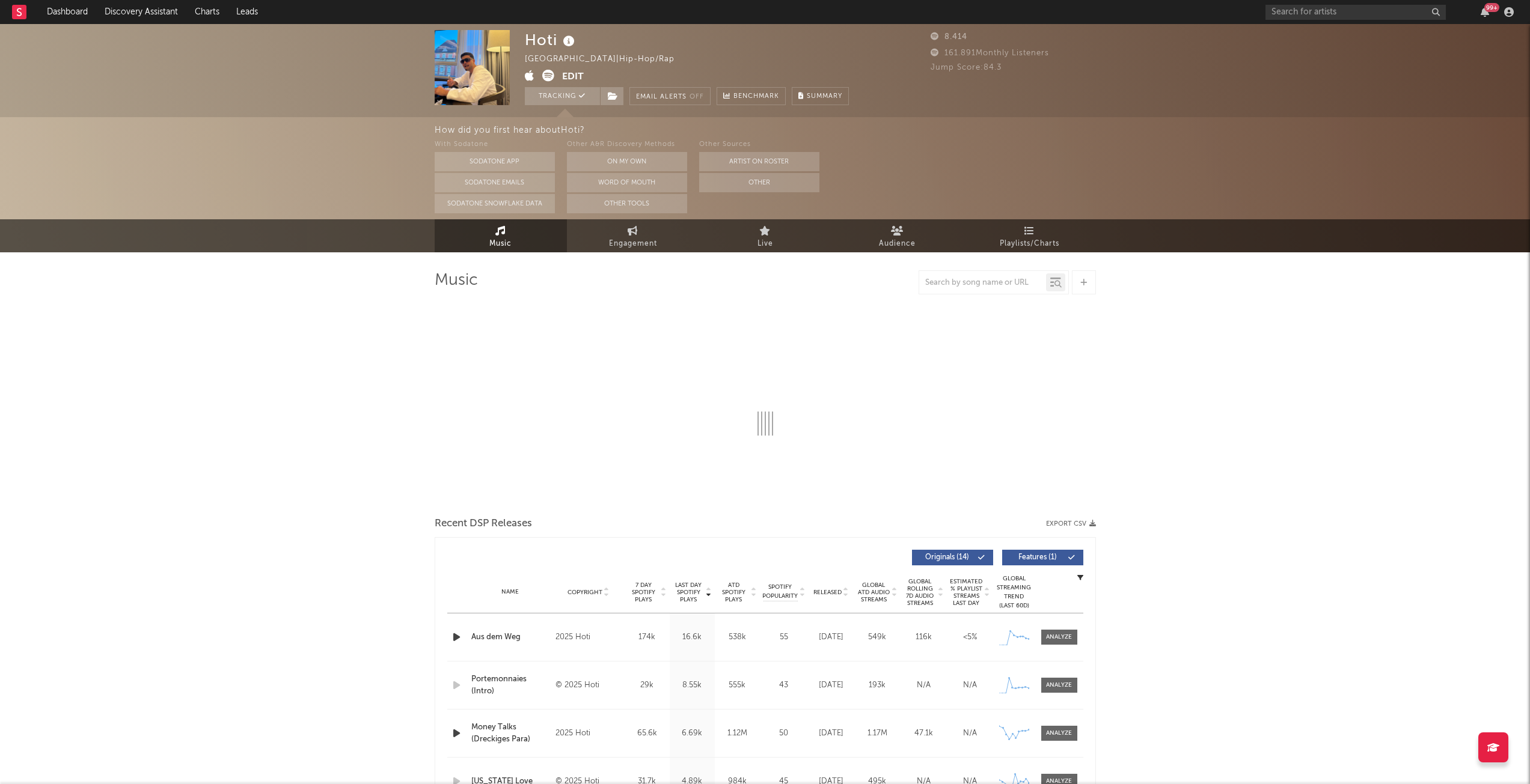
select select "6m"
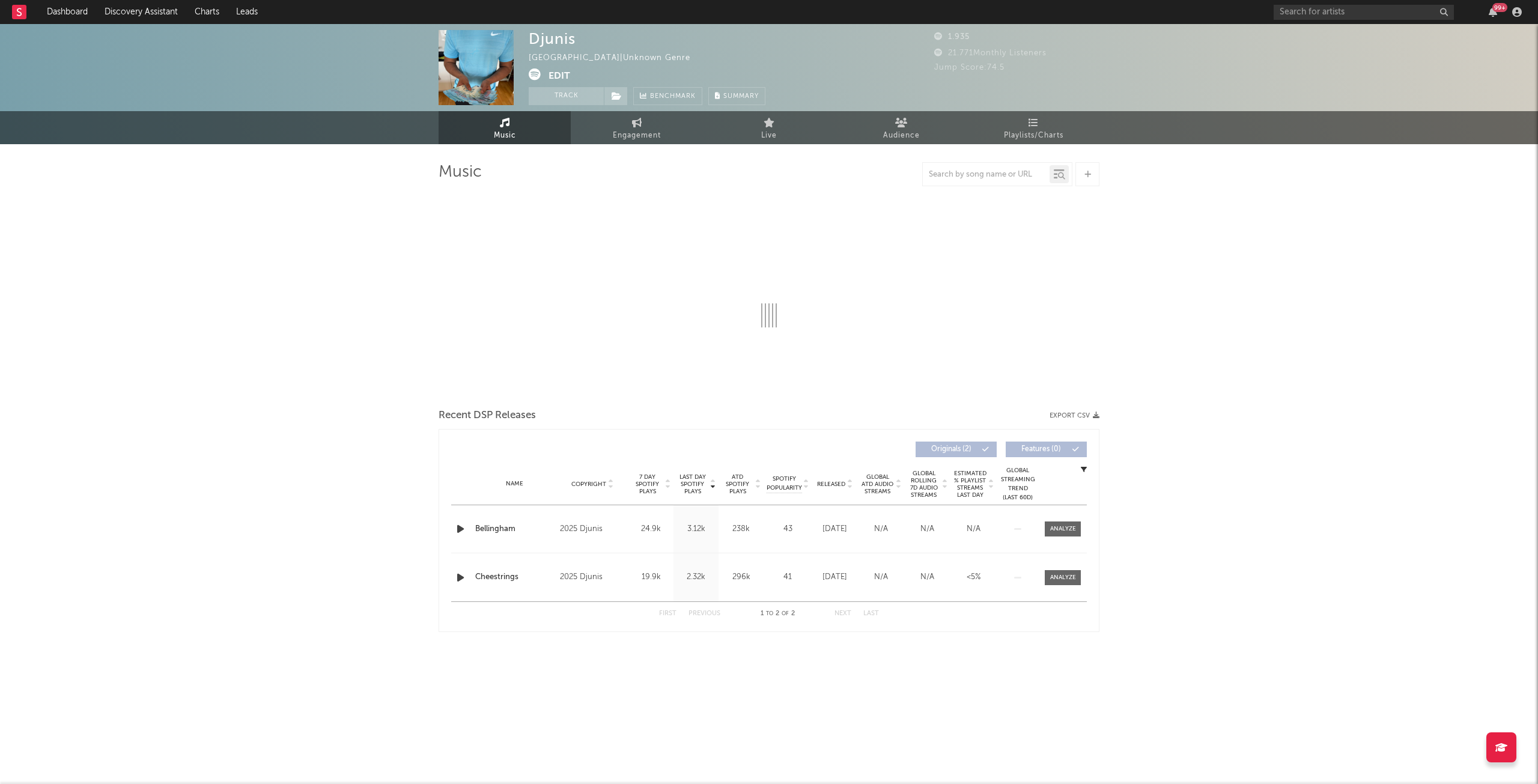
select select "1w"
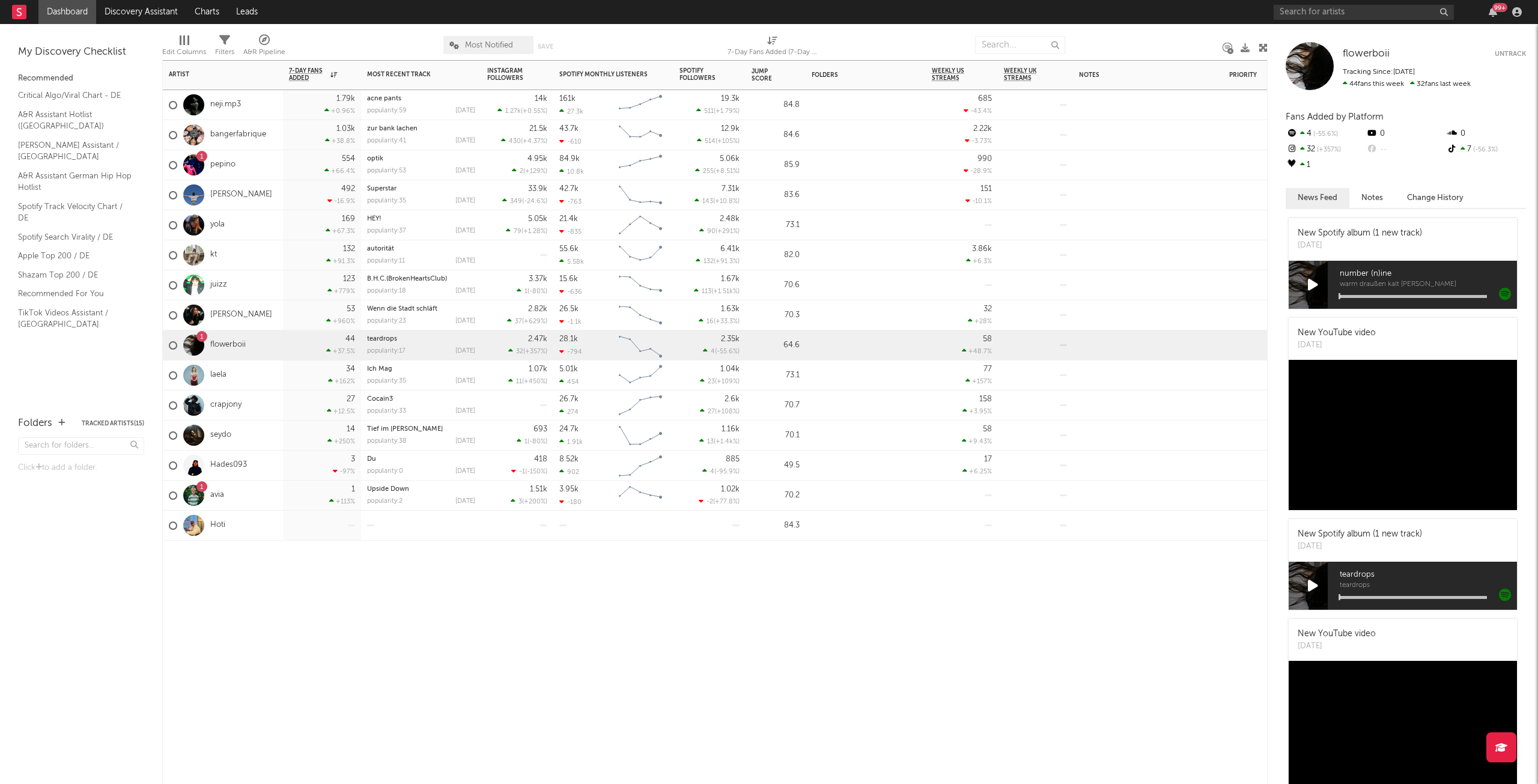
click at [771, 72] on div "Jump Score" at bounding box center [766, 75] width 30 height 15
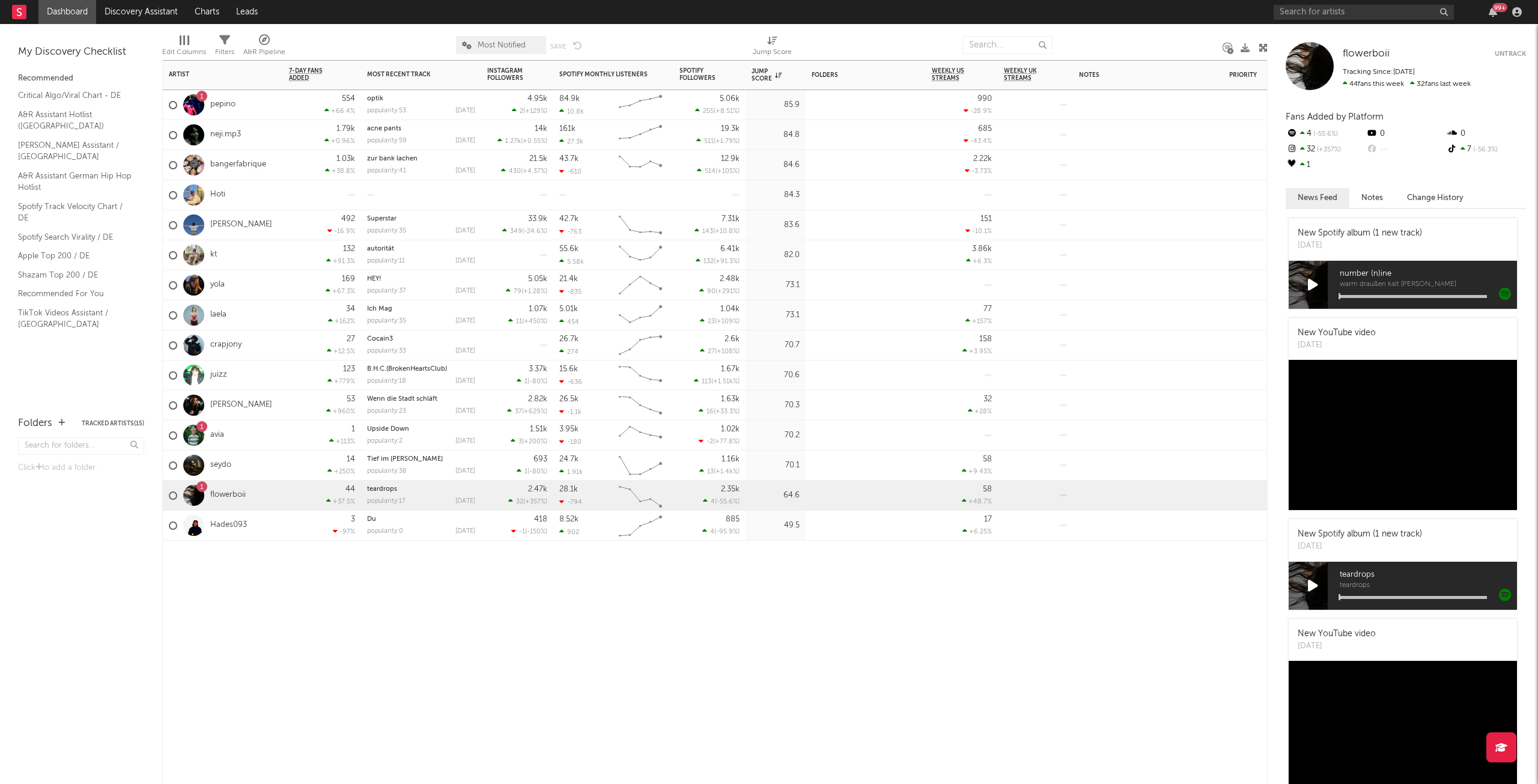
click at [771, 72] on div "Jump Score" at bounding box center [766, 75] width 30 height 15
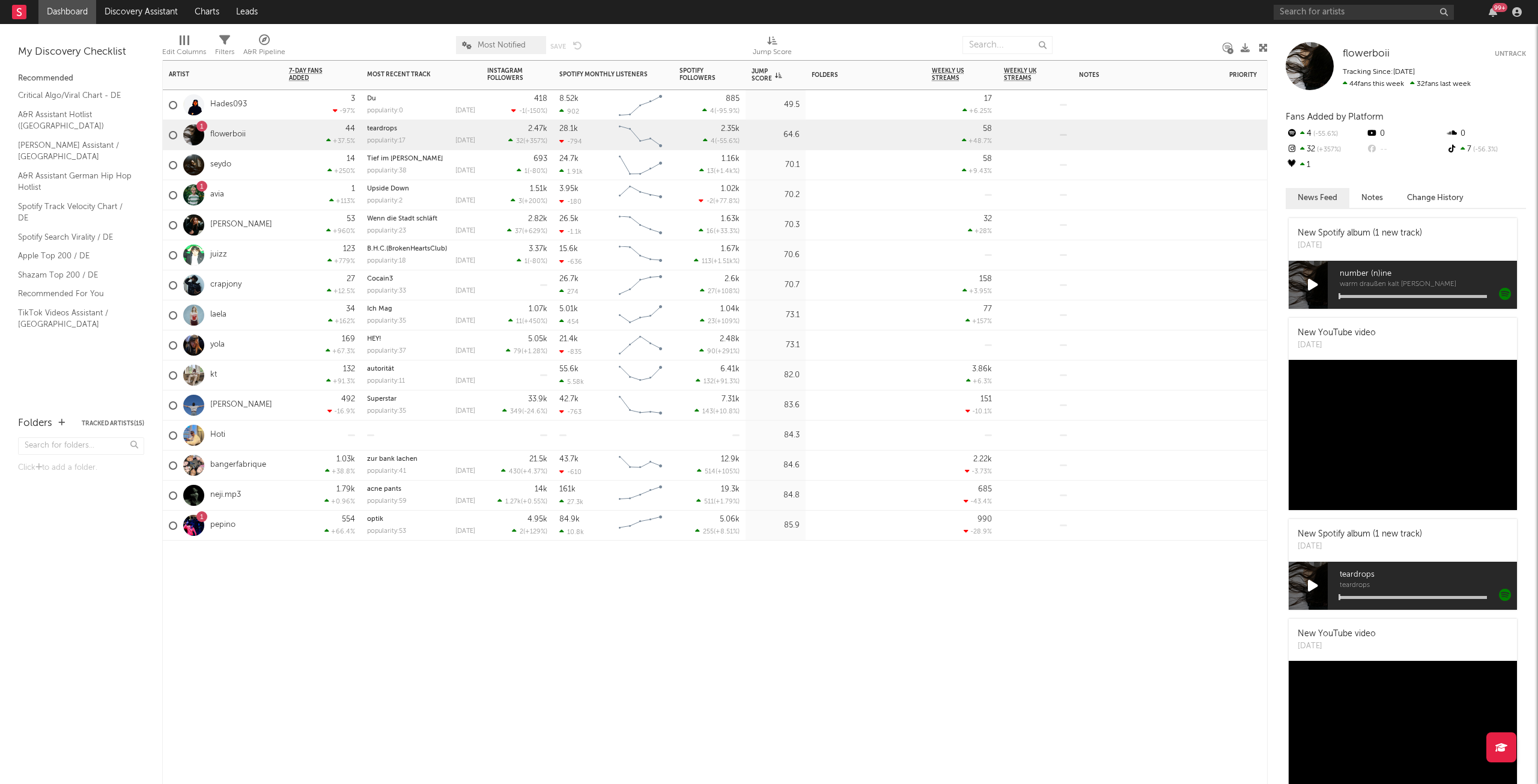
click at [771, 72] on div "Jump Score" at bounding box center [766, 75] width 30 height 15
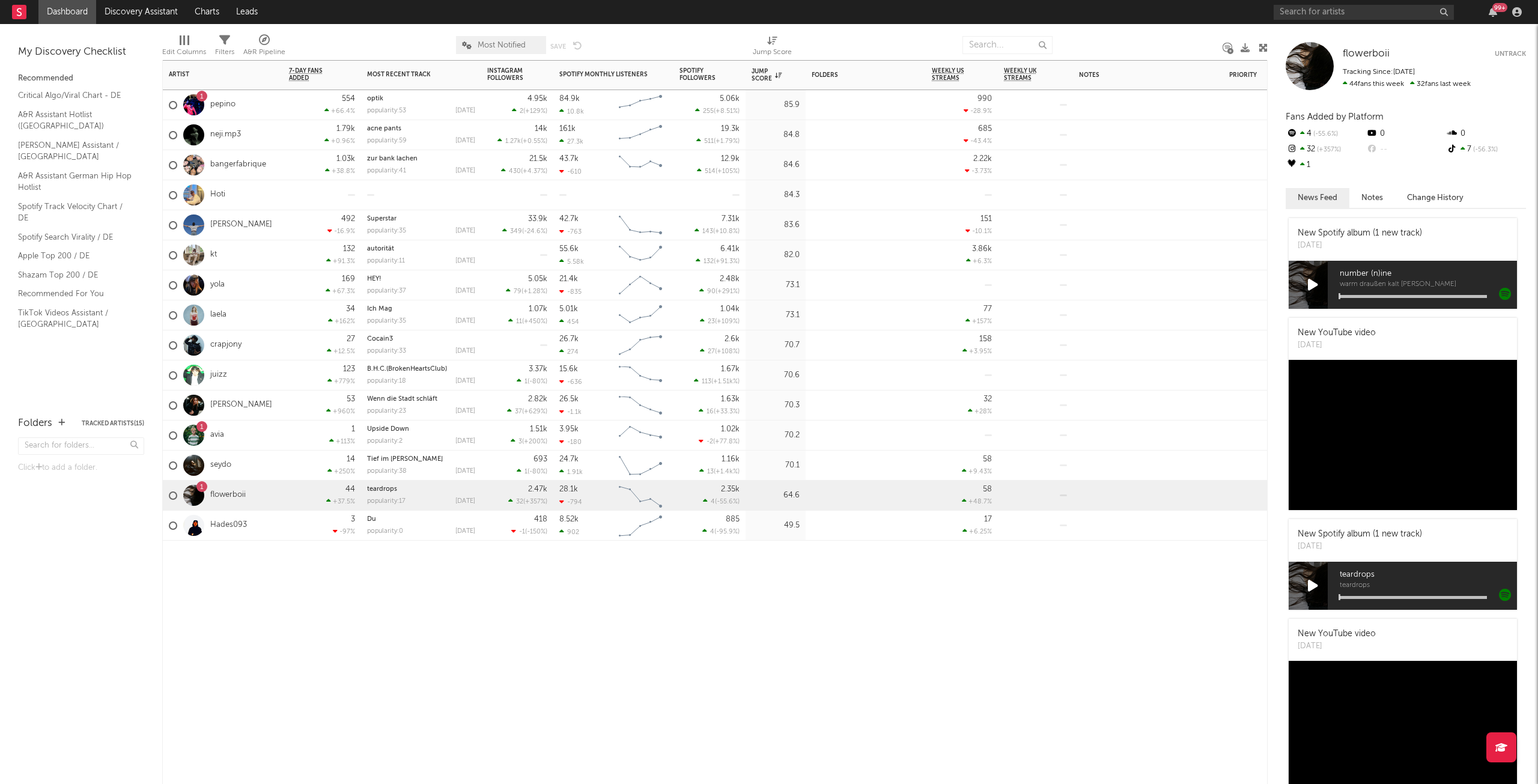
click at [354, 578] on div "Artist Notifications 7-Day Fans Added WoW % Change Most Recent Track Popularity…" at bounding box center [715, 422] width 1105 height 724
click at [1349, 10] on input "text" at bounding box center [1364, 12] width 180 height 15
type input "Shakurso"
click at [1182, 571] on div at bounding box center [1148, 559] width 150 height 36
click at [217, 527] on link "Hades093" at bounding box center [228, 526] width 37 height 10
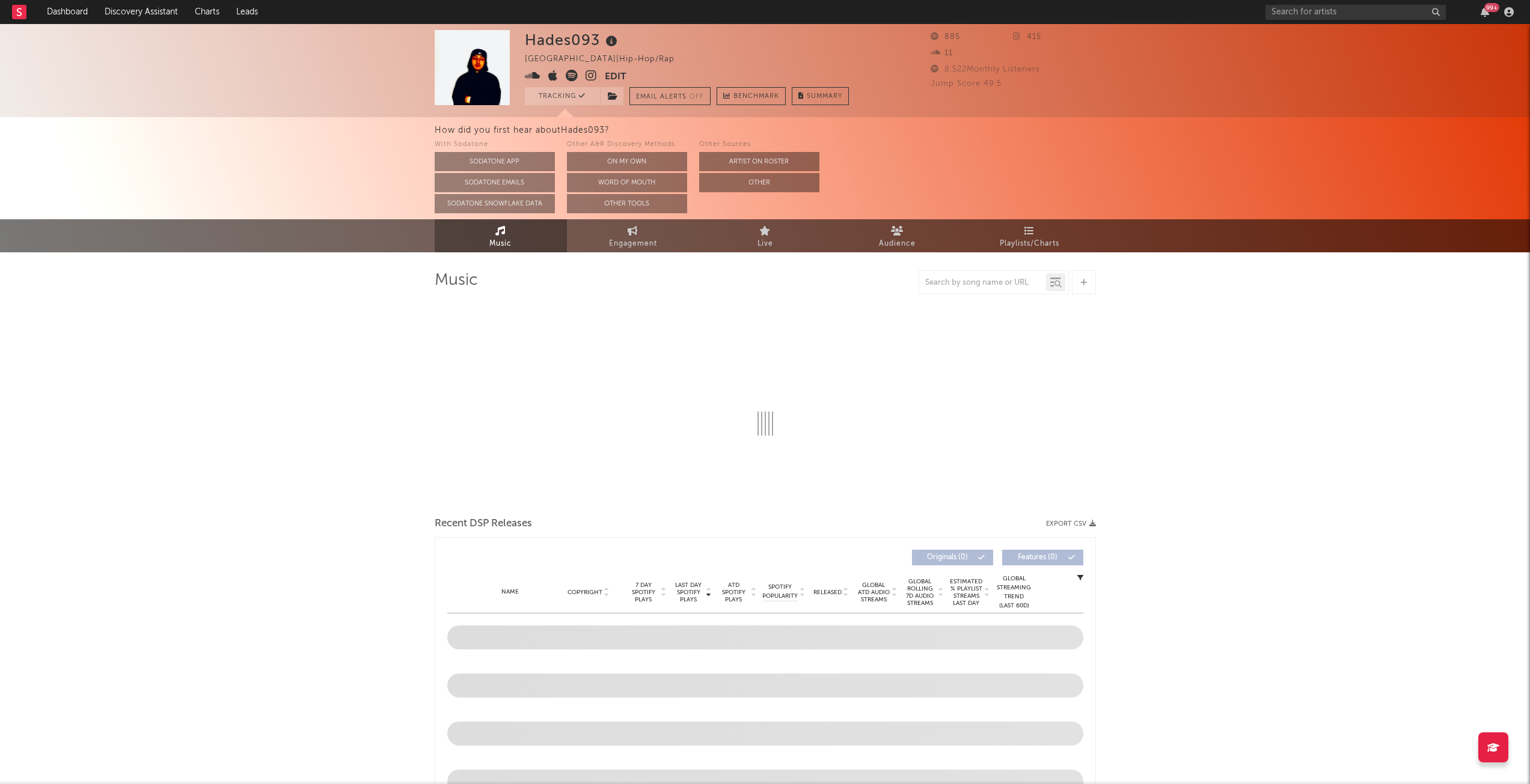
select select "1w"
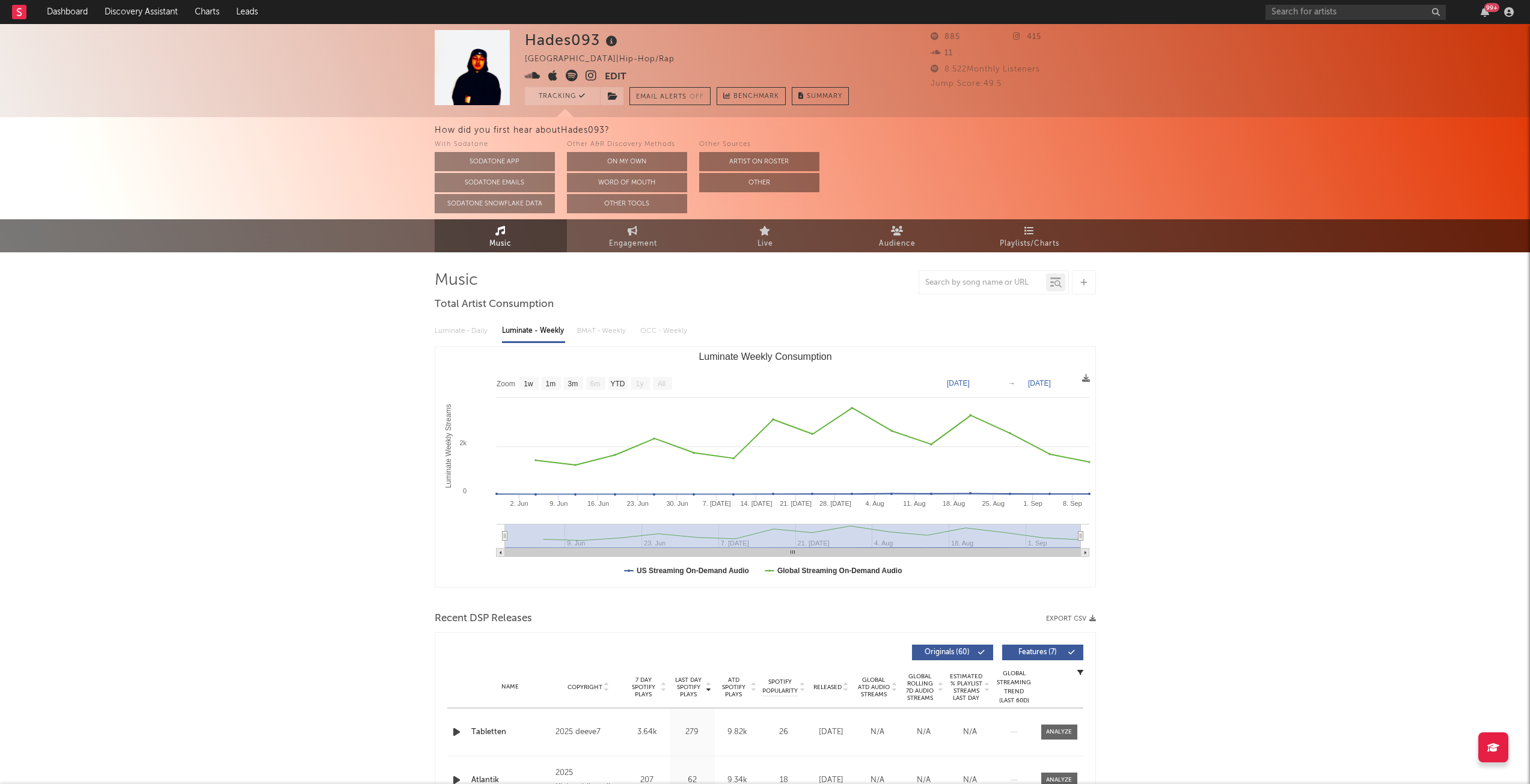
click at [911, 234] on link "Audience" at bounding box center [897, 236] width 133 height 33
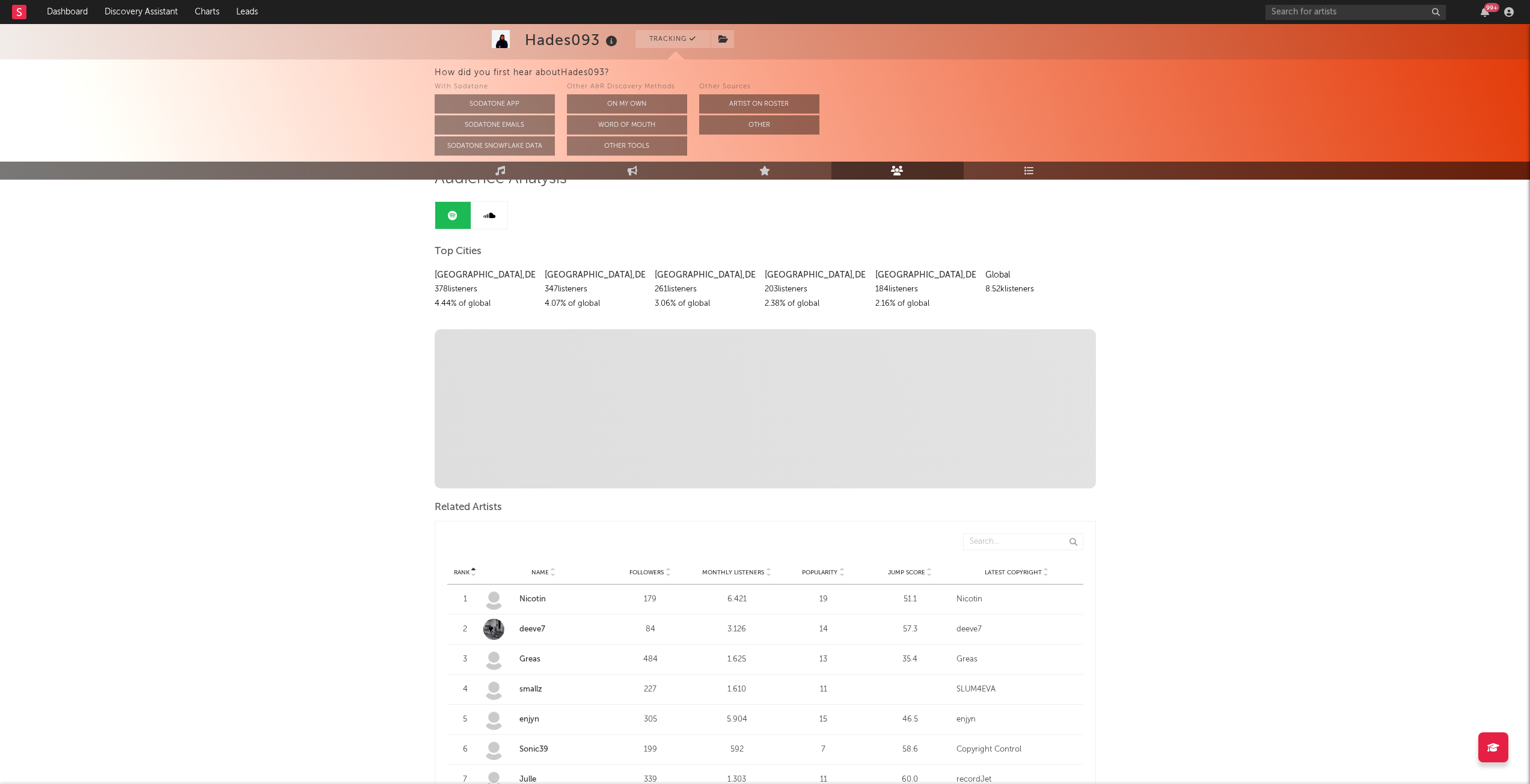
scroll to position [240, 0]
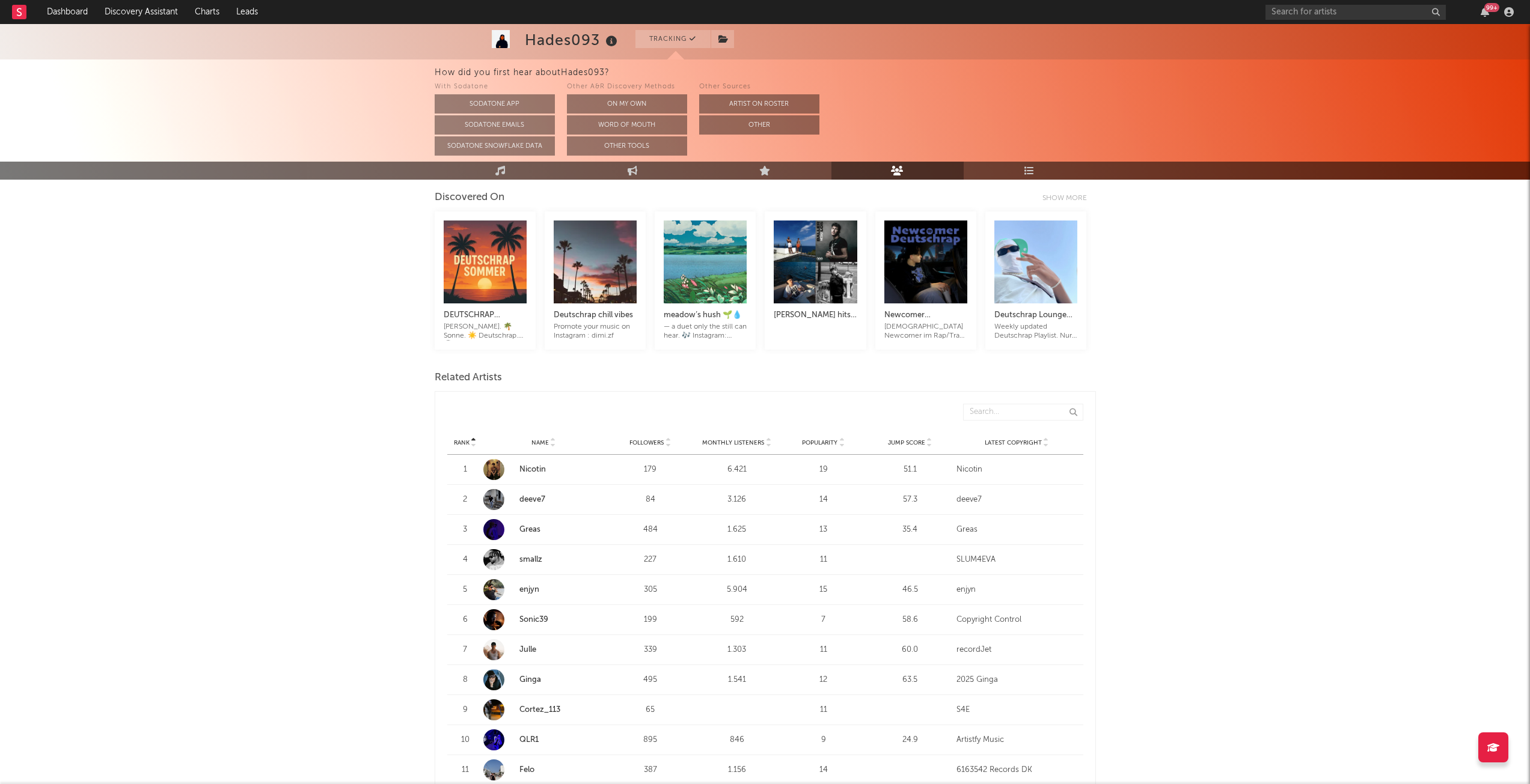
click at [743, 450] on div "Rank Name Followers Monthly Listeners Popularity Jump Score Latest Copyright" at bounding box center [765, 442] width 636 height 24
click at [750, 447] on div "Monthly Listeners" at bounding box center [737, 442] width 81 height 9
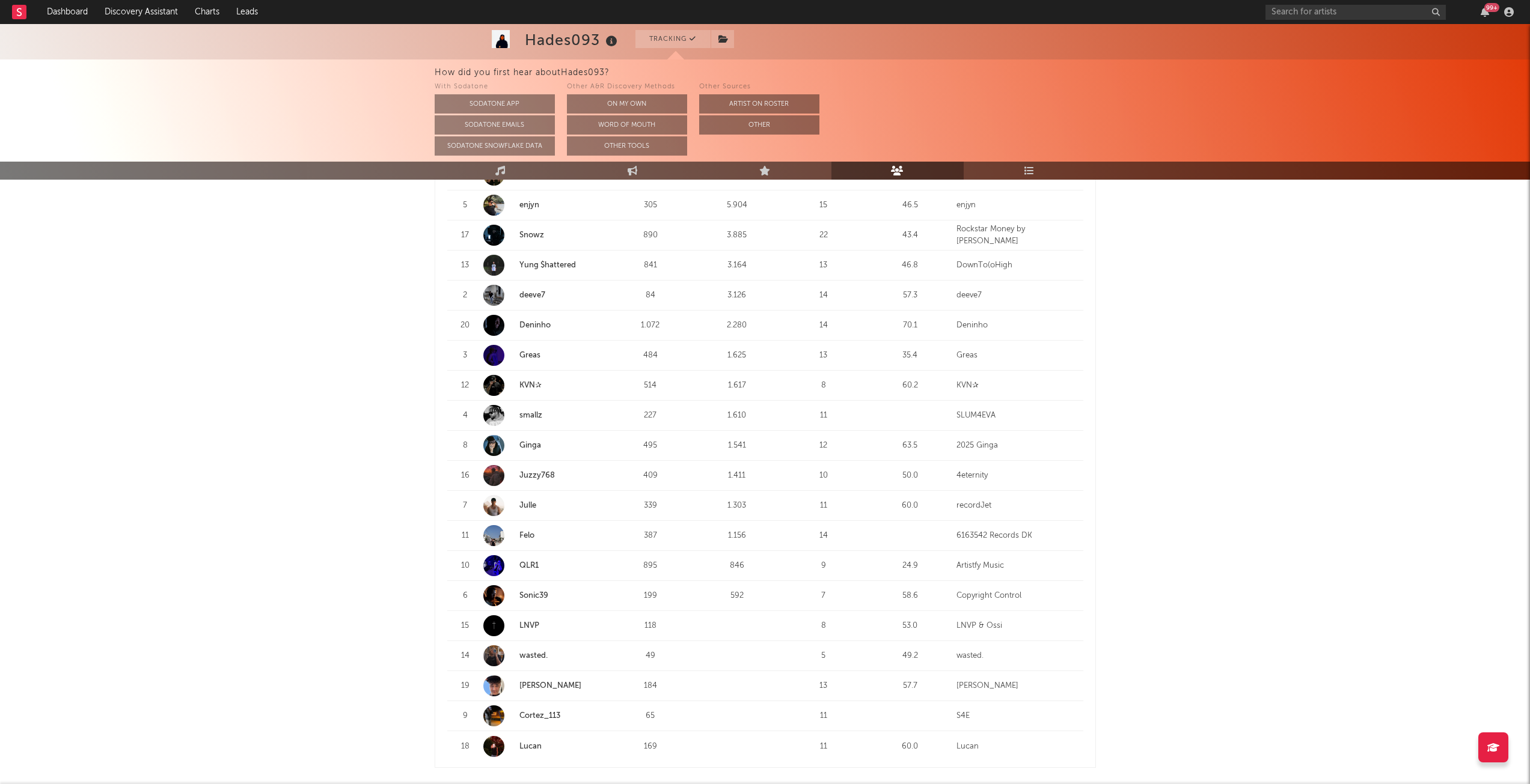
scroll to position [362, 0]
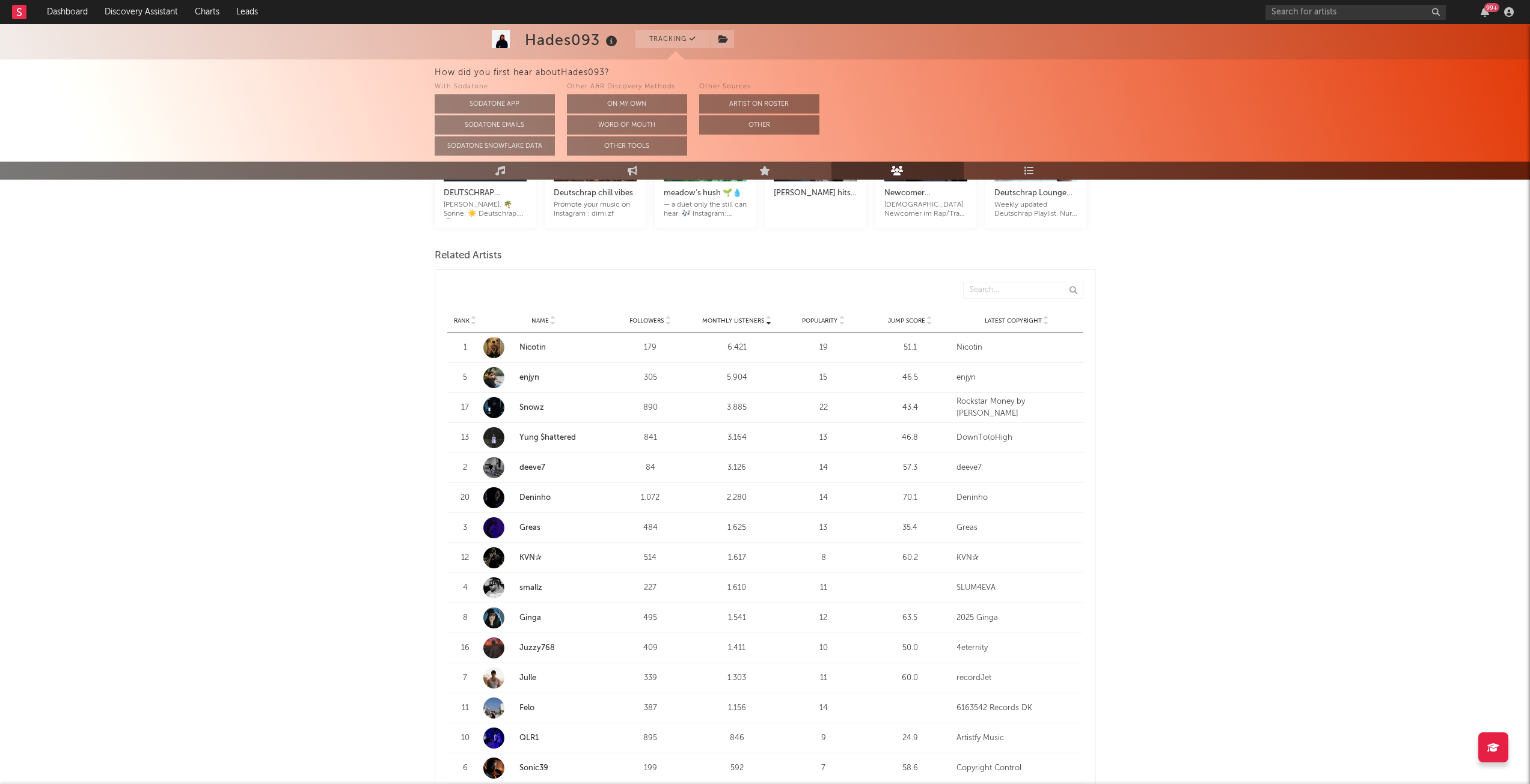
click at [543, 496] on link "Deninho" at bounding box center [535, 498] width 31 height 8
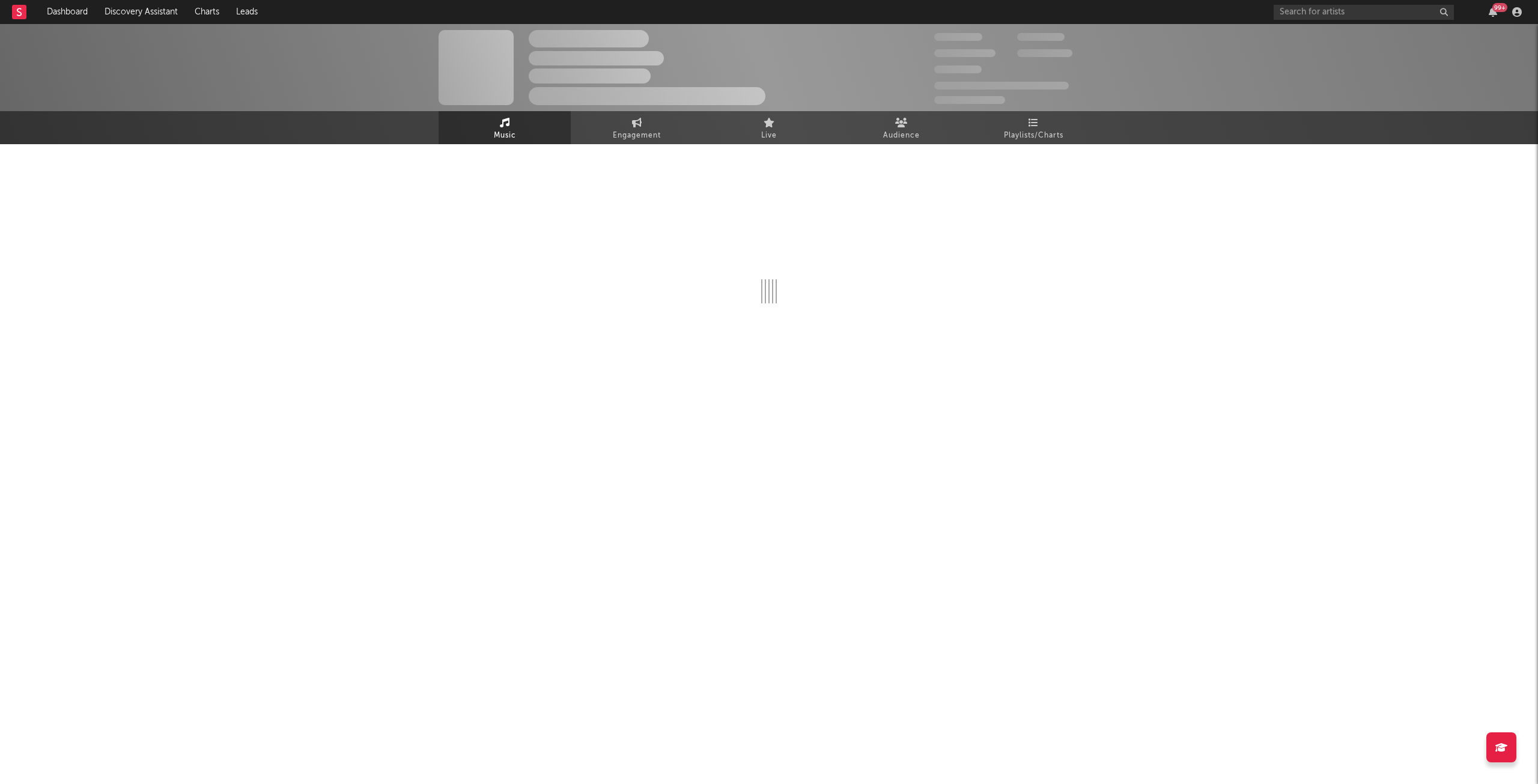
select select "1w"
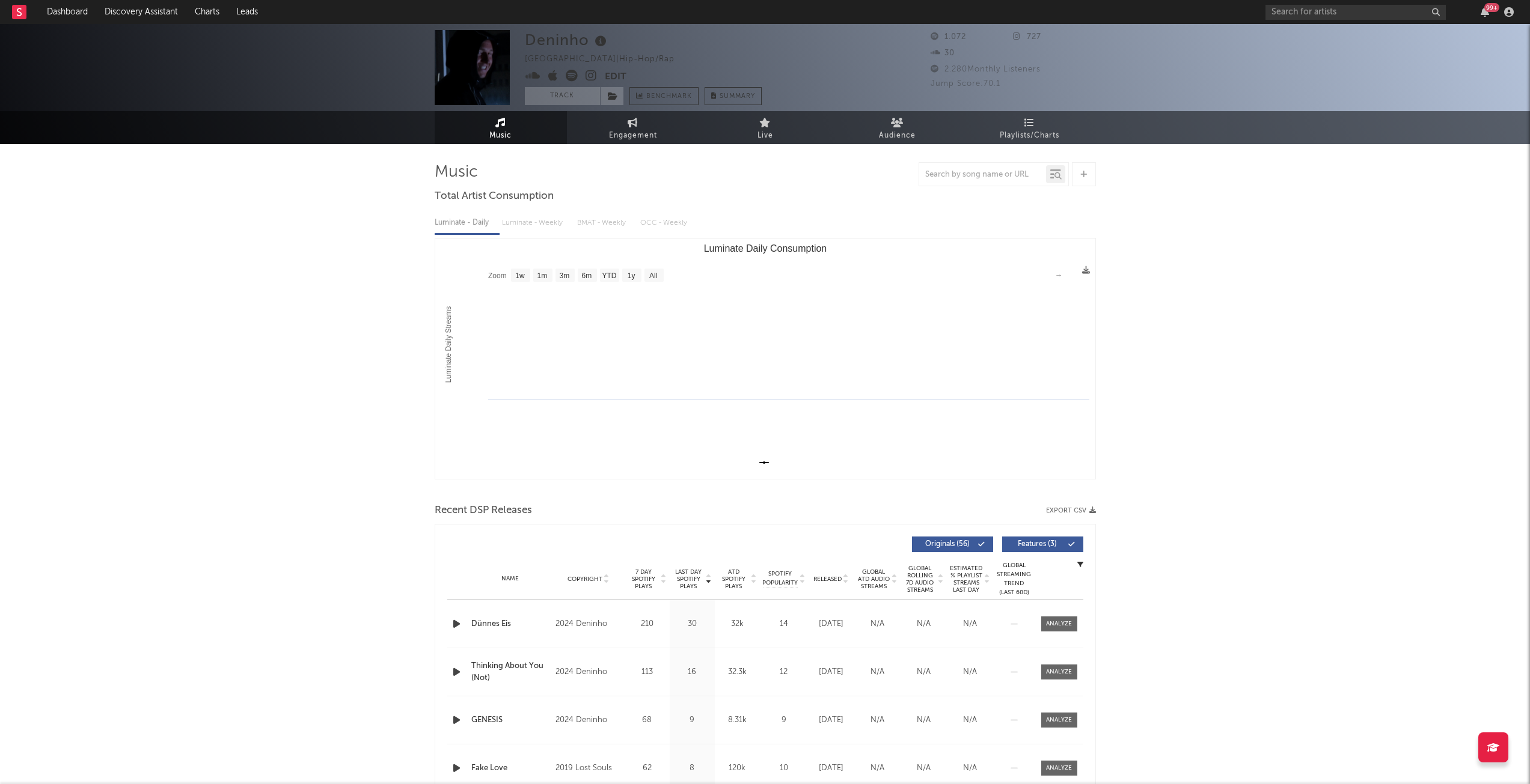
click at [632, 139] on span "Engagement" at bounding box center [633, 136] width 48 height 15
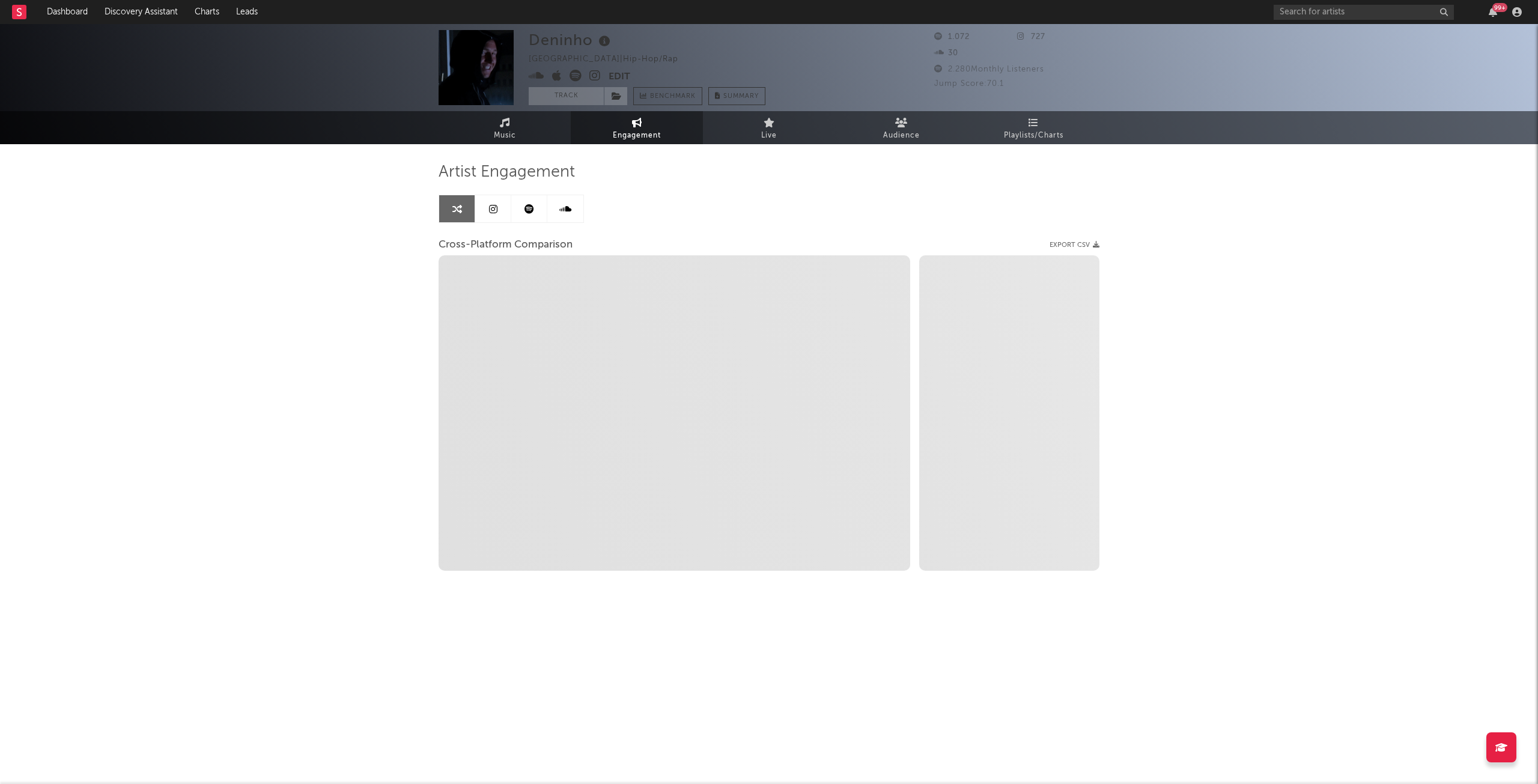
select select "1w"
select select "1m"
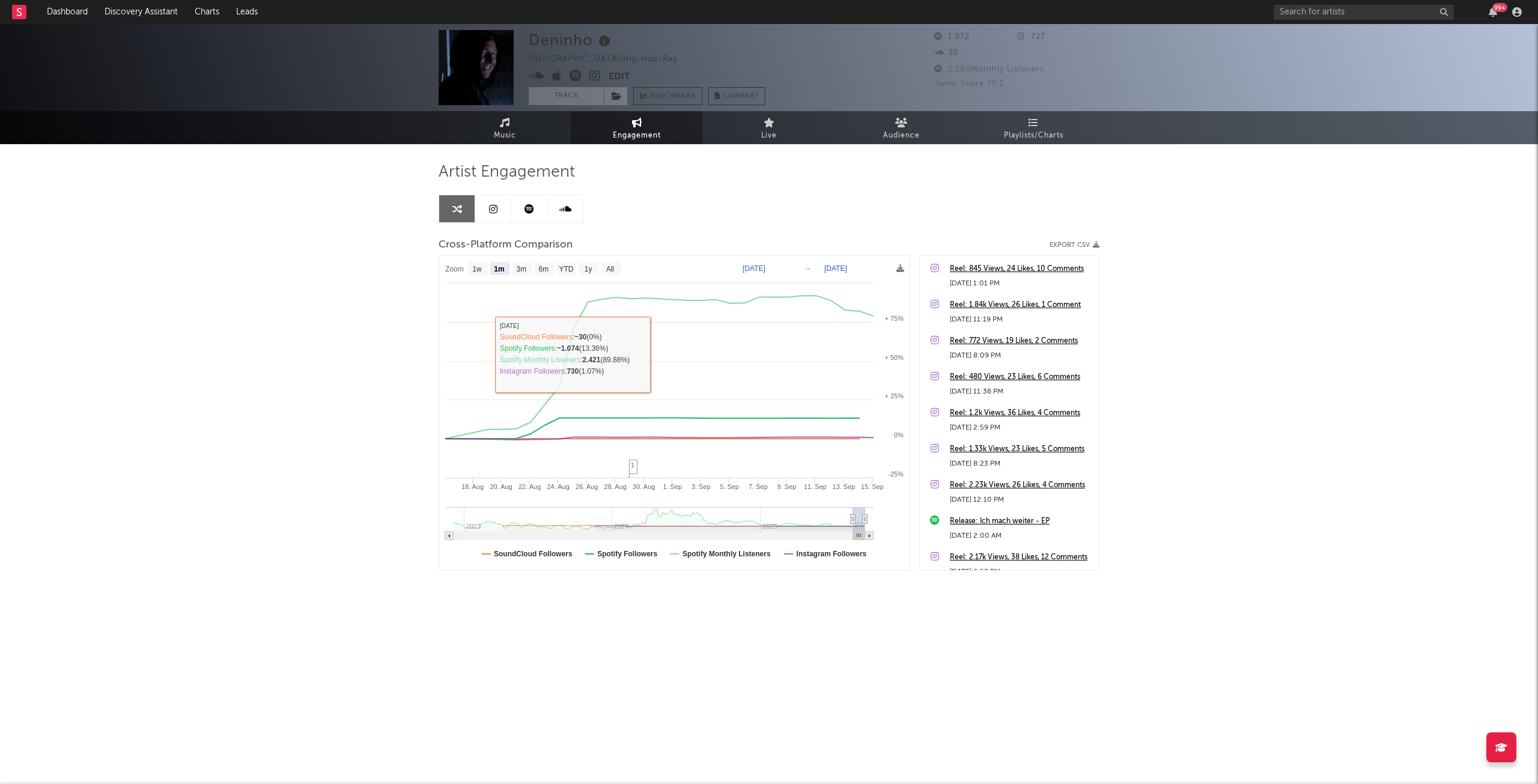
click at [515, 124] on link "Music" at bounding box center [504, 127] width 132 height 33
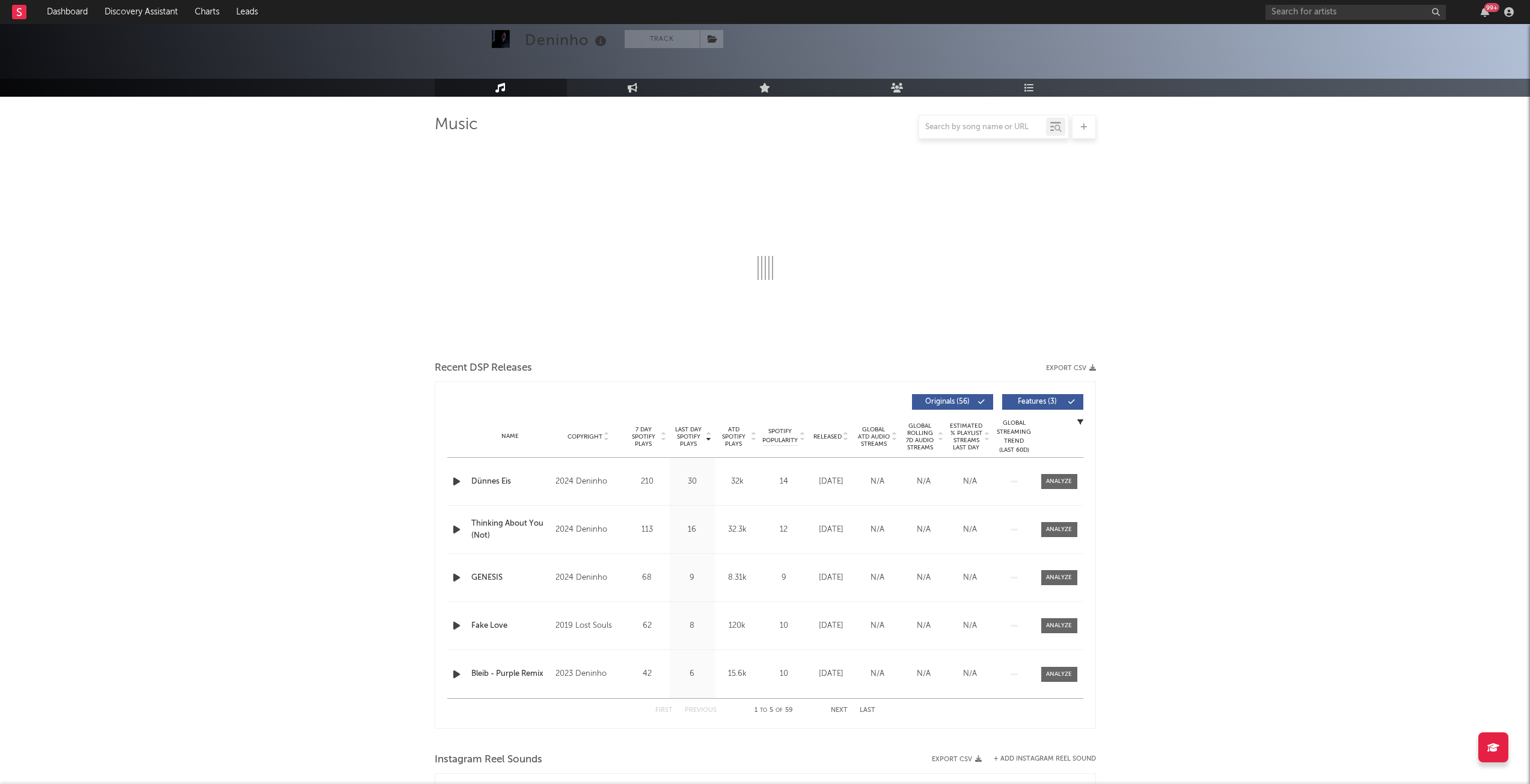
scroll to position [180, 0]
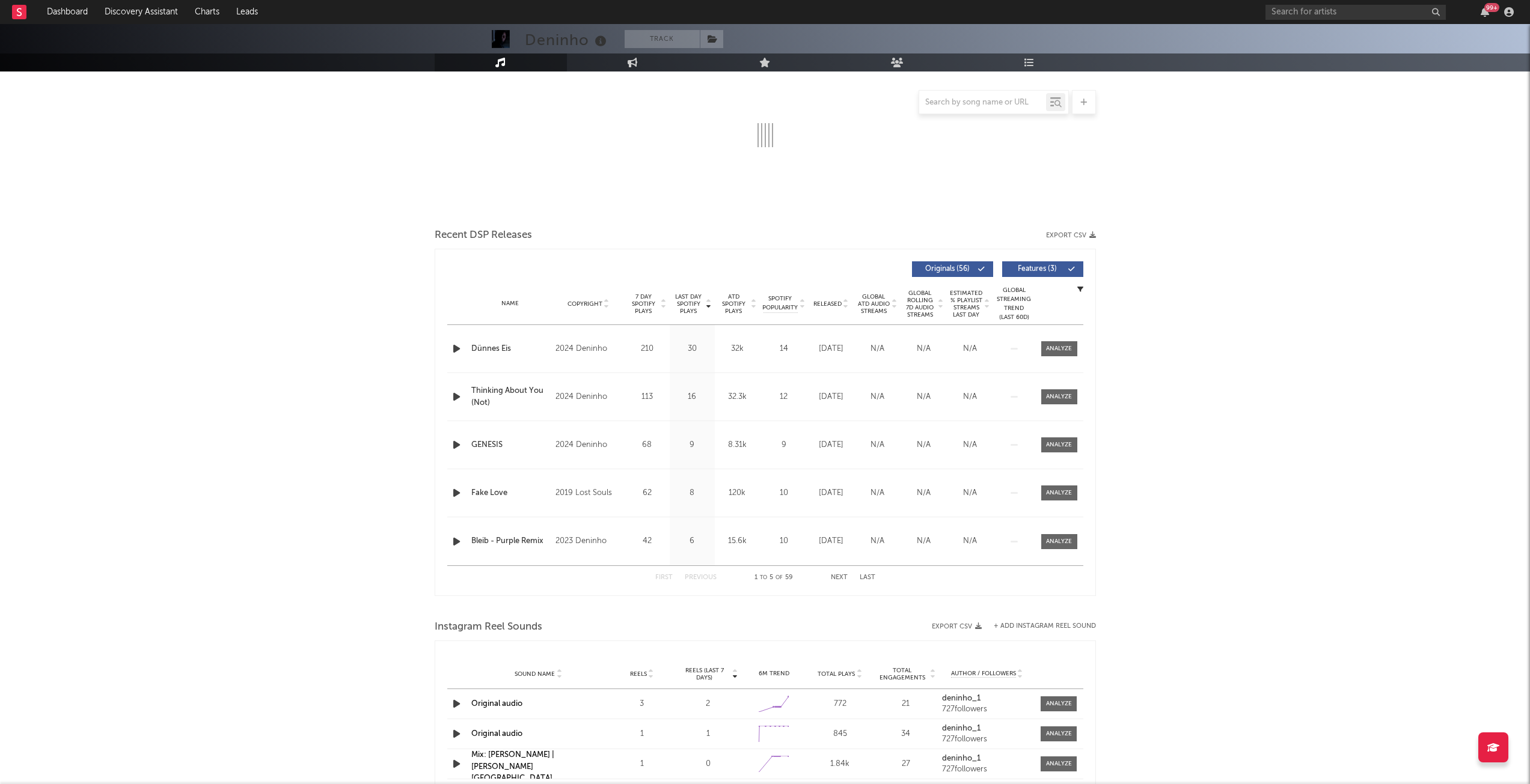
select select "1w"
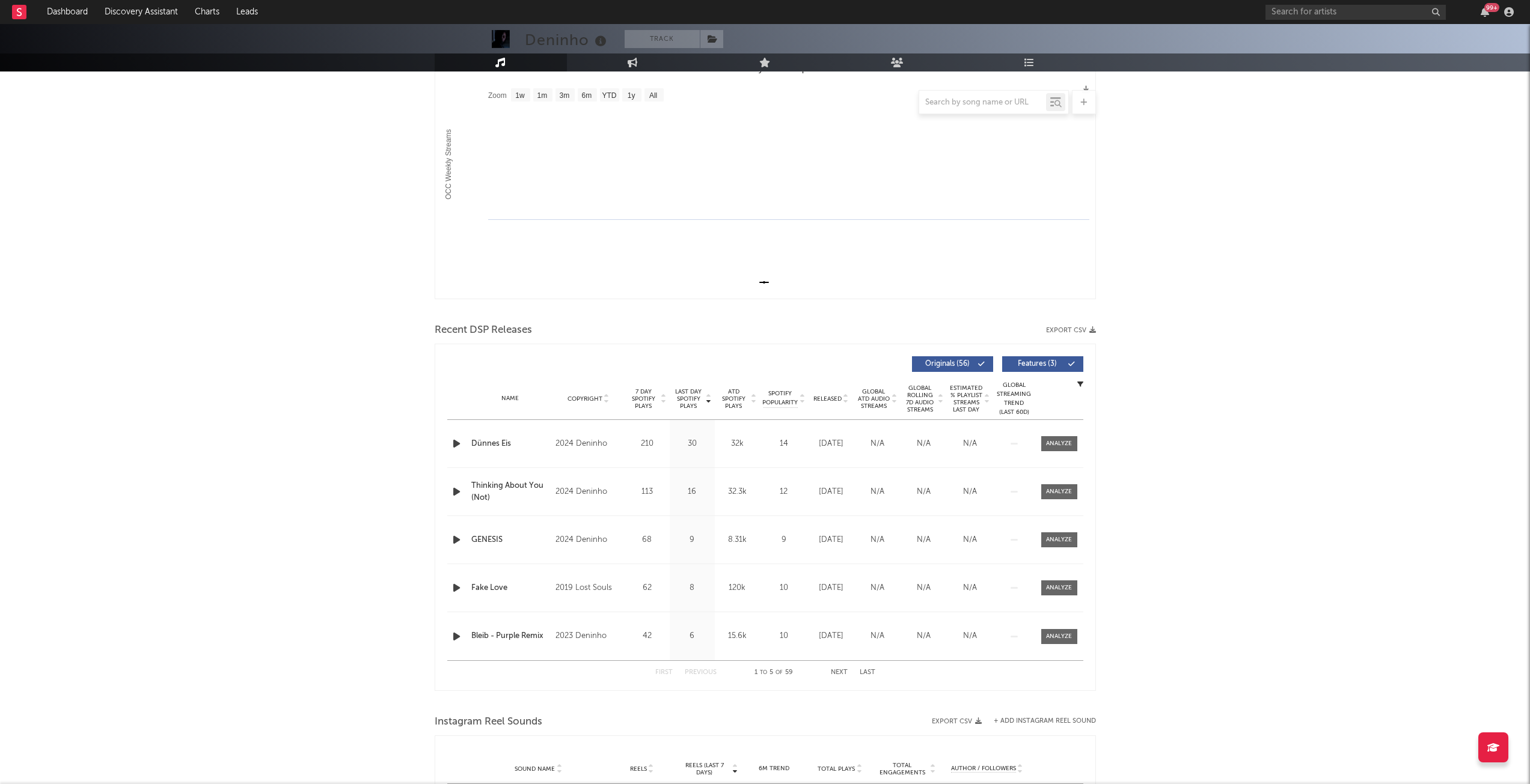
click at [585, 397] on span "Copyright" at bounding box center [585, 399] width 35 height 7
click at [448, 444] on div at bounding box center [458, 444] width 21 height 15
click at [453, 445] on icon "button" at bounding box center [456, 444] width 12 height 15
click at [461, 493] on icon "button" at bounding box center [456, 491] width 12 height 15
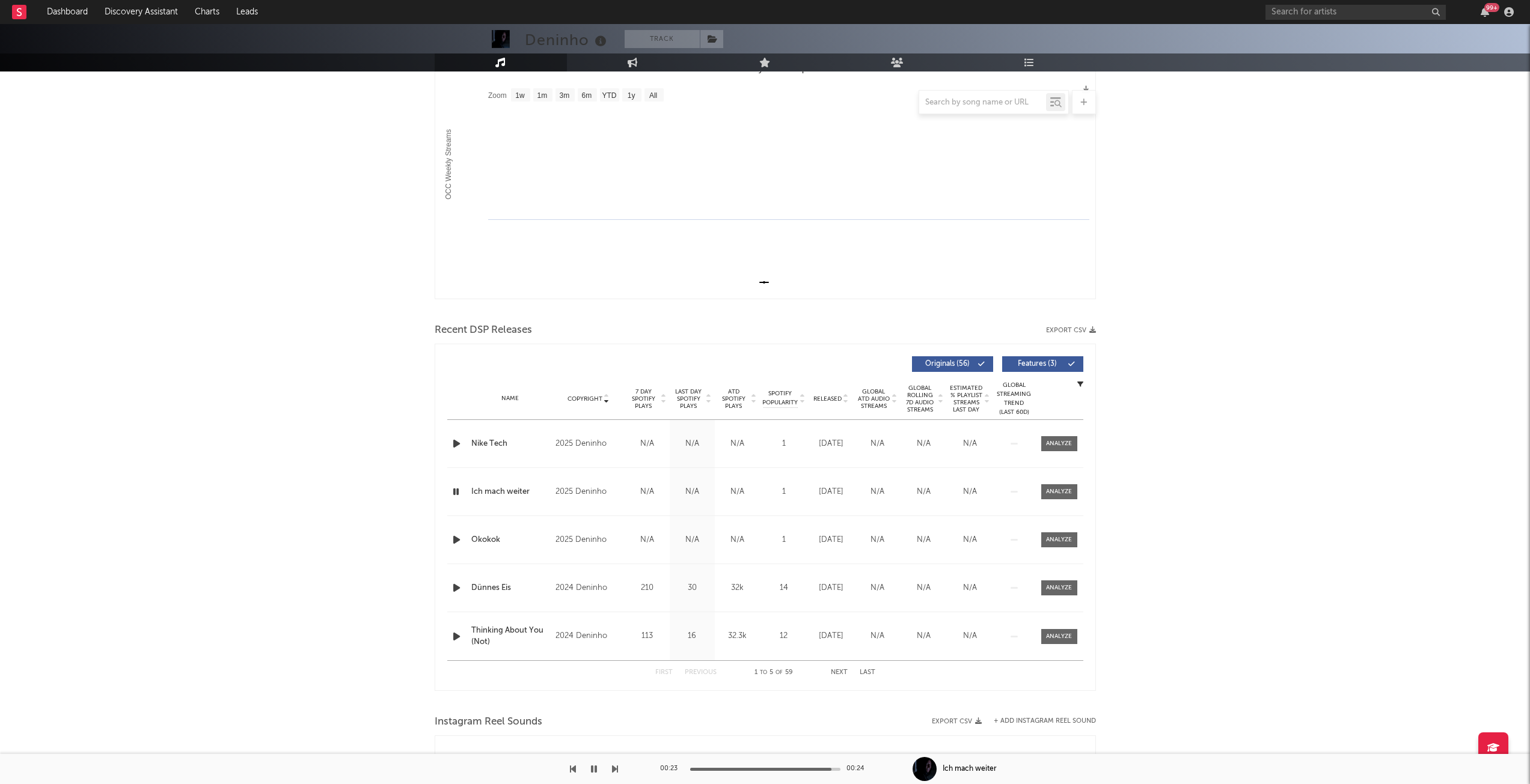
click at [452, 540] on icon "button" at bounding box center [456, 540] width 12 height 15
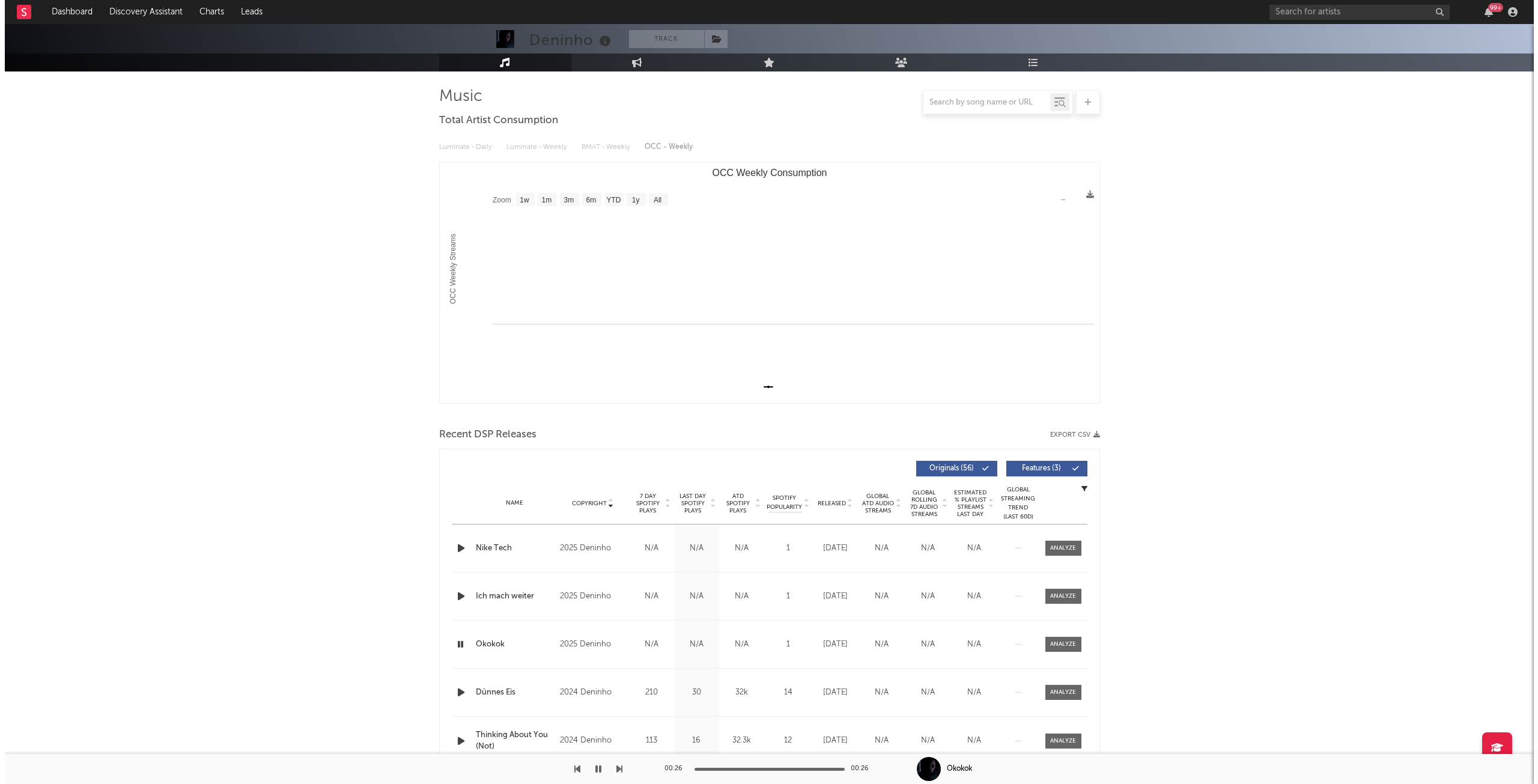
scroll to position [0, 0]
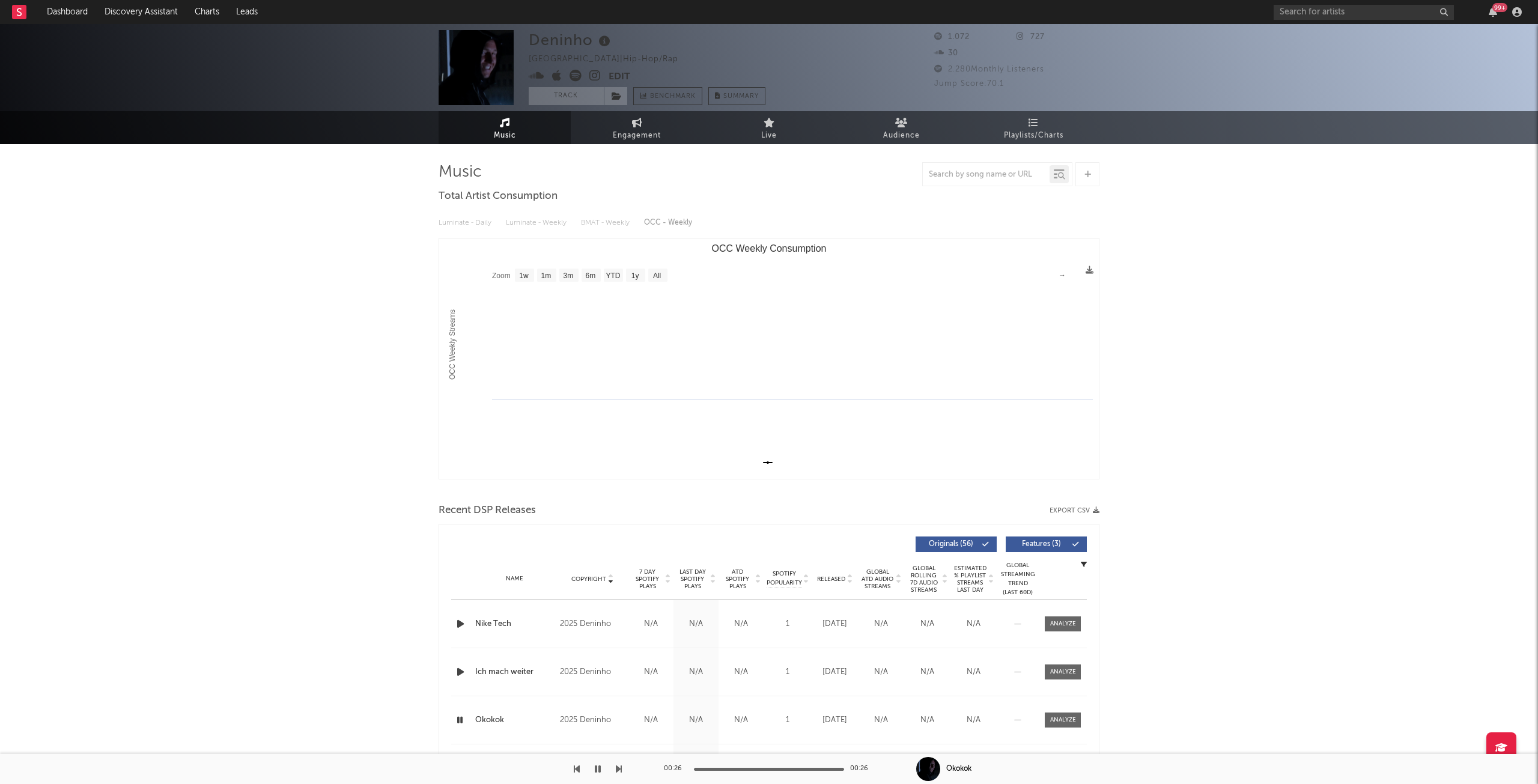
select select "1w"
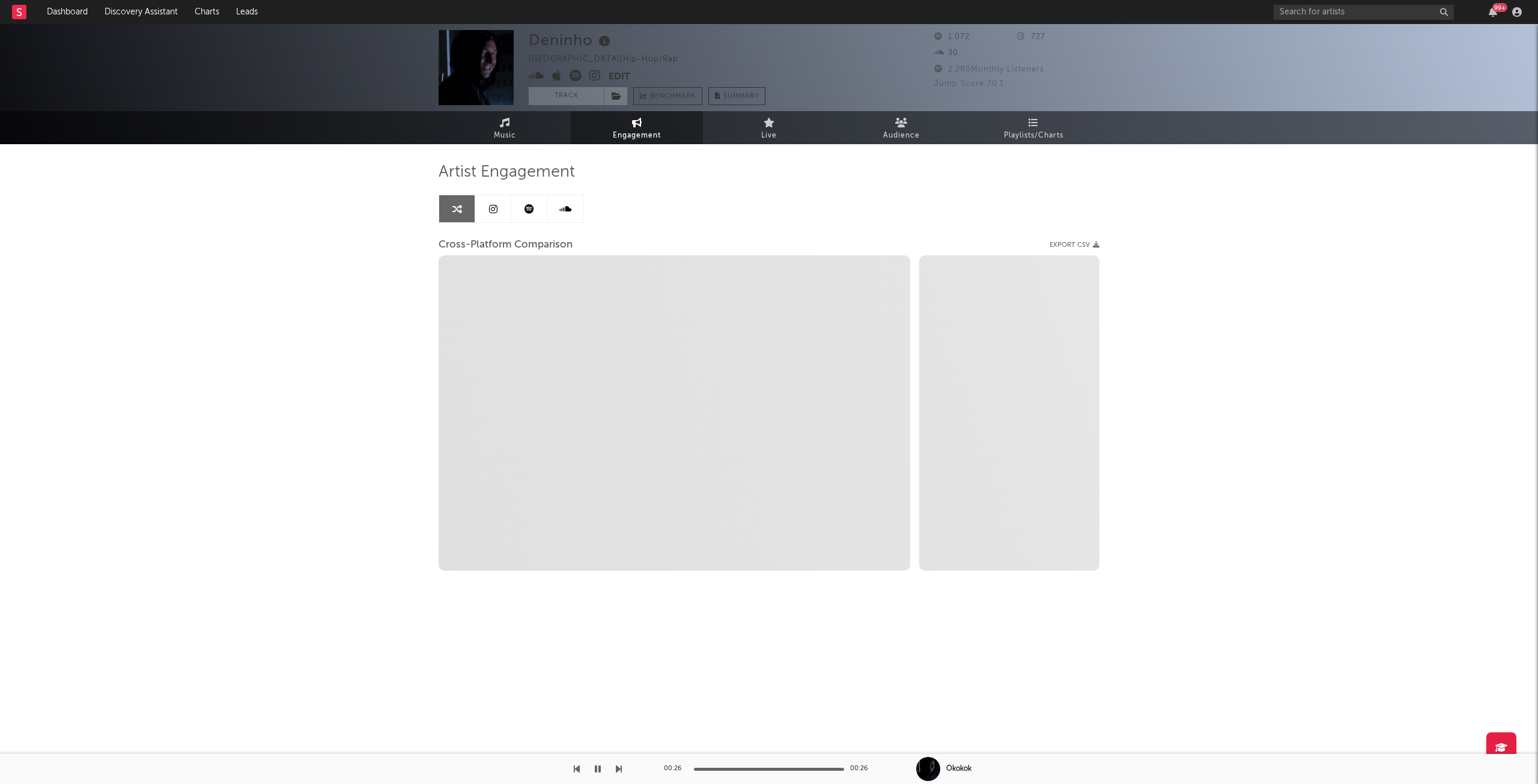
select select "1m"
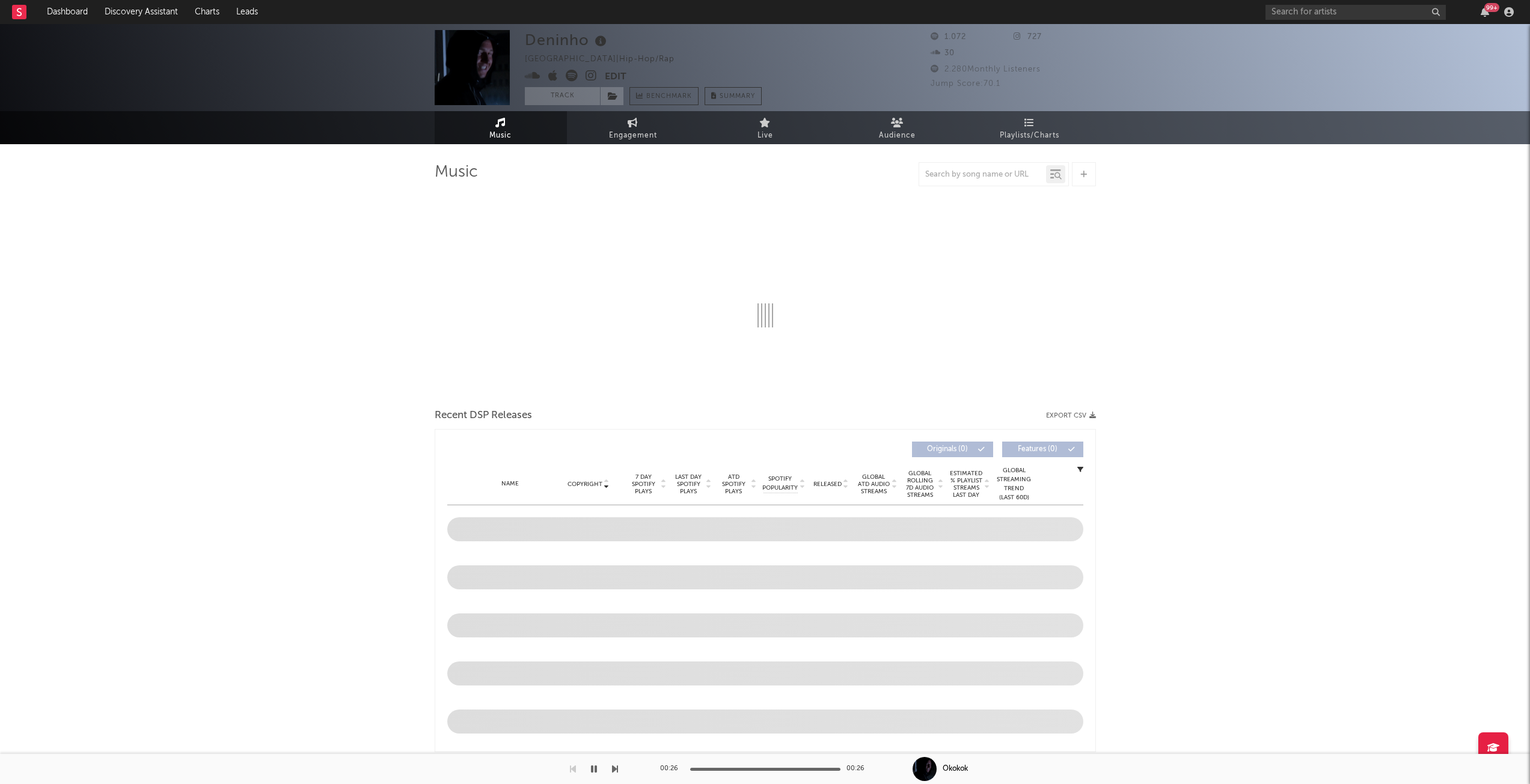
select select "1w"
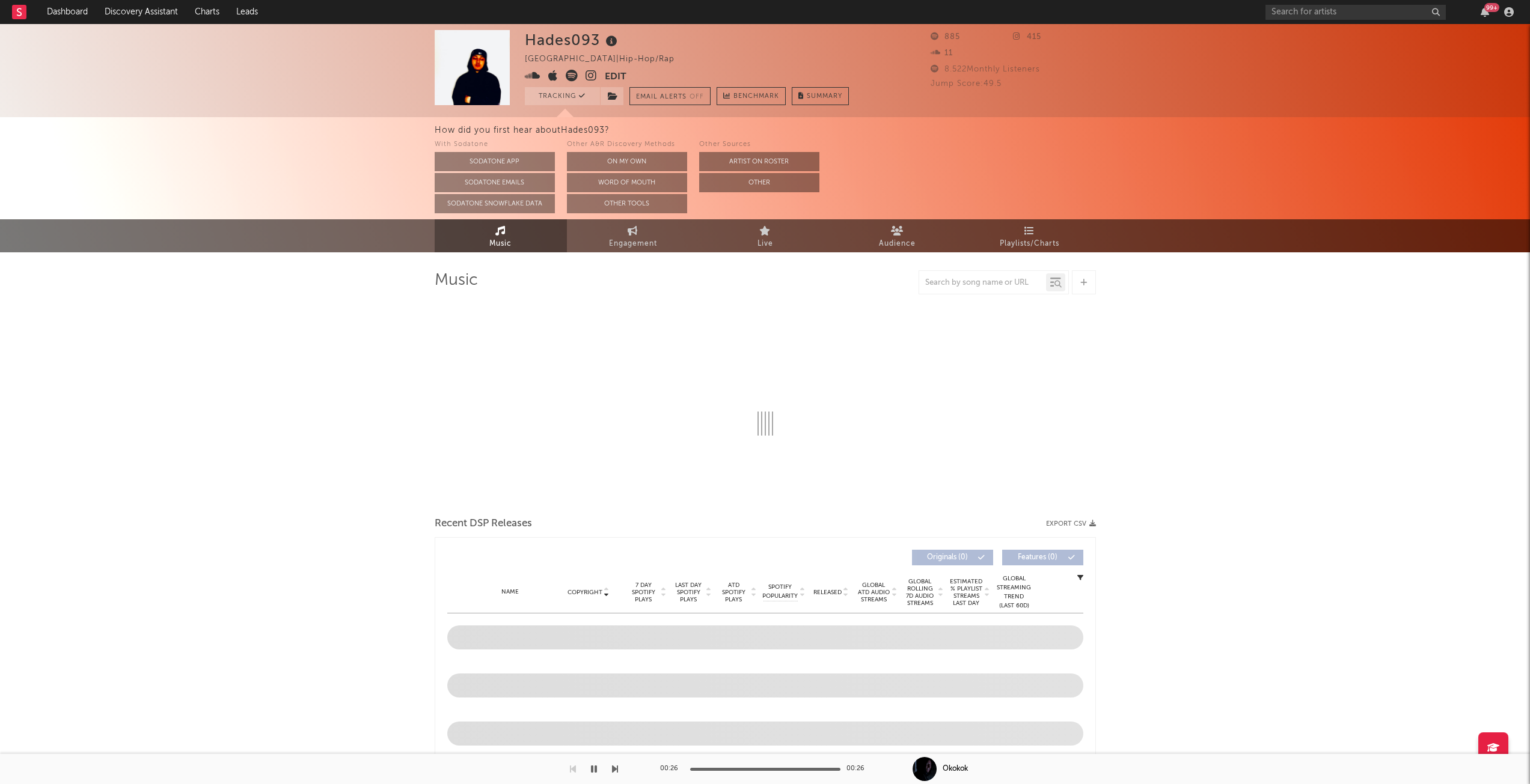
click at [916, 237] on link "Audience" at bounding box center [897, 236] width 133 height 33
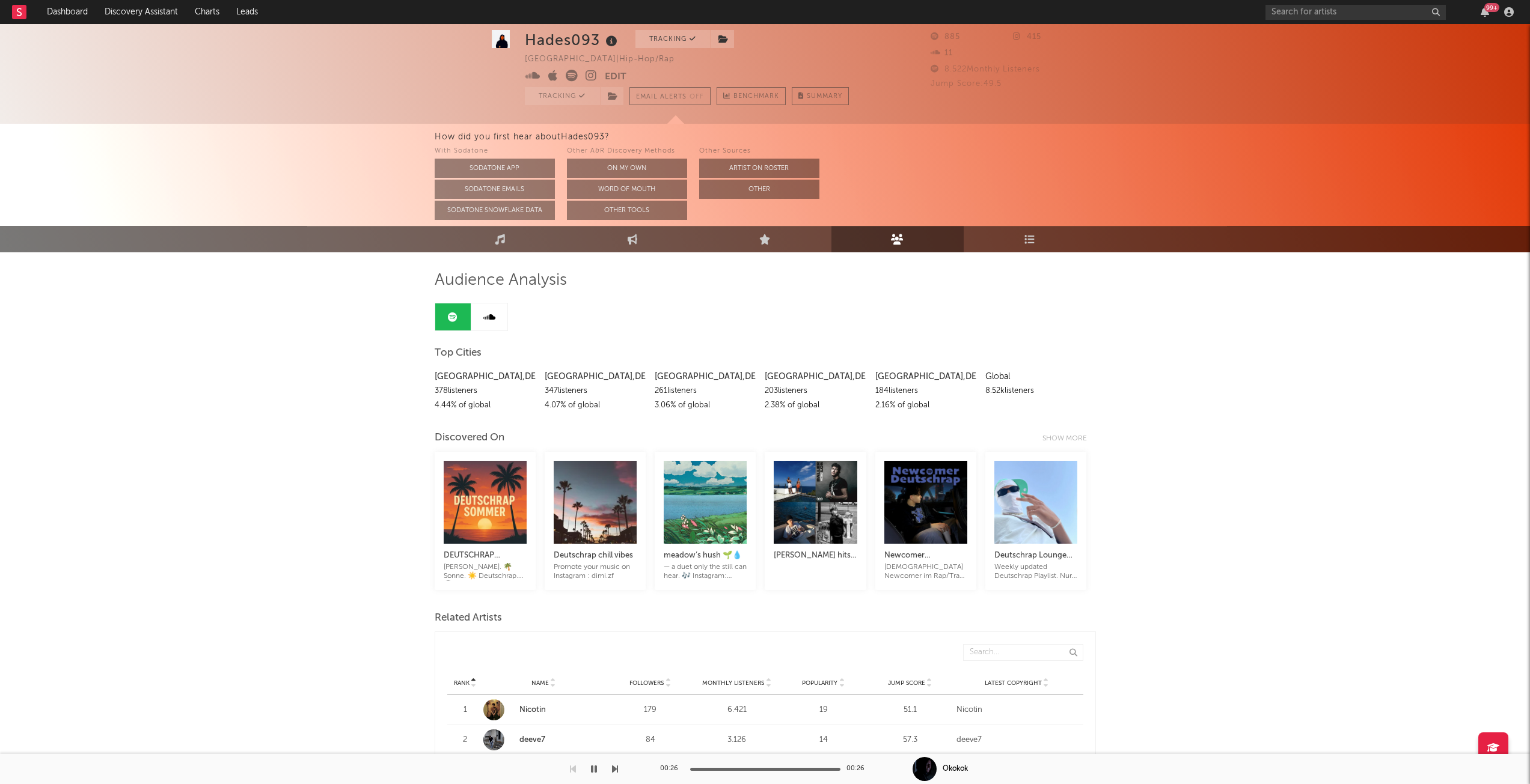
scroll to position [300, 0]
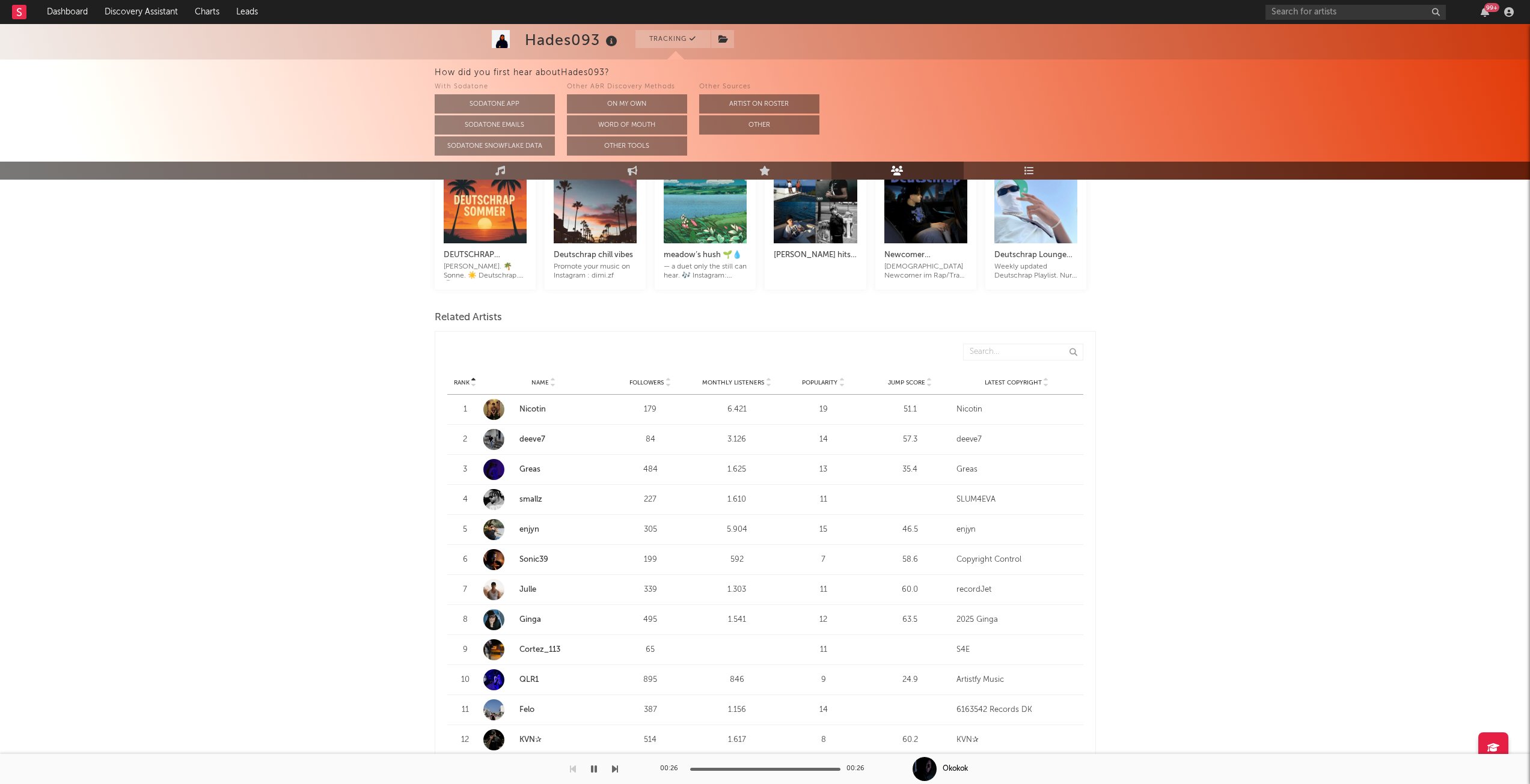
click at [768, 387] on icon at bounding box center [768, 385] width 6 height 5
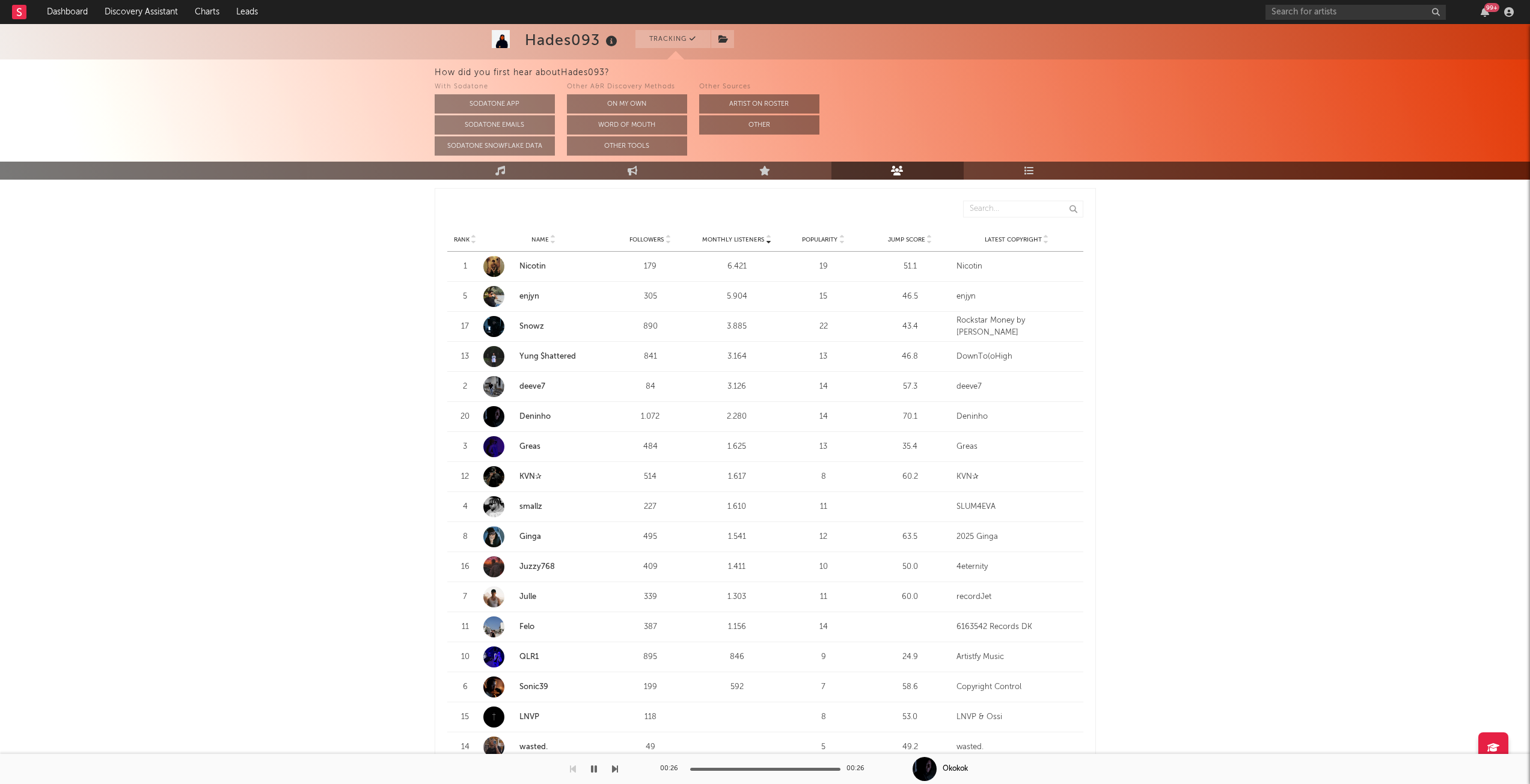
scroll to position [422, 0]
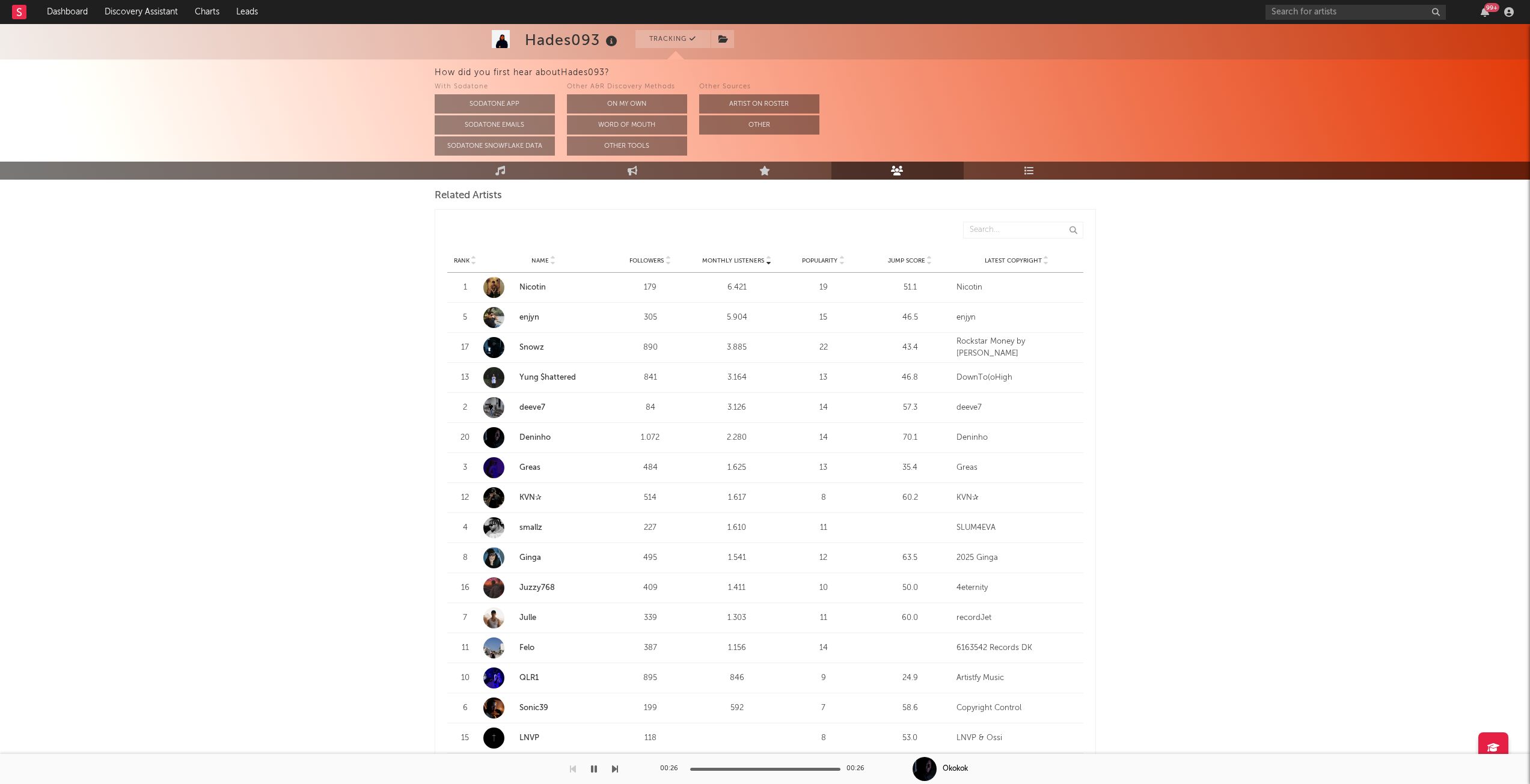
click at [910, 266] on div "Rank Name Followers Monthly Listeners Popularity Jump Score Latest Copyright" at bounding box center [765, 261] width 636 height 24
click at [911, 263] on span "Jump Score" at bounding box center [906, 261] width 37 height 7
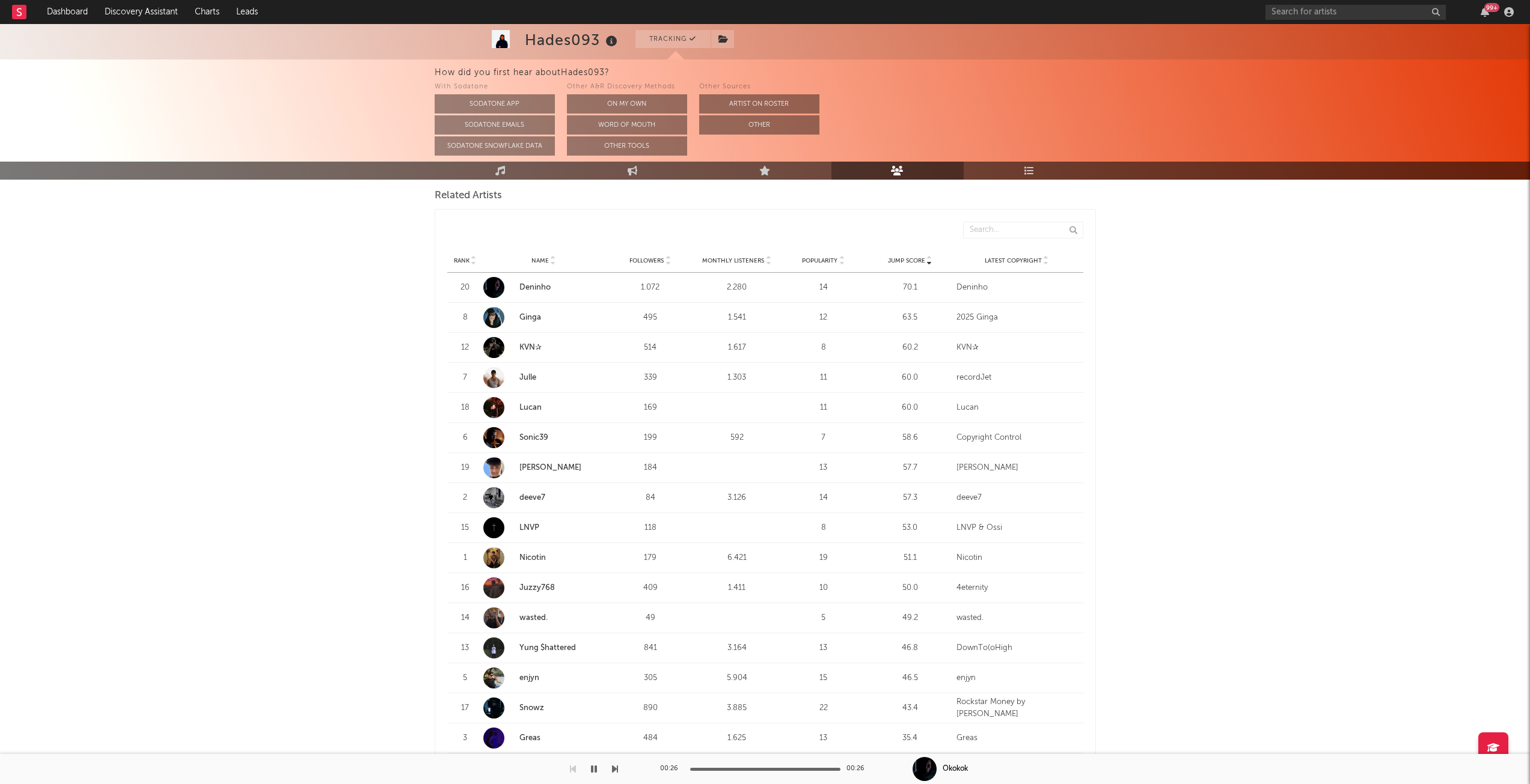
click at [532, 317] on link "Ginga" at bounding box center [530, 317] width 22 height 8
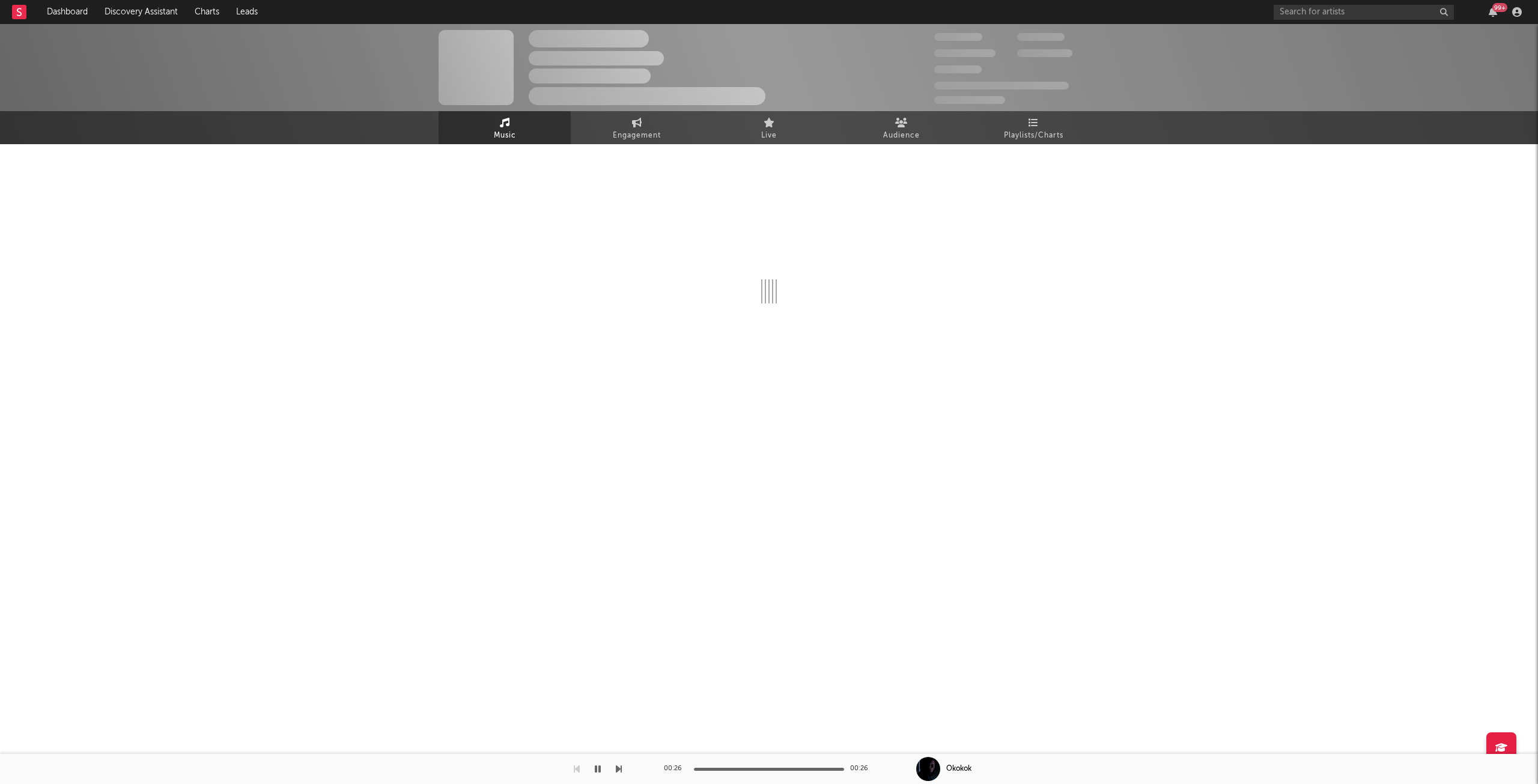
select select "1w"
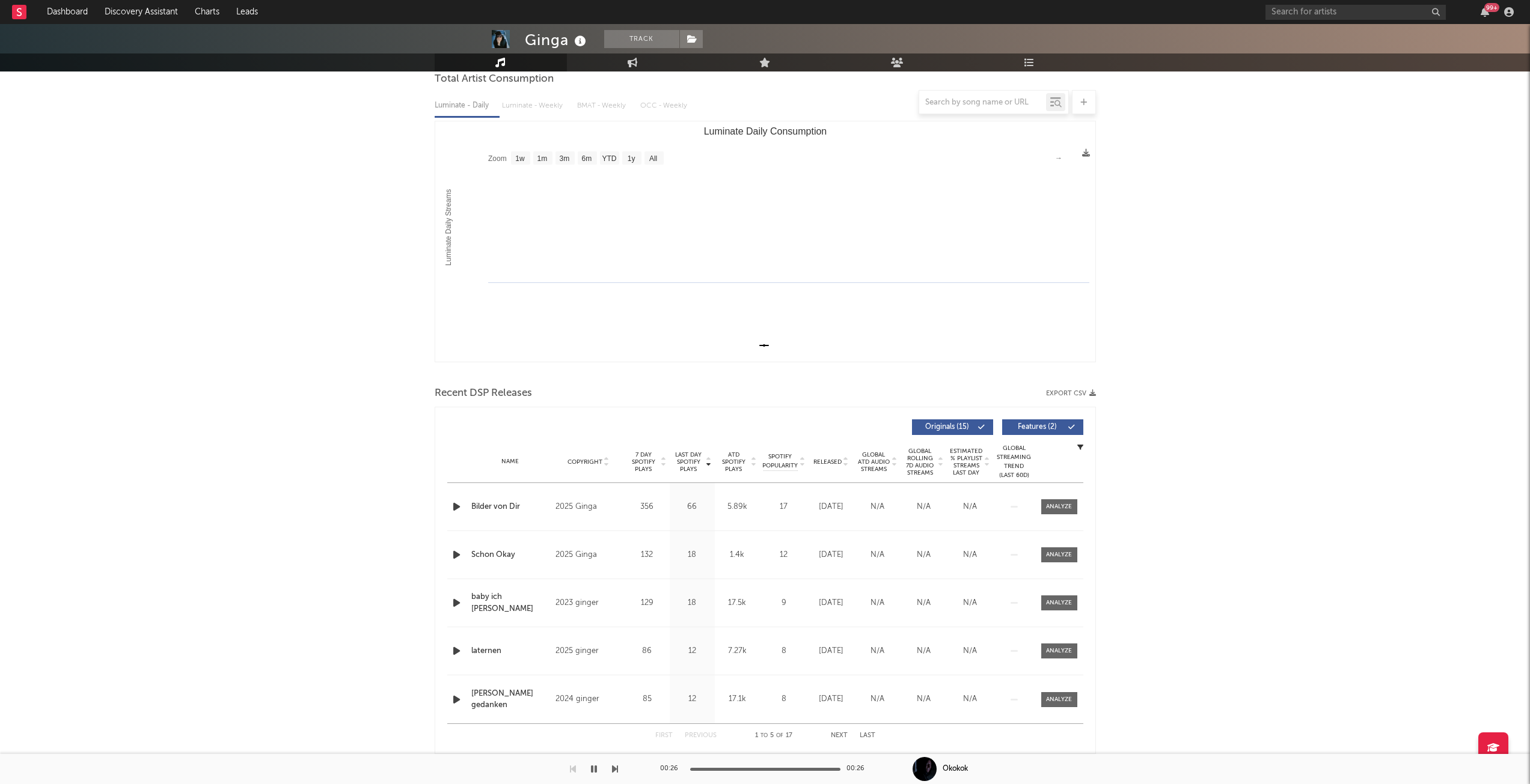
scroll to position [120, 0]
click at [459, 507] on icon "button" at bounding box center [456, 504] width 12 height 15
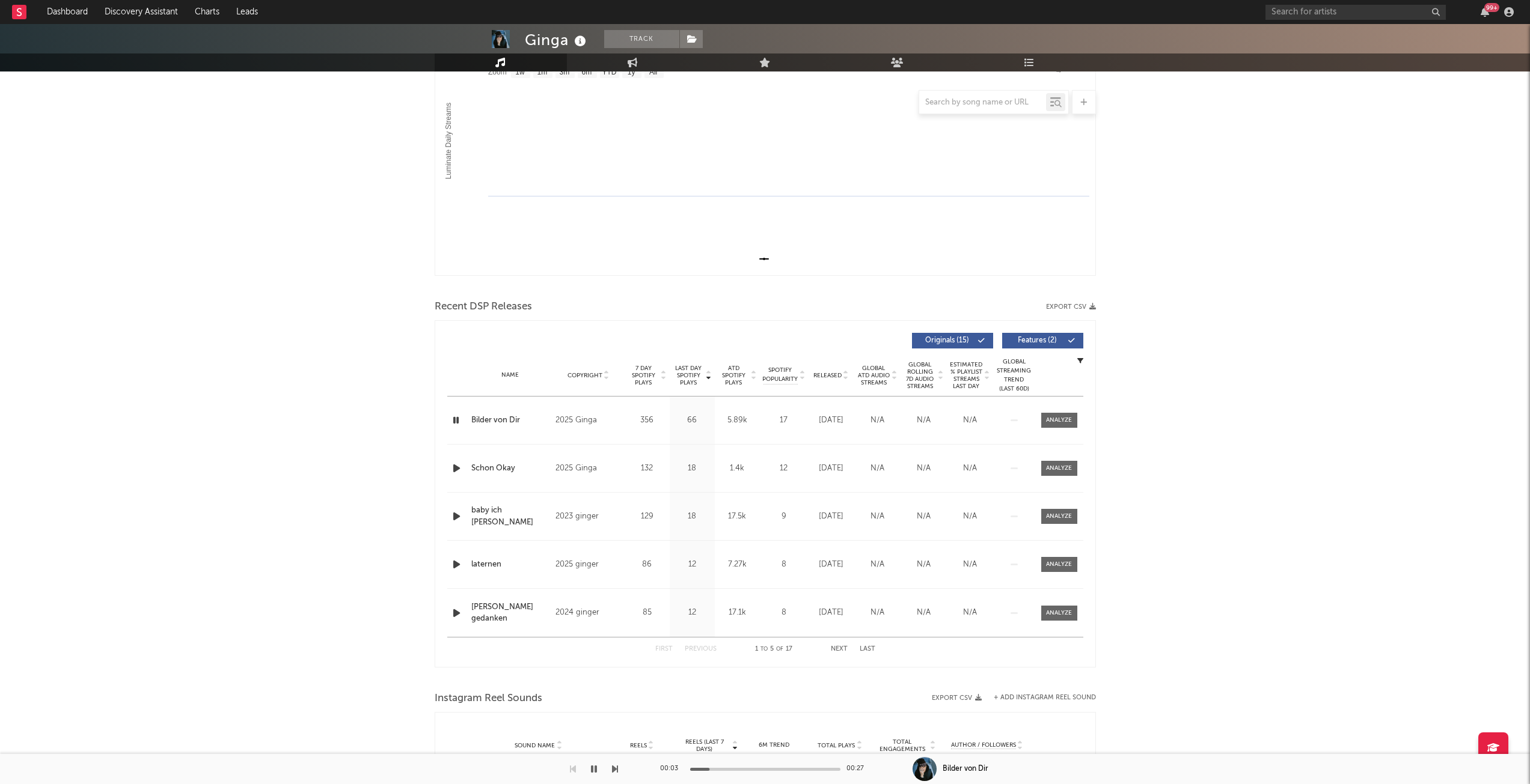
scroll to position [208, 0]
click at [458, 464] on icon "button" at bounding box center [456, 464] width 12 height 15
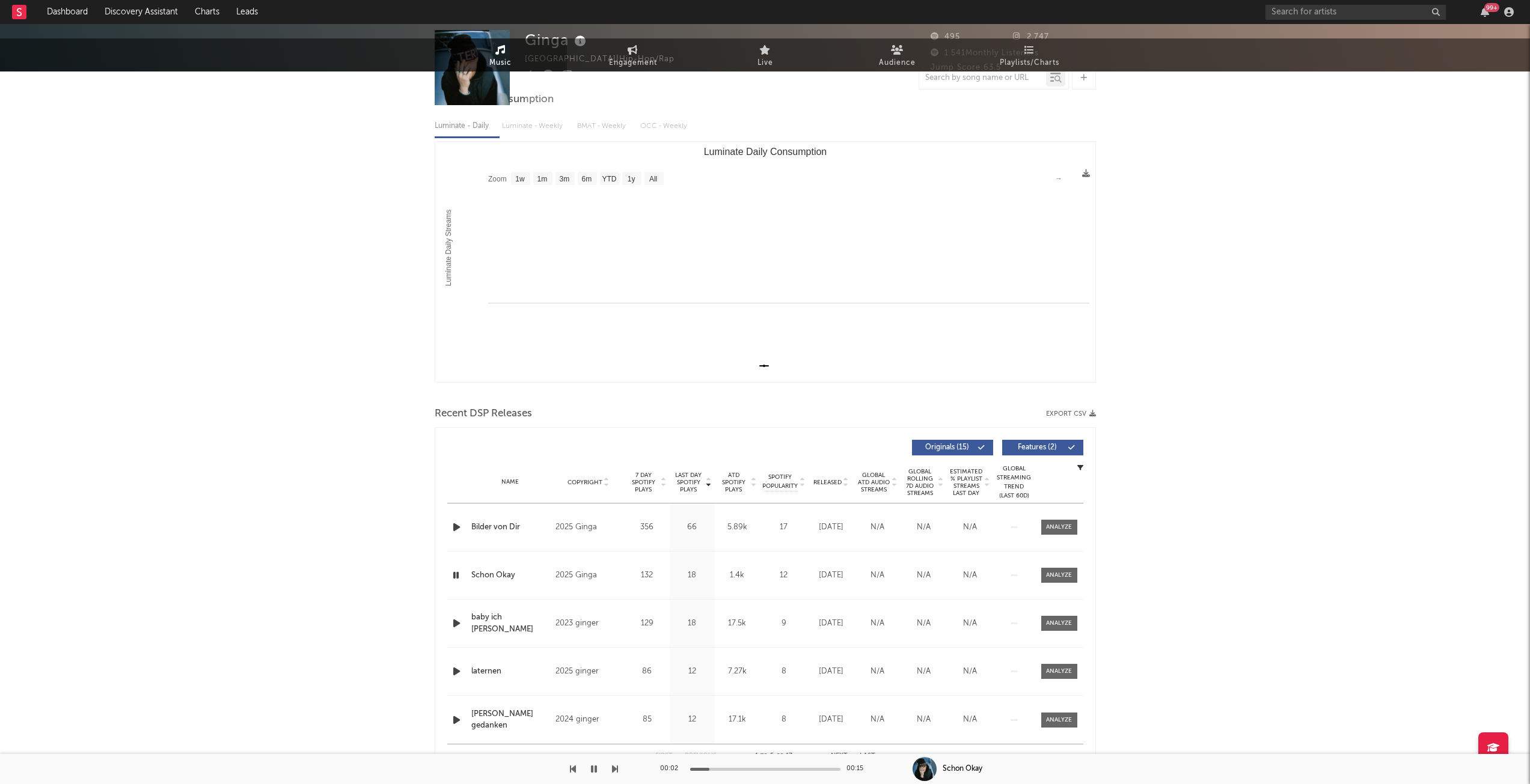
scroll to position [0, 0]
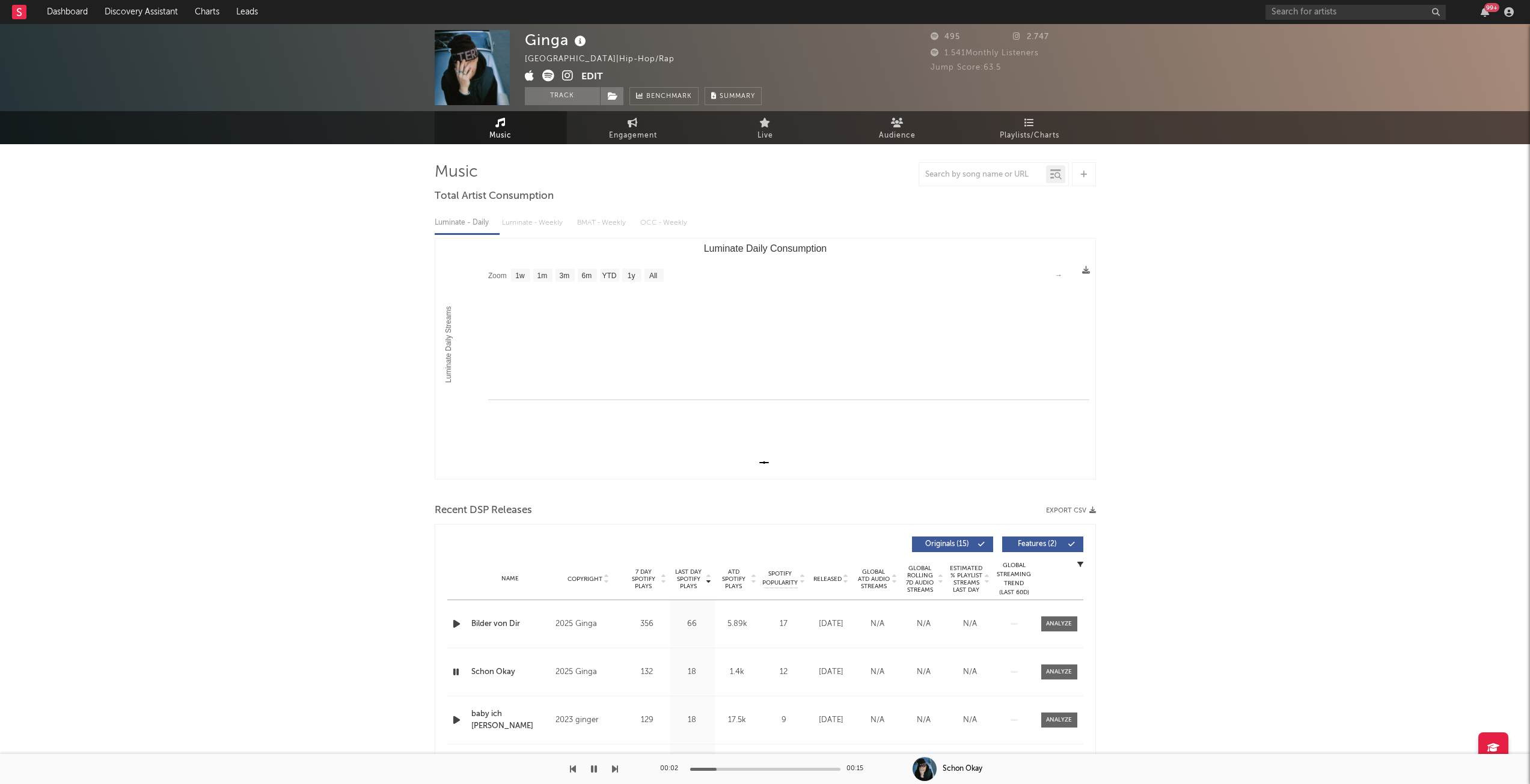
click at [648, 117] on link "Engagement" at bounding box center [633, 127] width 133 height 33
select select "1w"
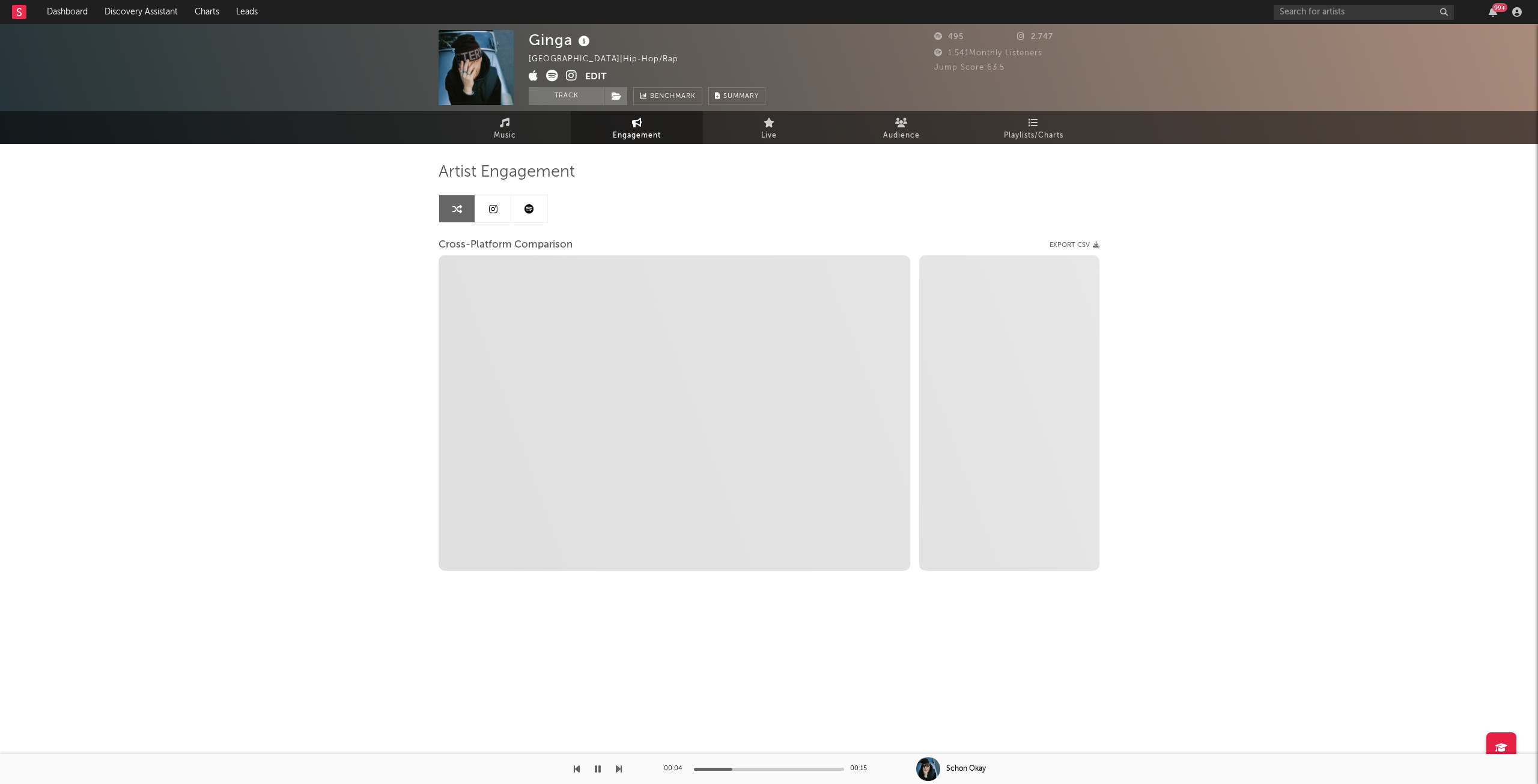
select select "1m"
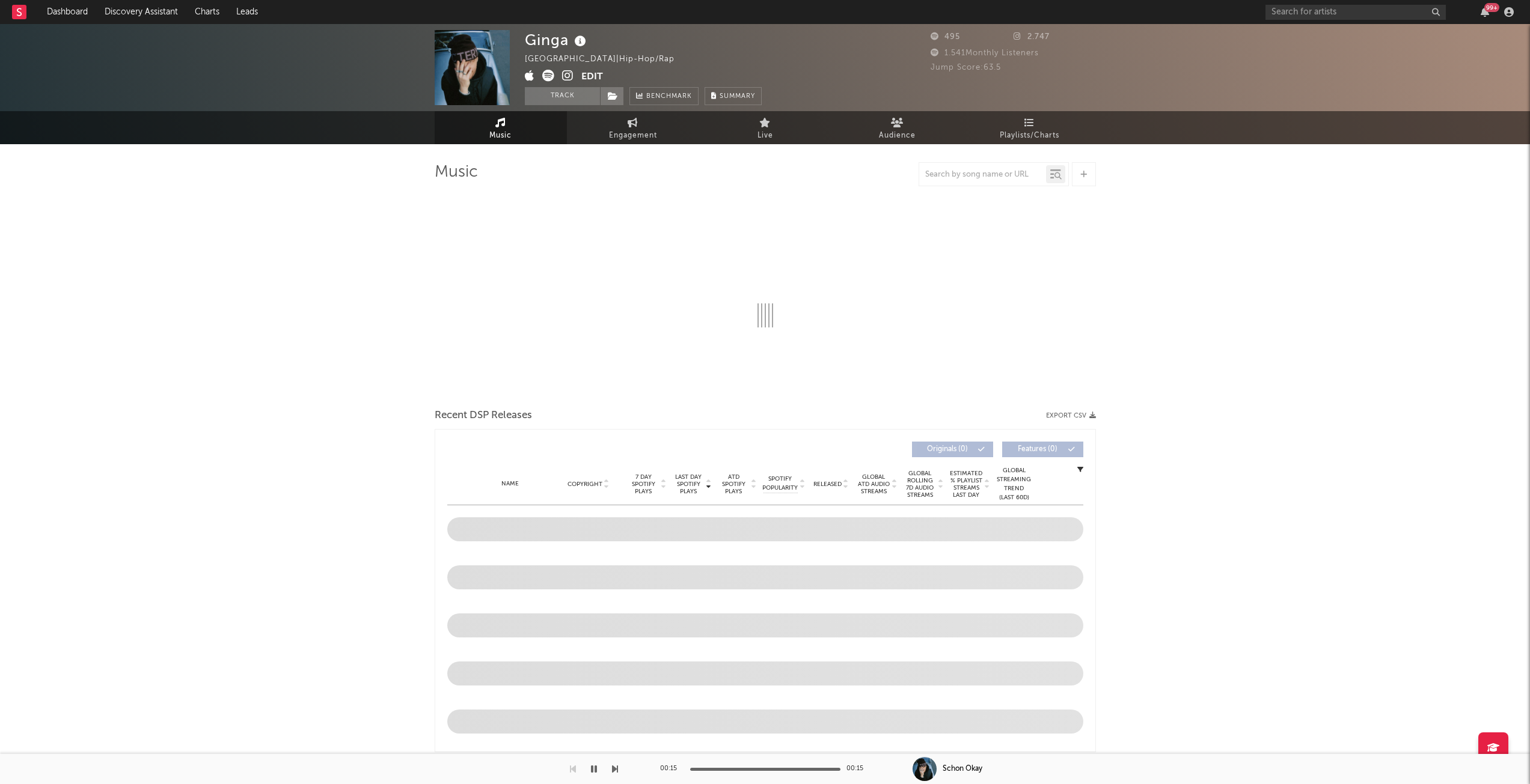
select select "1w"
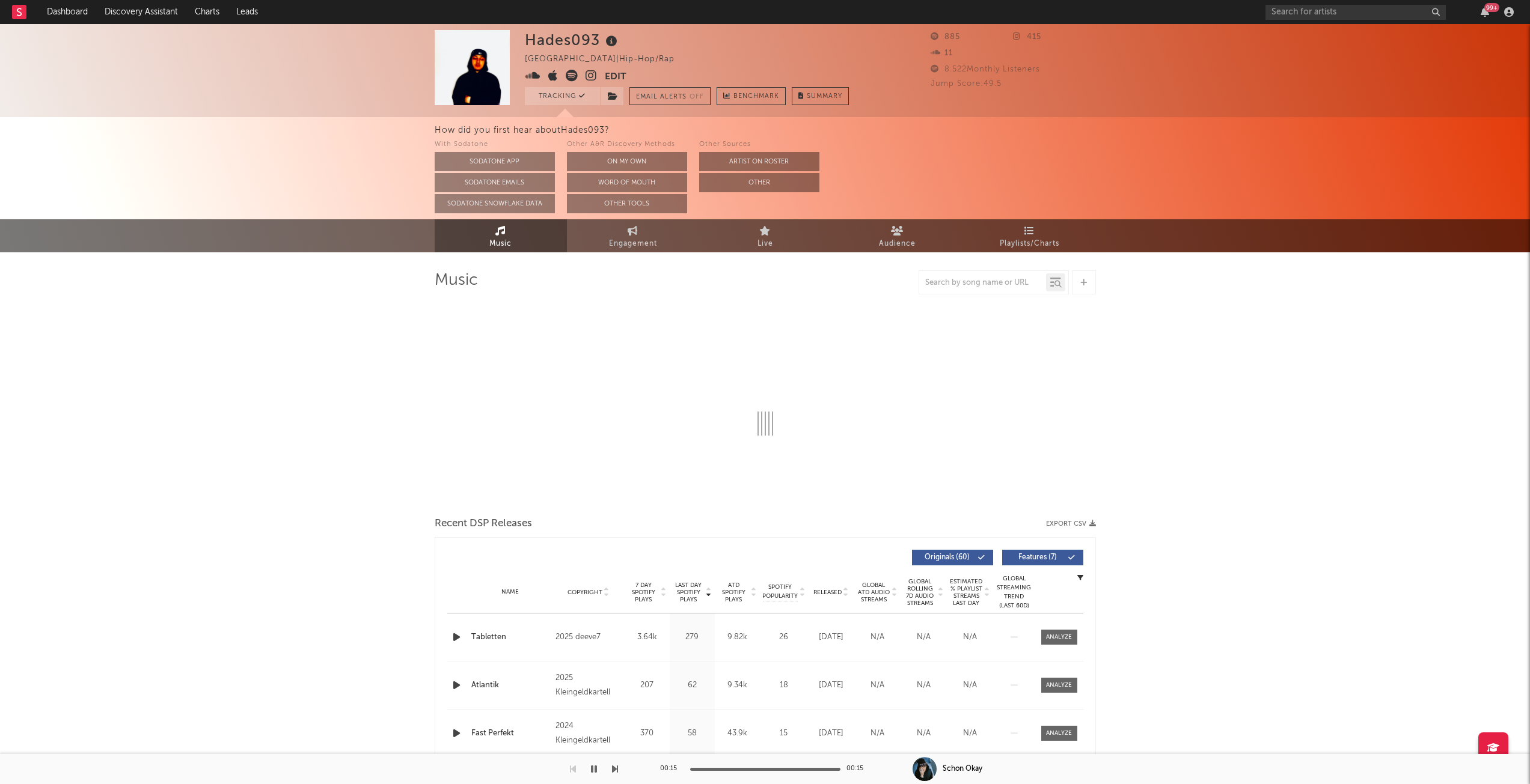
select select "1w"
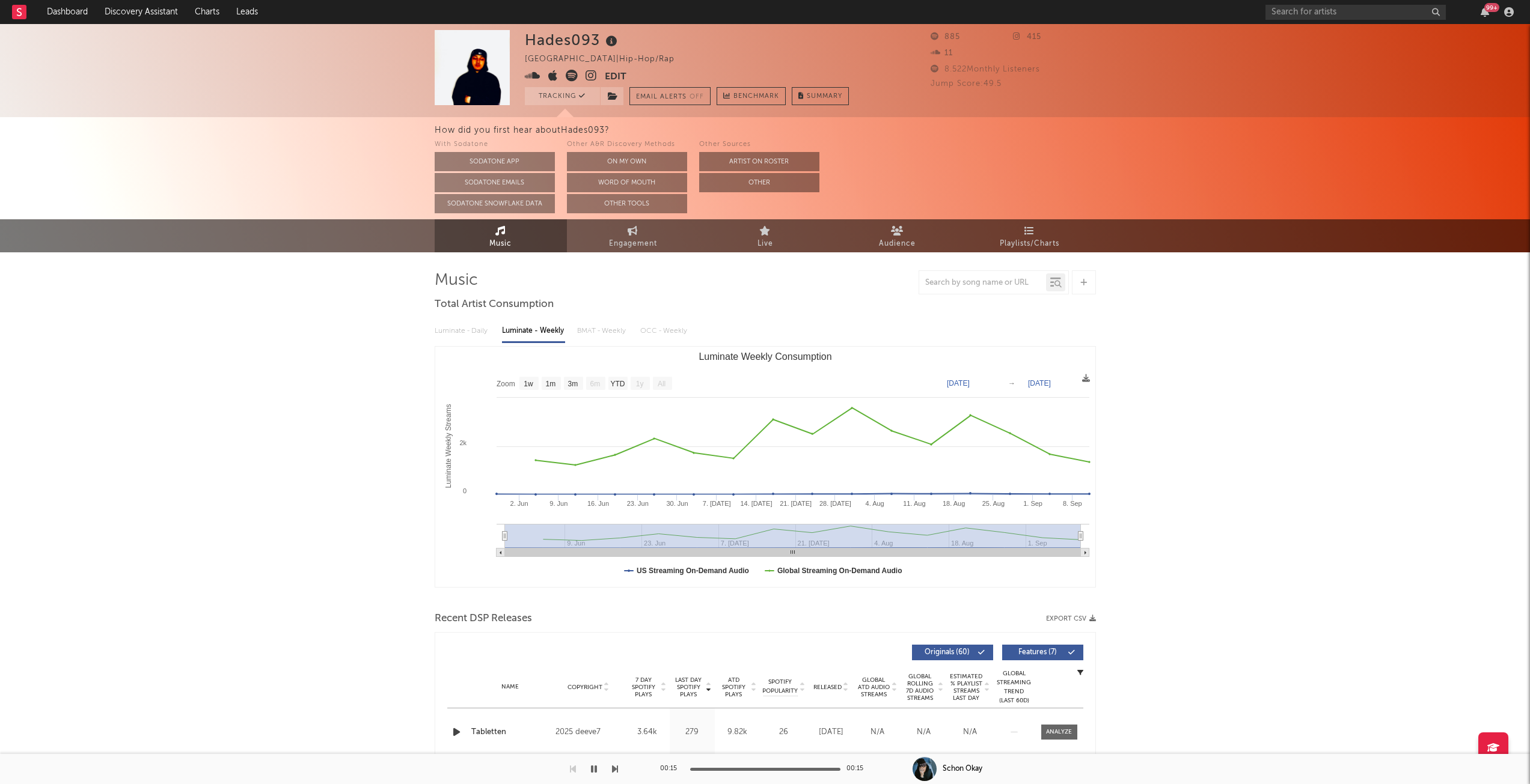
click at [923, 249] on link "Audience" at bounding box center [897, 236] width 133 height 33
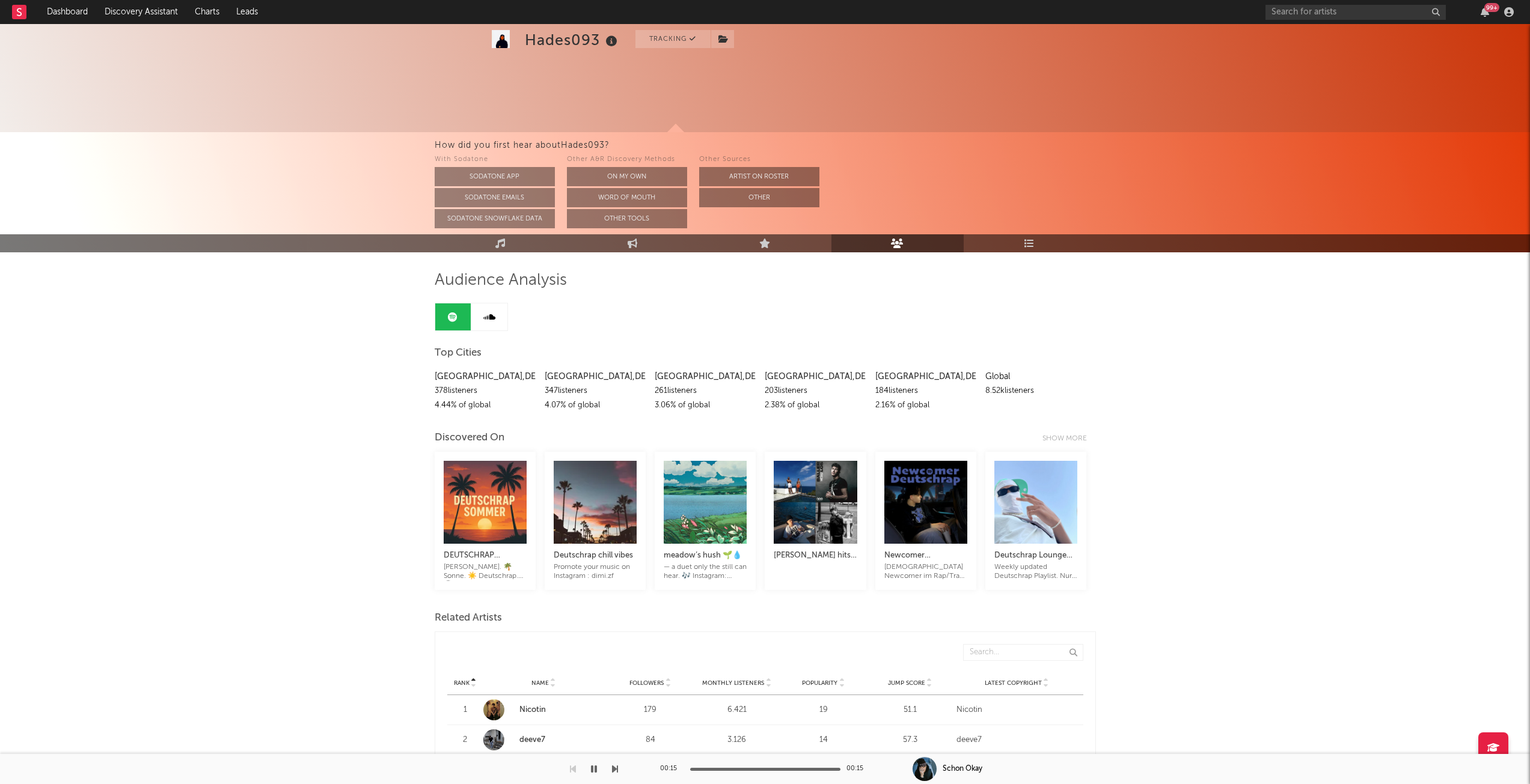
scroll to position [360, 0]
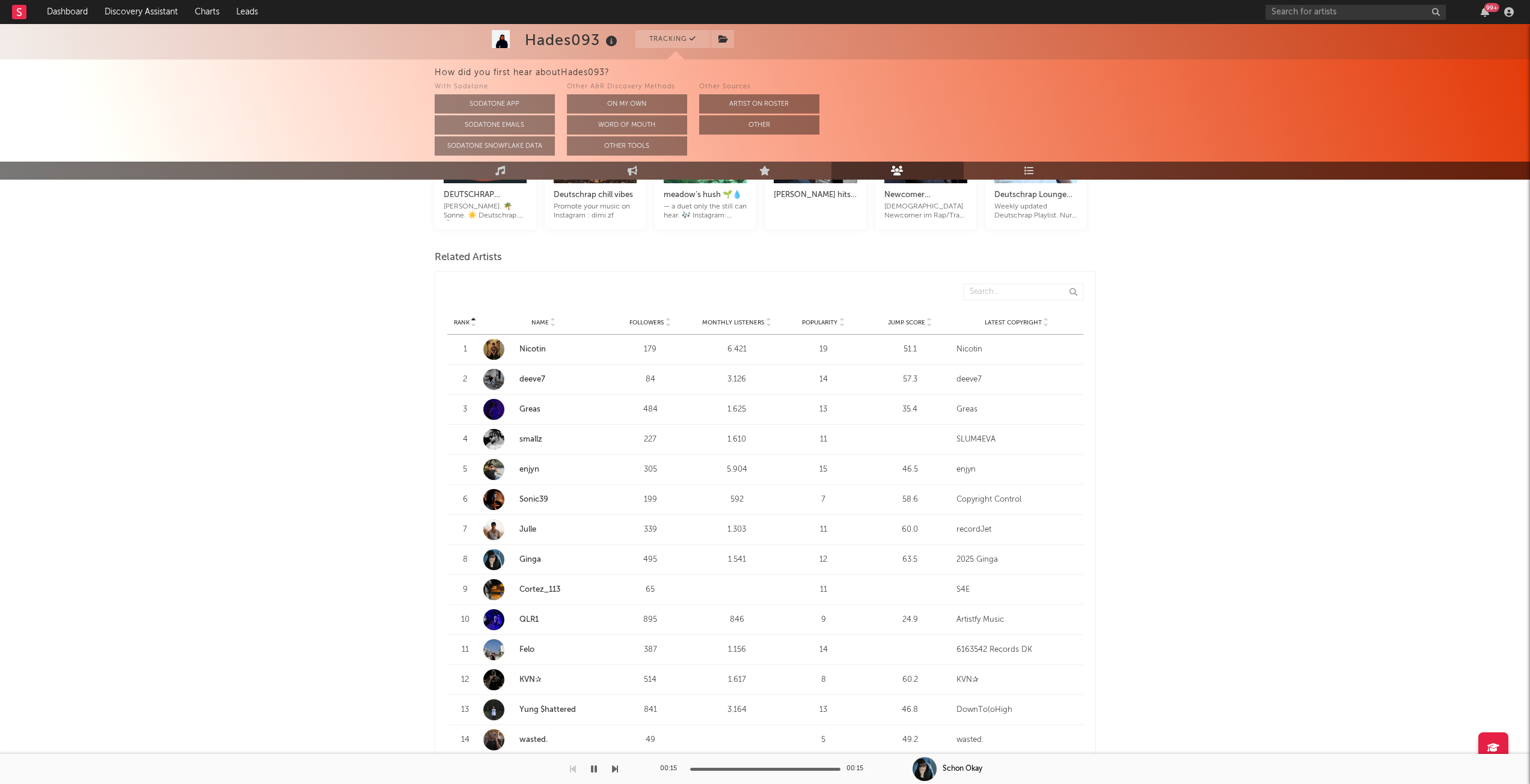
click at [531, 531] on link "Julle" at bounding box center [527, 529] width 17 height 8
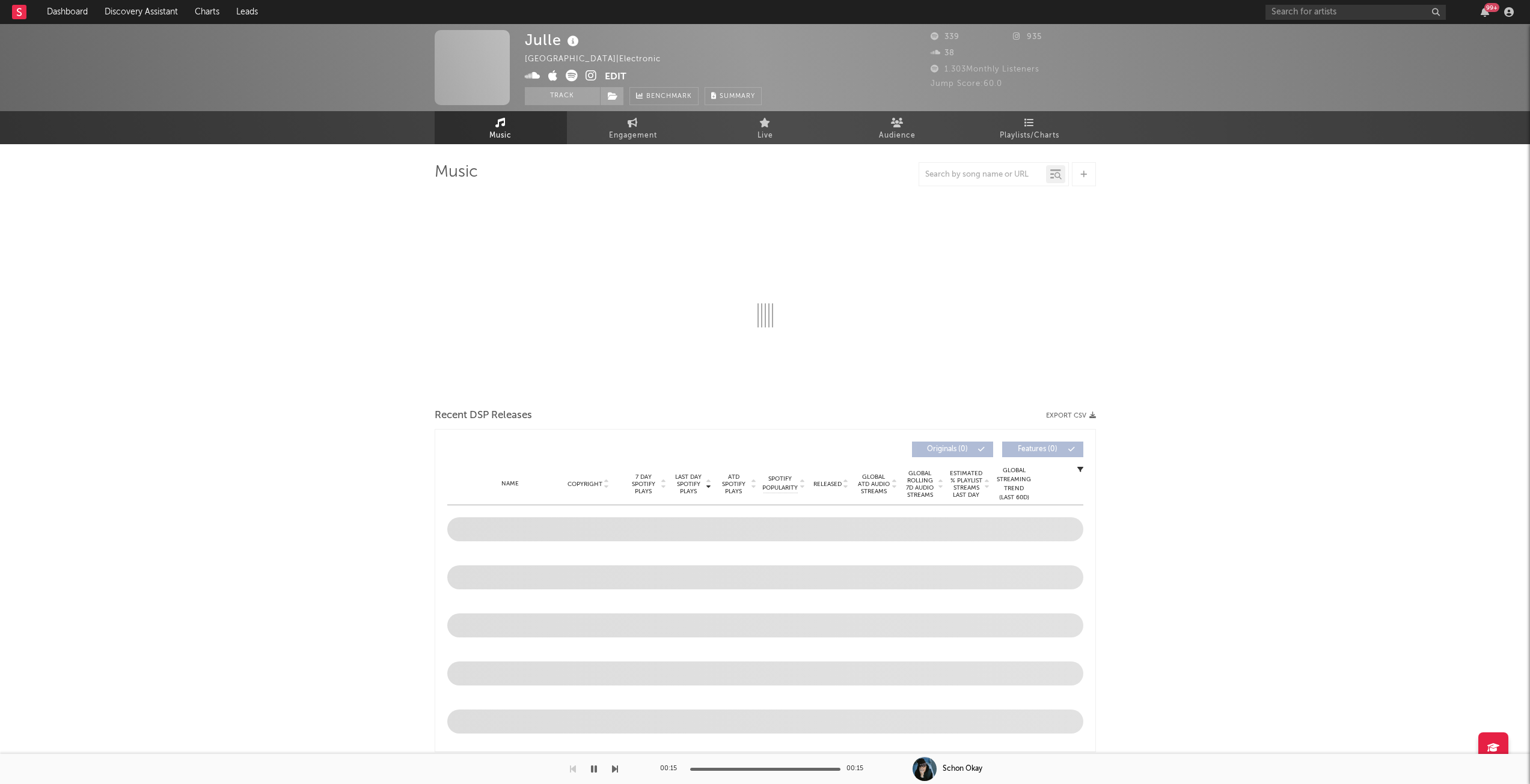
select select "1w"
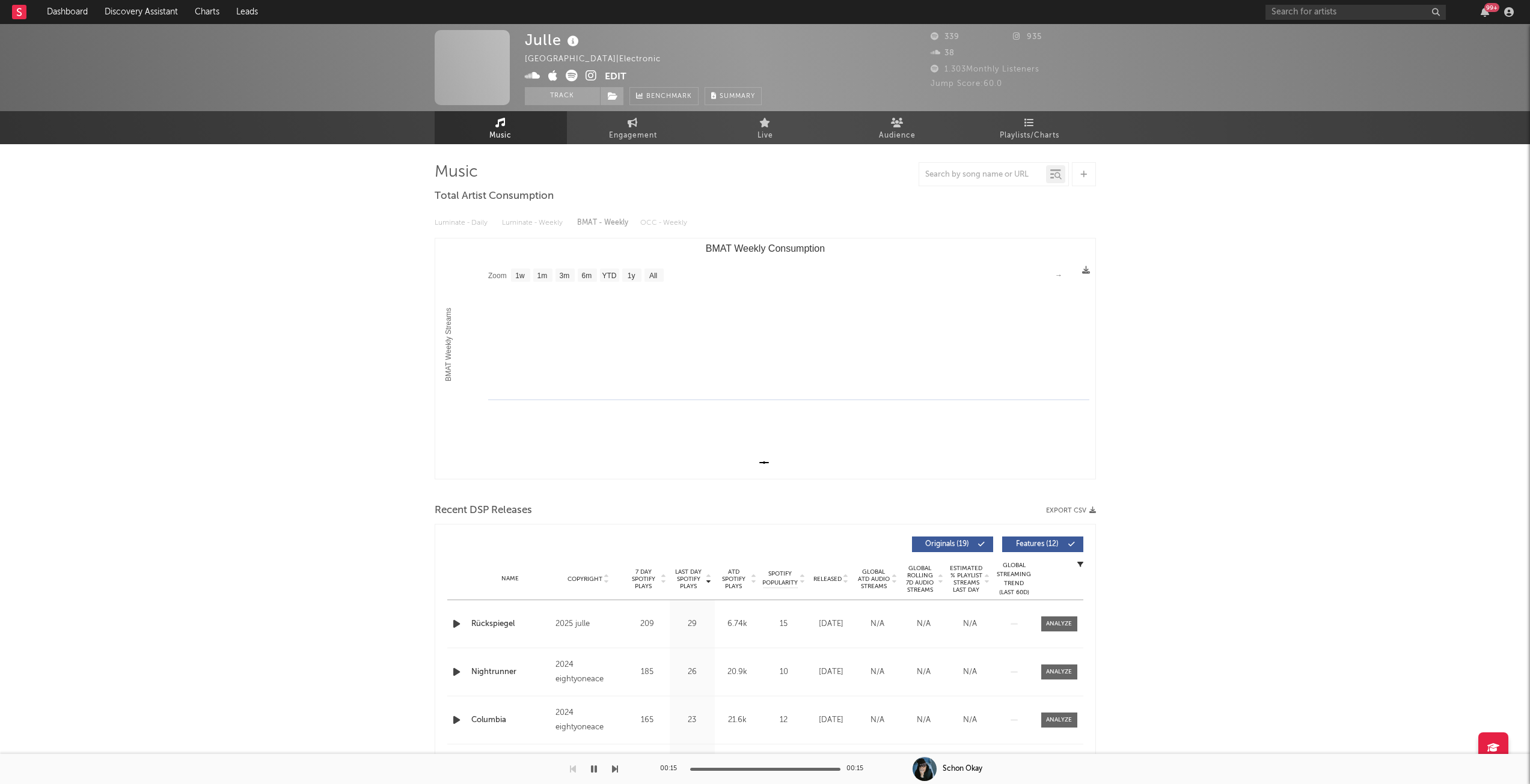
select select "1w"
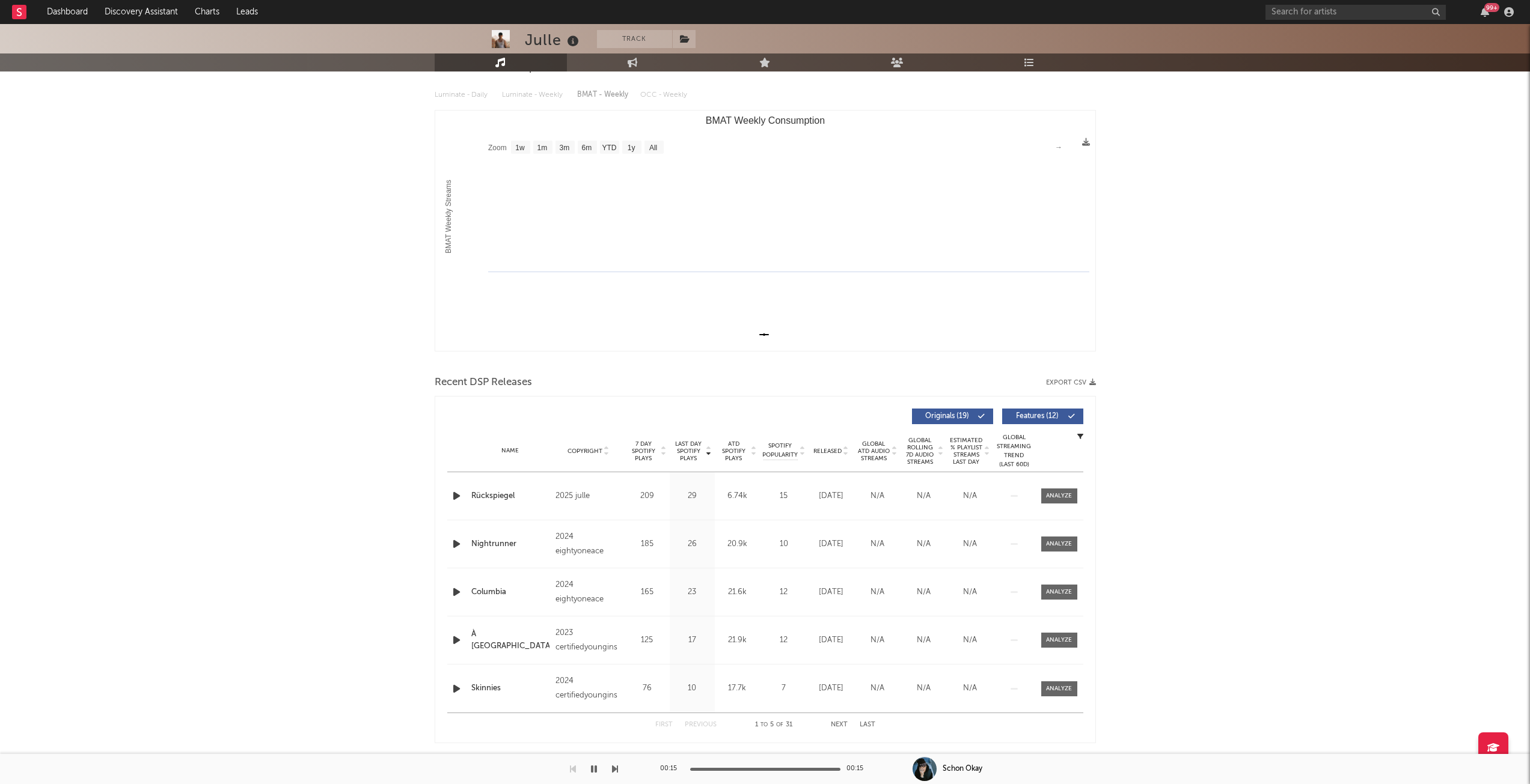
scroll to position [180, 0]
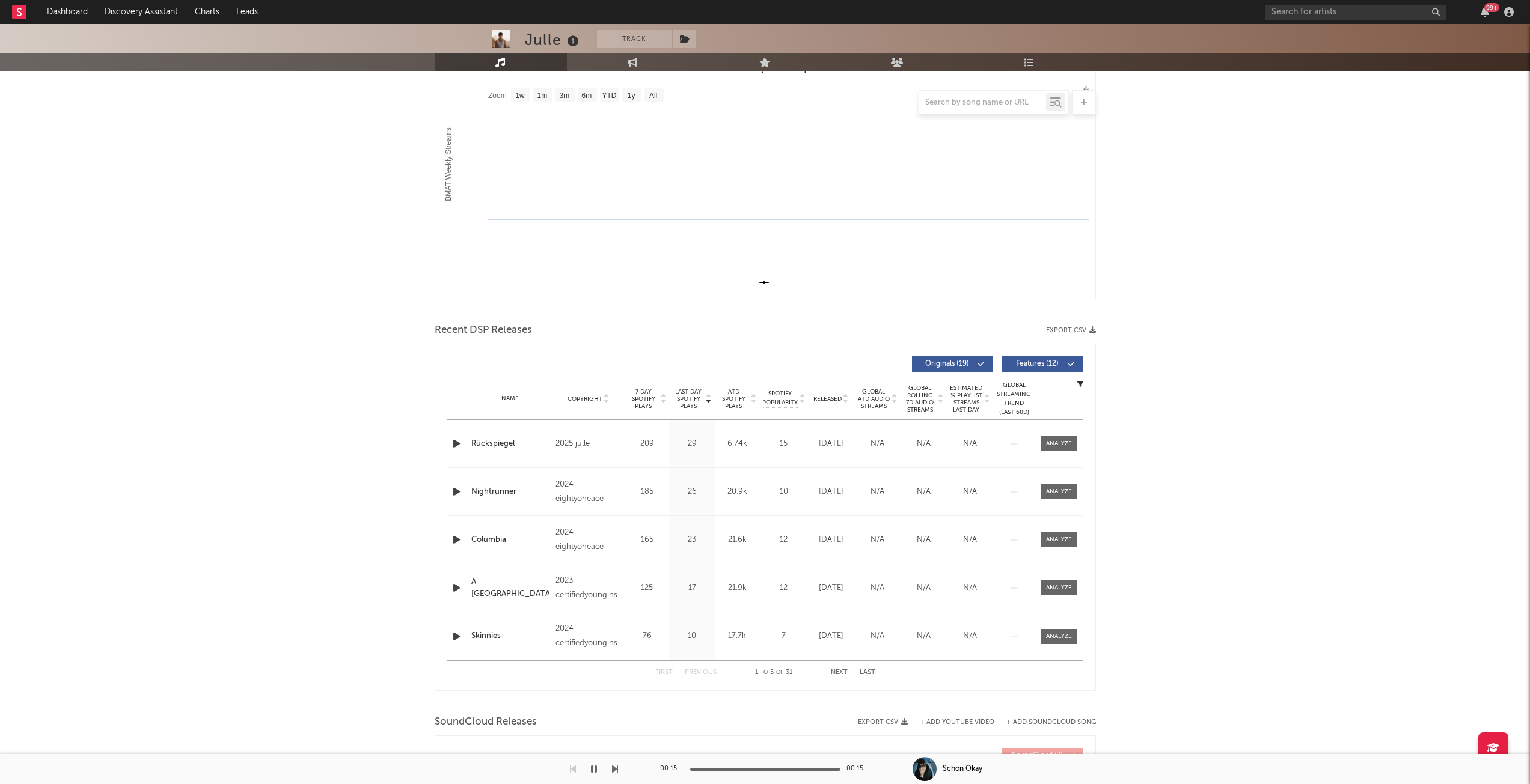
click at [609, 398] on div "Copyright" at bounding box center [587, 398] width 65 height 9
click at [461, 445] on icon "button" at bounding box center [456, 444] width 12 height 15
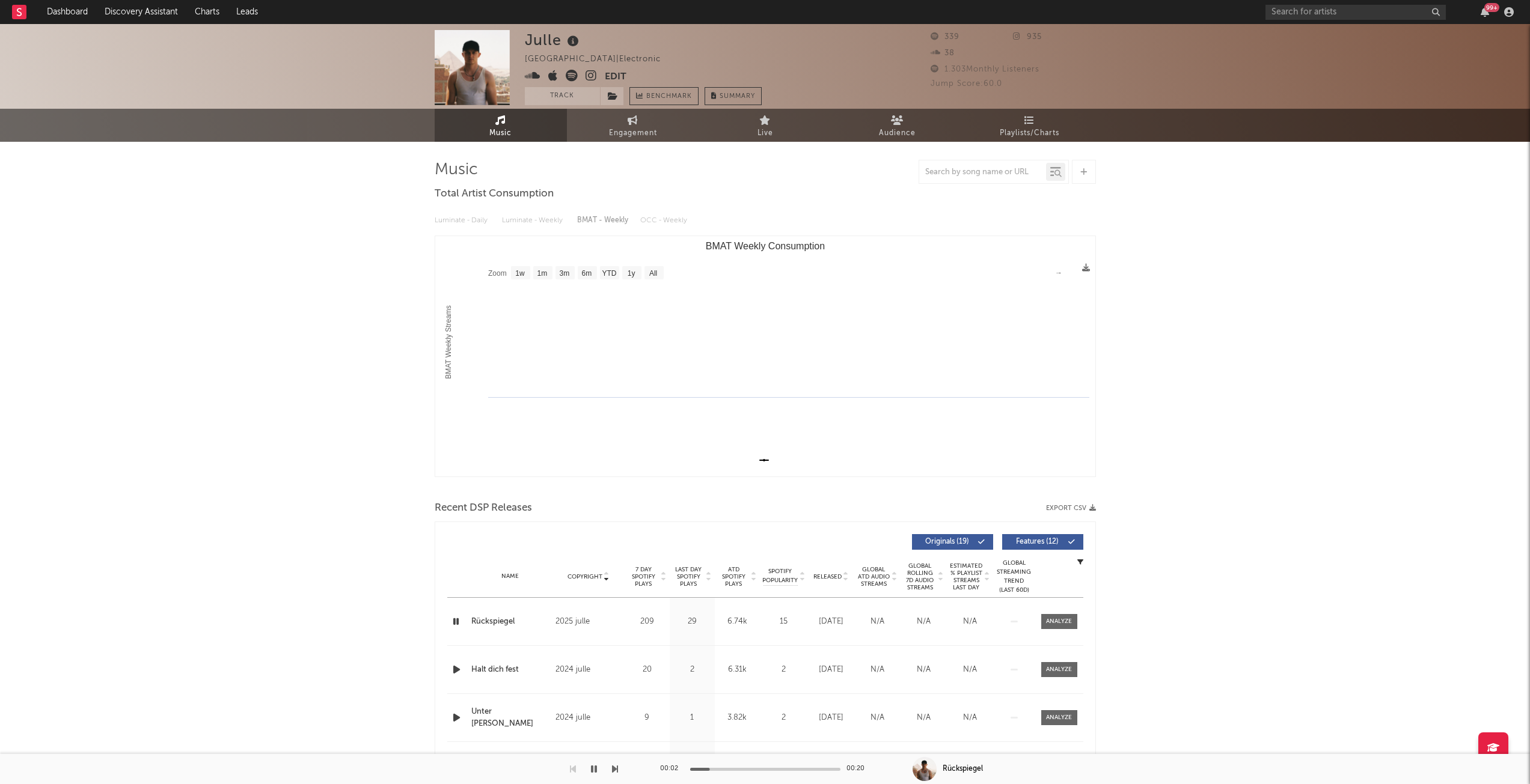
scroll to position [0, 0]
